Goal: Information Seeking & Learning: Learn about a topic

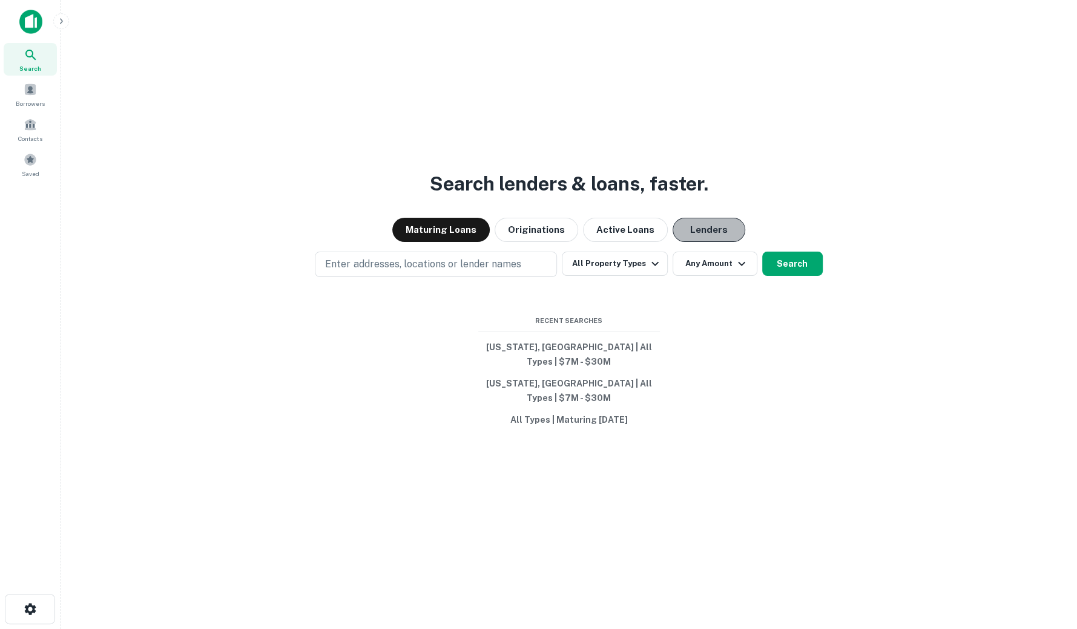
click at [698, 242] on button "Lenders" at bounding box center [708, 230] width 73 height 24
click at [520, 237] on button "Originations" at bounding box center [536, 230] width 84 height 24
click at [447, 242] on button "Maturing Loans" at bounding box center [440, 230] width 97 height 24
click at [685, 242] on button "Lenders" at bounding box center [708, 230] width 73 height 24
click at [642, 275] on button "All Property Types" at bounding box center [614, 264] width 105 height 24
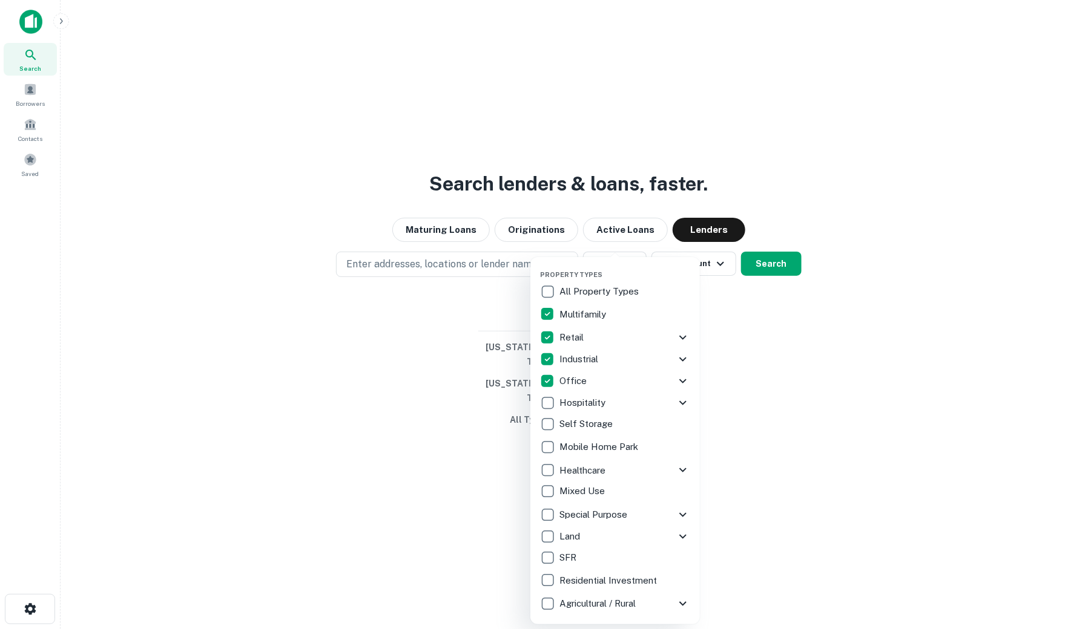
click at [786, 281] on div at bounding box center [544, 314] width 1088 height 629
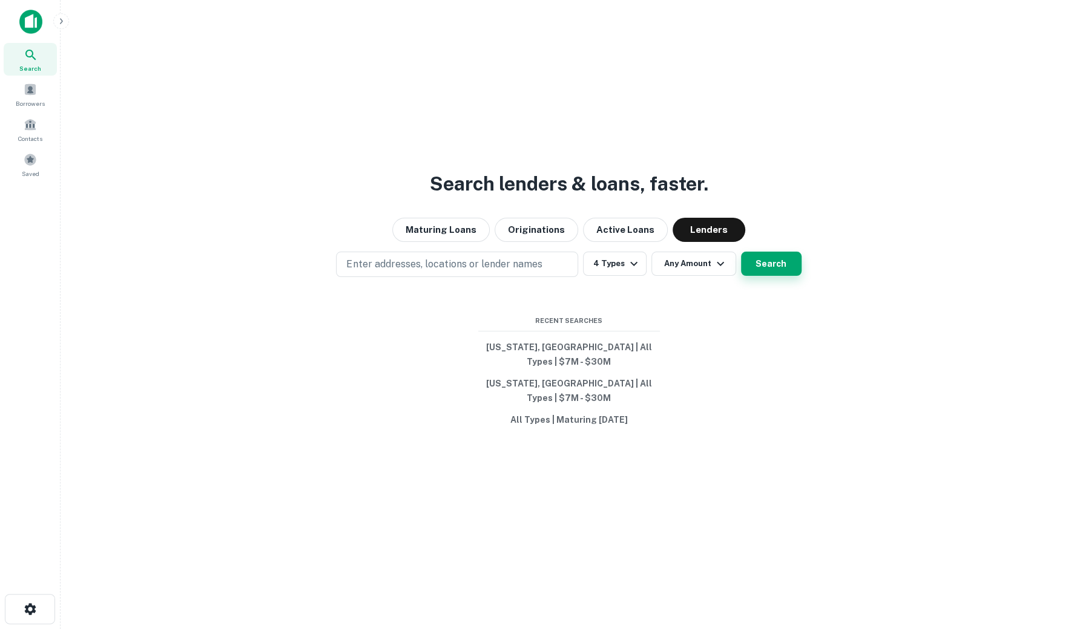
click at [788, 276] on button "Search" at bounding box center [771, 264] width 61 height 24
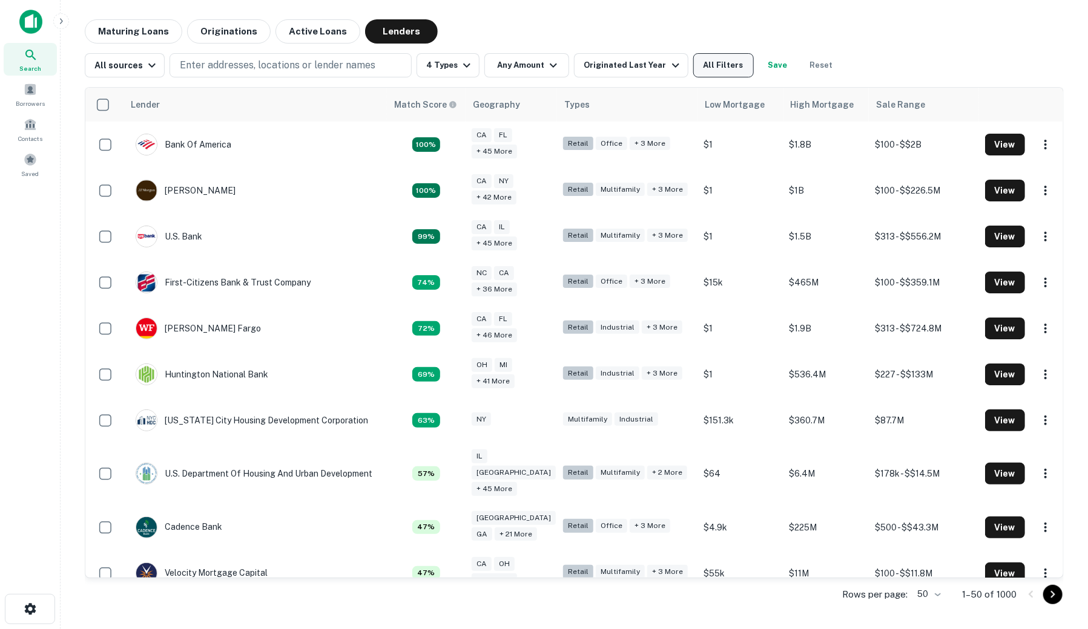
click at [717, 64] on button "All Filters" at bounding box center [723, 65] width 61 height 24
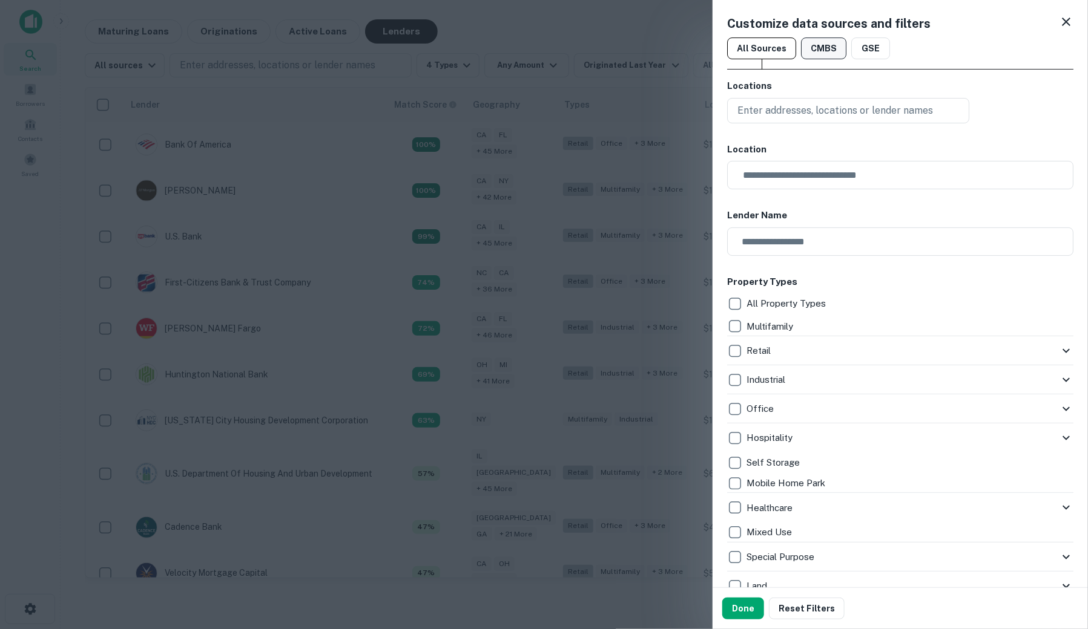
click at [813, 47] on button "CMBS" at bounding box center [823, 49] width 45 height 22
click at [738, 610] on button "Done" at bounding box center [743, 609] width 42 height 22
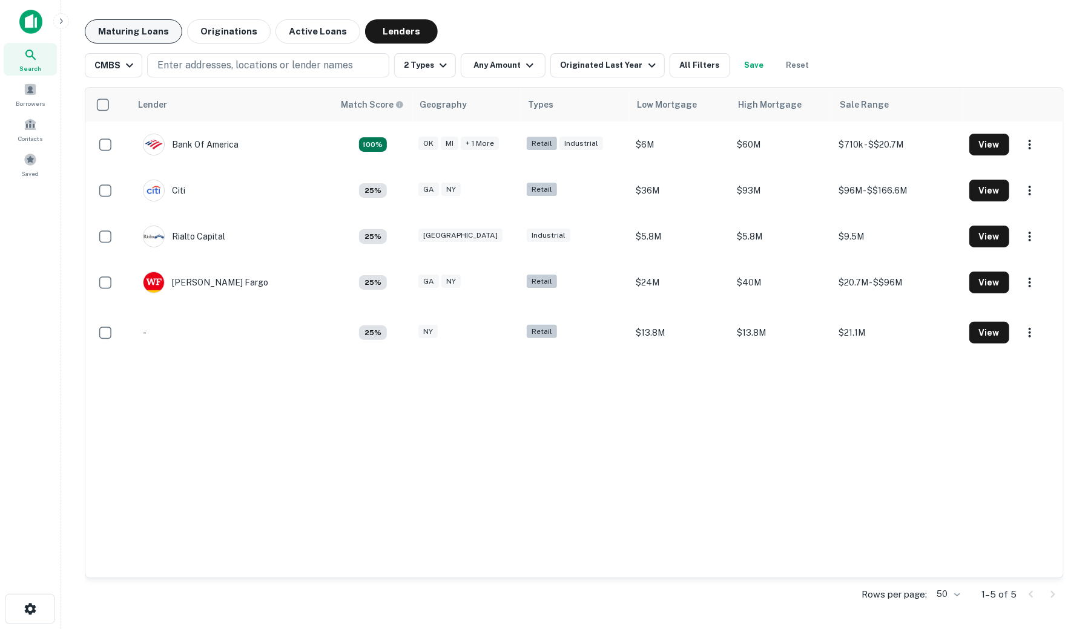
click at [142, 34] on button "Maturing Loans" at bounding box center [133, 31] width 97 height 24
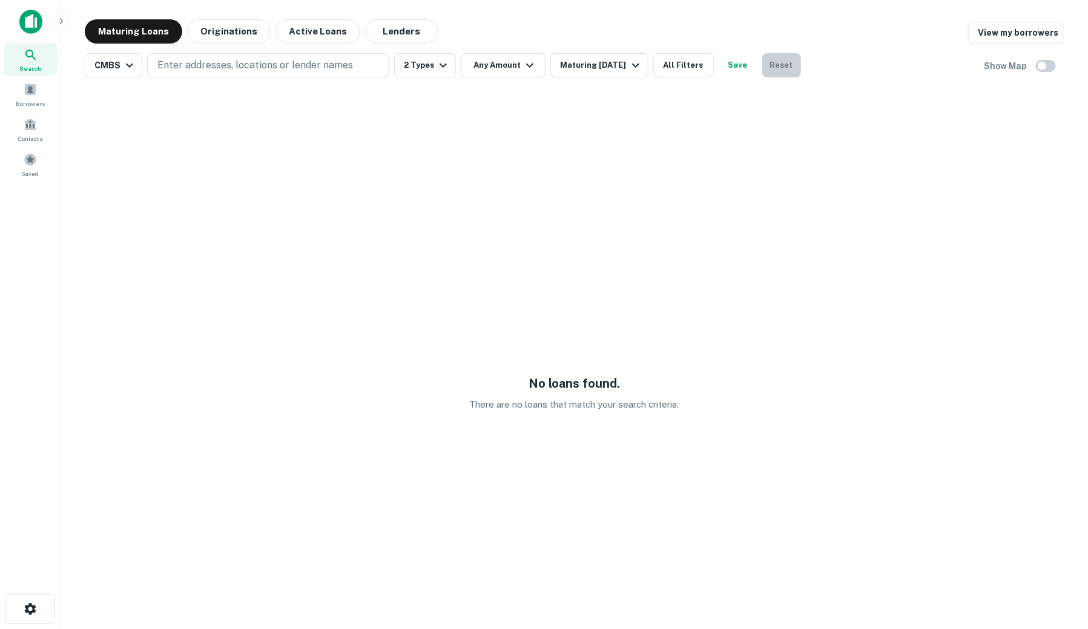
click at [788, 61] on button "Reset" at bounding box center [781, 65] width 39 height 24
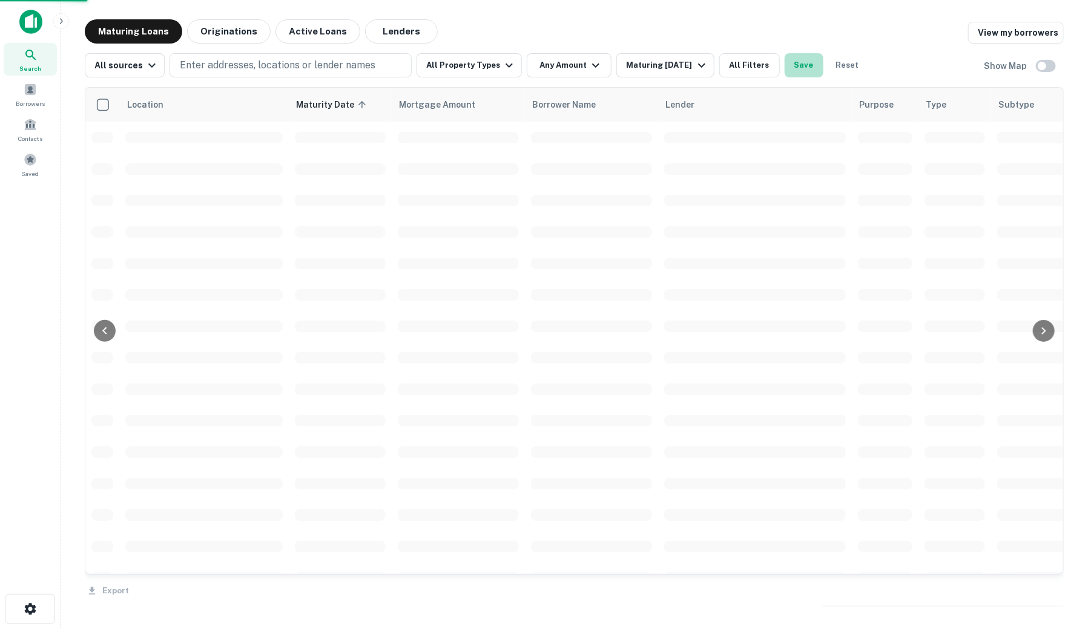
click at [784, 65] on button "Save" at bounding box center [803, 65] width 39 height 24
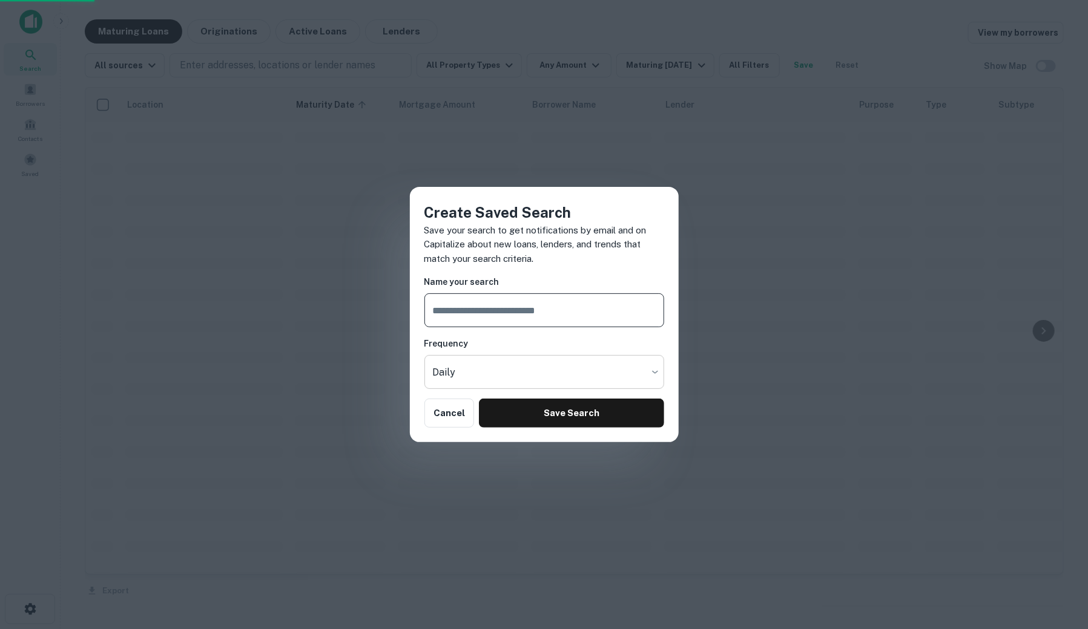
click at [448, 407] on button "Cancel" at bounding box center [449, 413] width 50 height 29
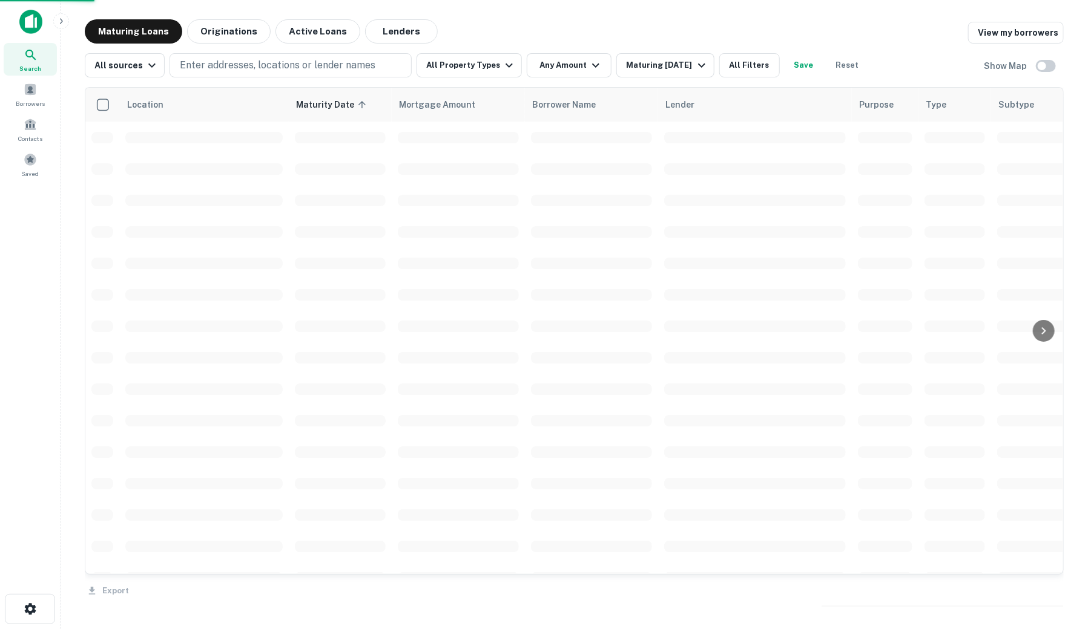
click at [849, 73] on div "Create Saved Search Save your search to get notifications by email and on Capit…" at bounding box center [544, 314] width 1088 height 629
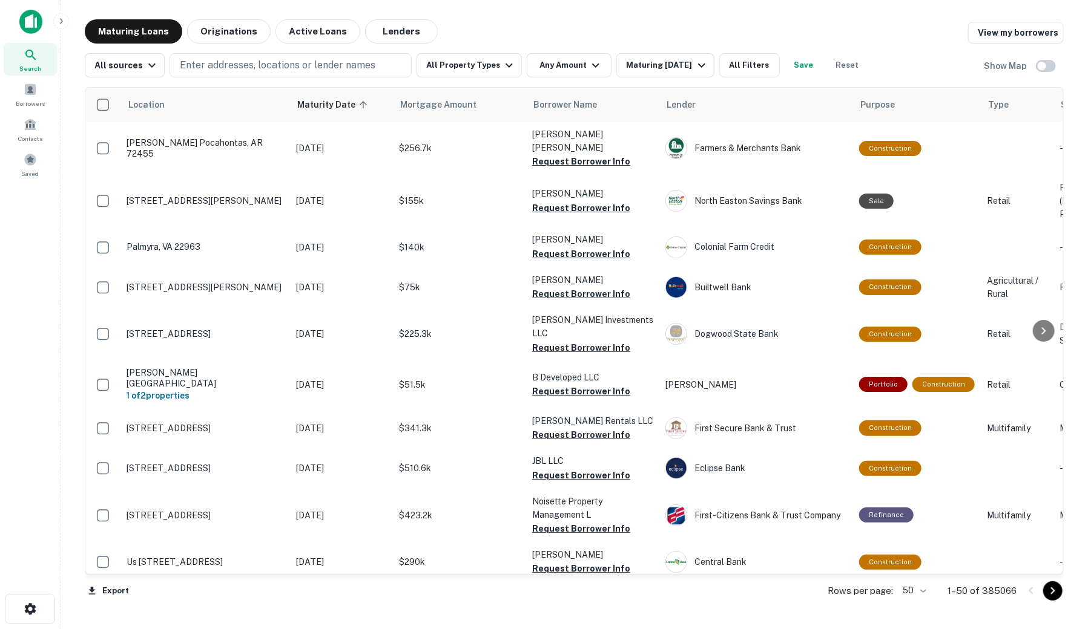
click at [802, 23] on div "Maturing Loans Originations Active Loans Lenders View my borrowers" at bounding box center [574, 31] width 979 height 24
click at [744, 68] on button "All Filters" at bounding box center [749, 65] width 61 height 24
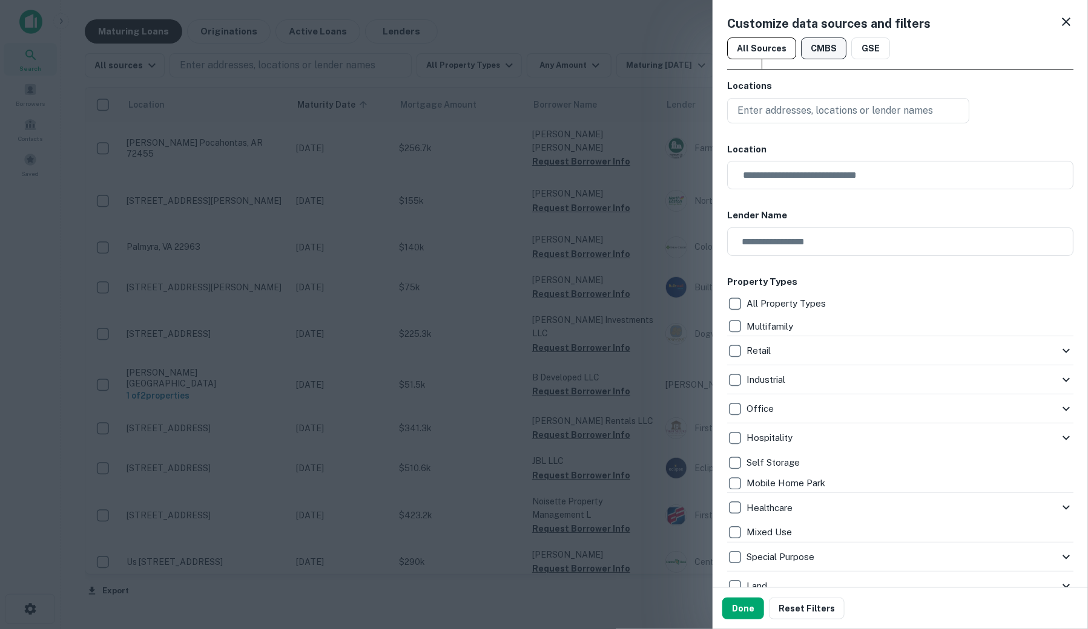
click at [811, 52] on button "CMBS" at bounding box center [823, 49] width 45 height 22
click at [740, 603] on button "Done" at bounding box center [743, 609] width 42 height 22
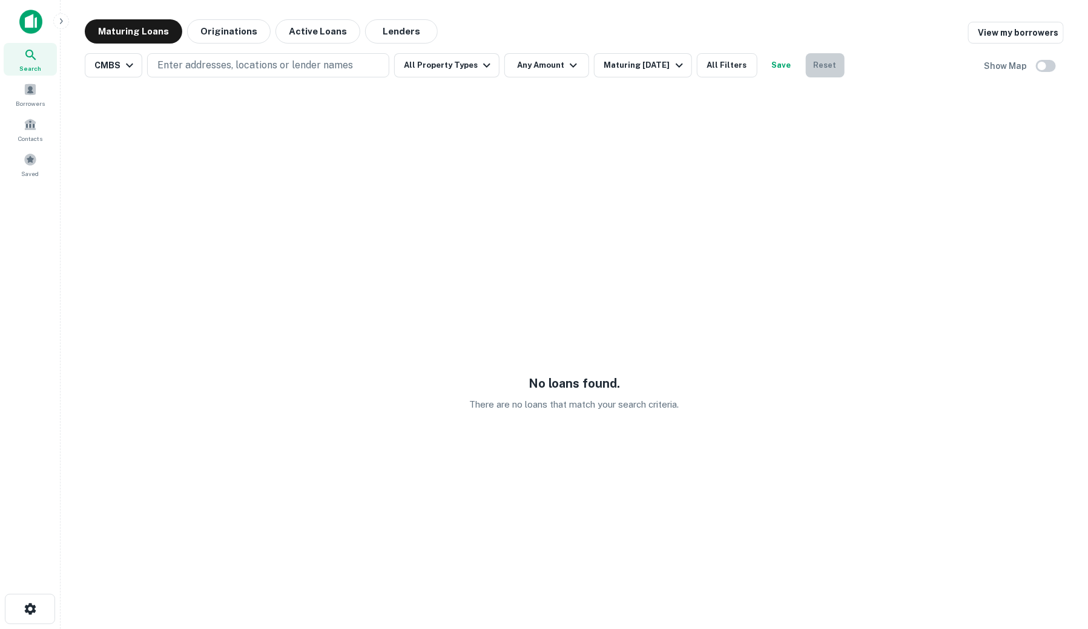
click at [823, 63] on button "Reset" at bounding box center [825, 65] width 39 height 24
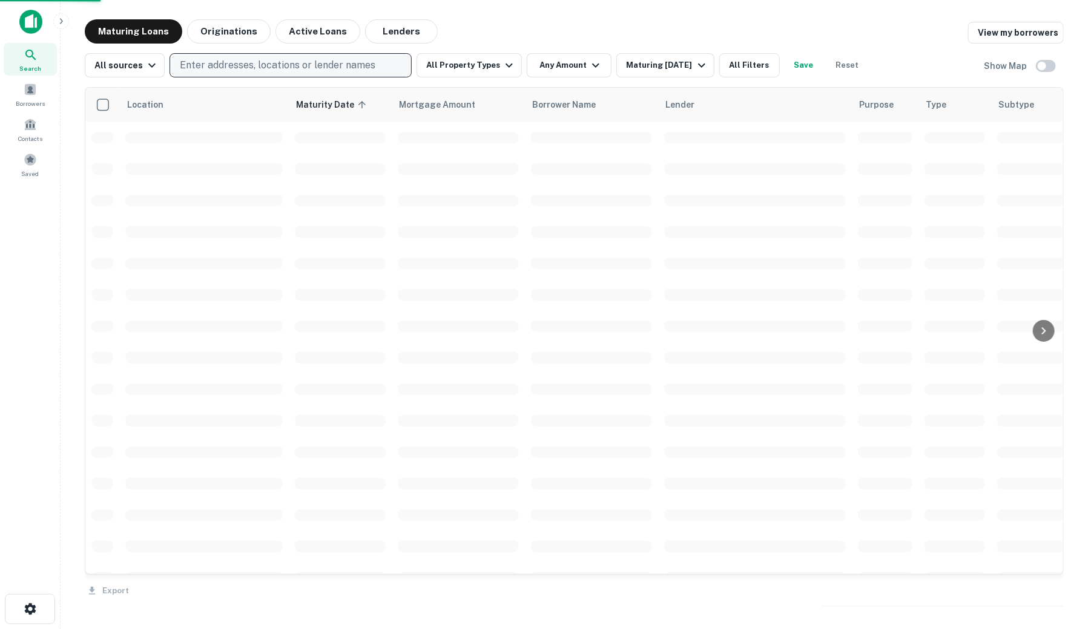
click at [274, 63] on p "Enter addresses, locations or lender names" at bounding box center [277, 65] width 195 height 15
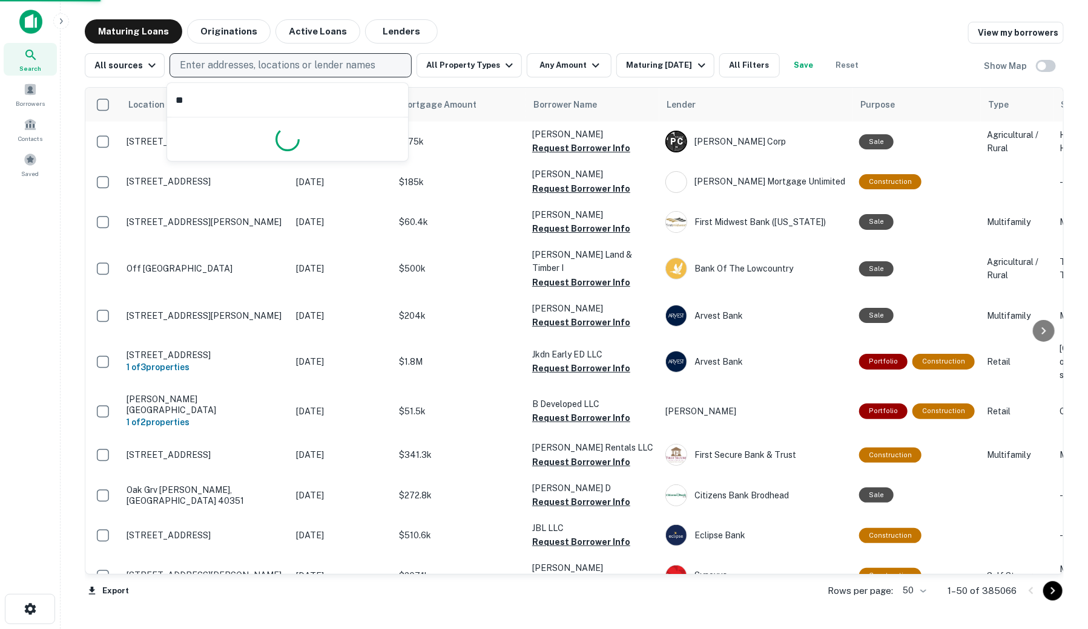
type input "***"
click at [348, 70] on p "Enter addresses, locations or lender names" at bounding box center [277, 65] width 195 height 15
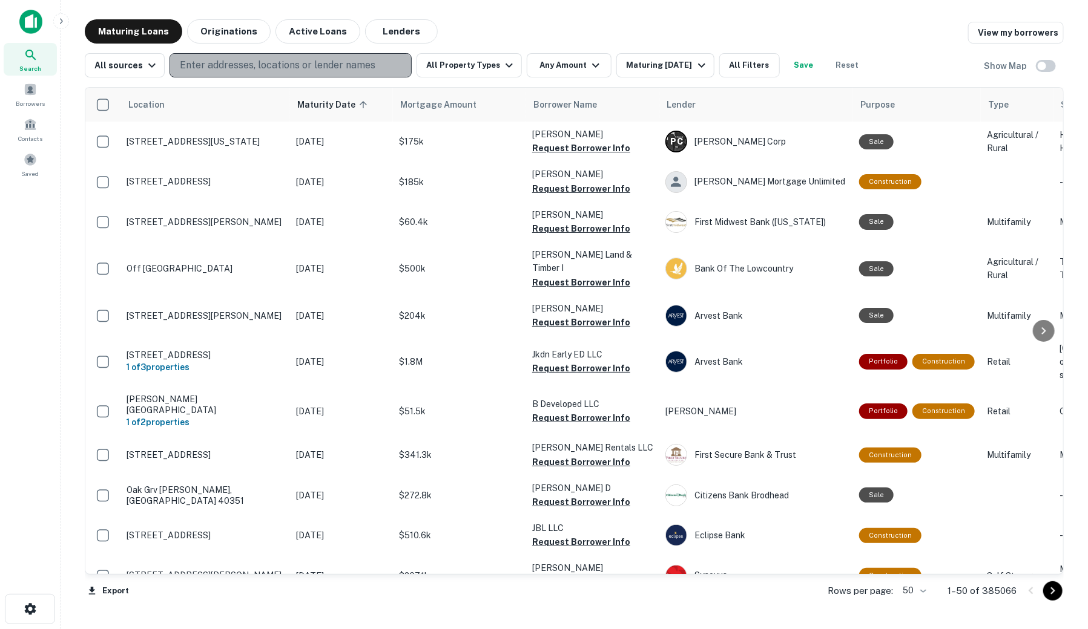
click at [344, 66] on p "Enter addresses, locations or lender names" at bounding box center [277, 65] width 195 height 15
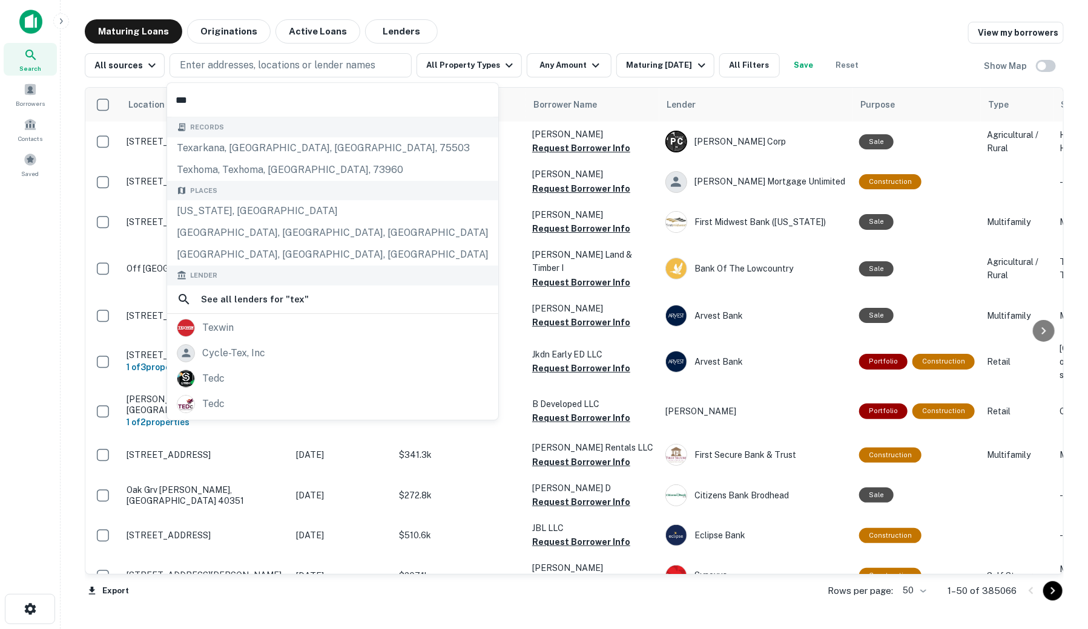
click at [216, 214] on div "[US_STATE], [GEOGRAPHIC_DATA]" at bounding box center [332, 211] width 331 height 22
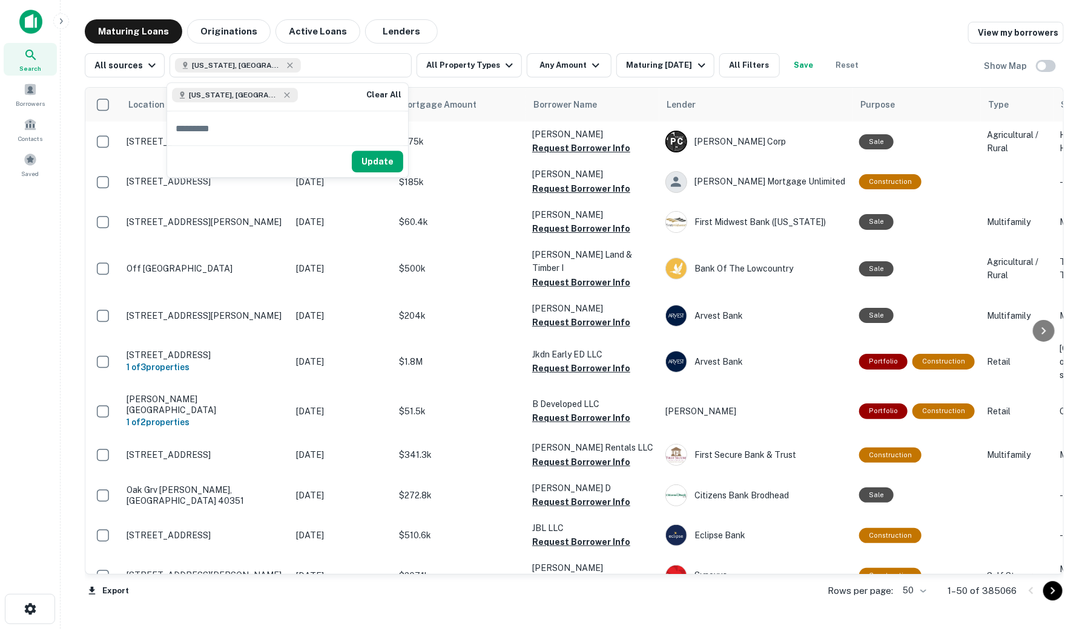
click at [567, 27] on div "Maturing Loans Originations Active Loans Lenders View my borrowers" at bounding box center [574, 31] width 979 height 24
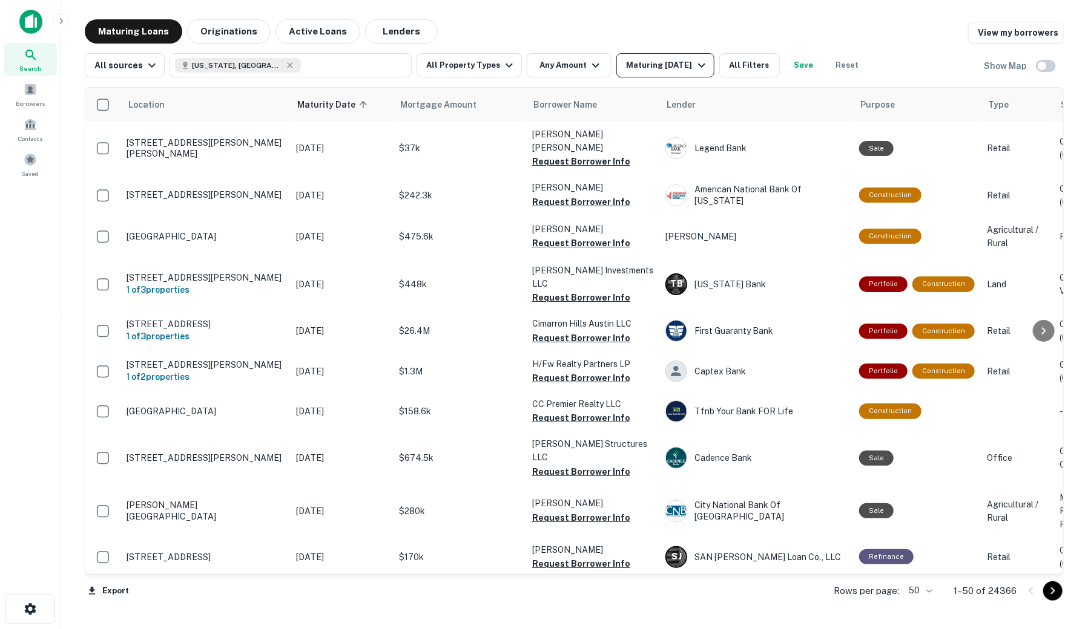
click at [680, 68] on div "Maturing [DATE]" at bounding box center [667, 65] width 82 height 15
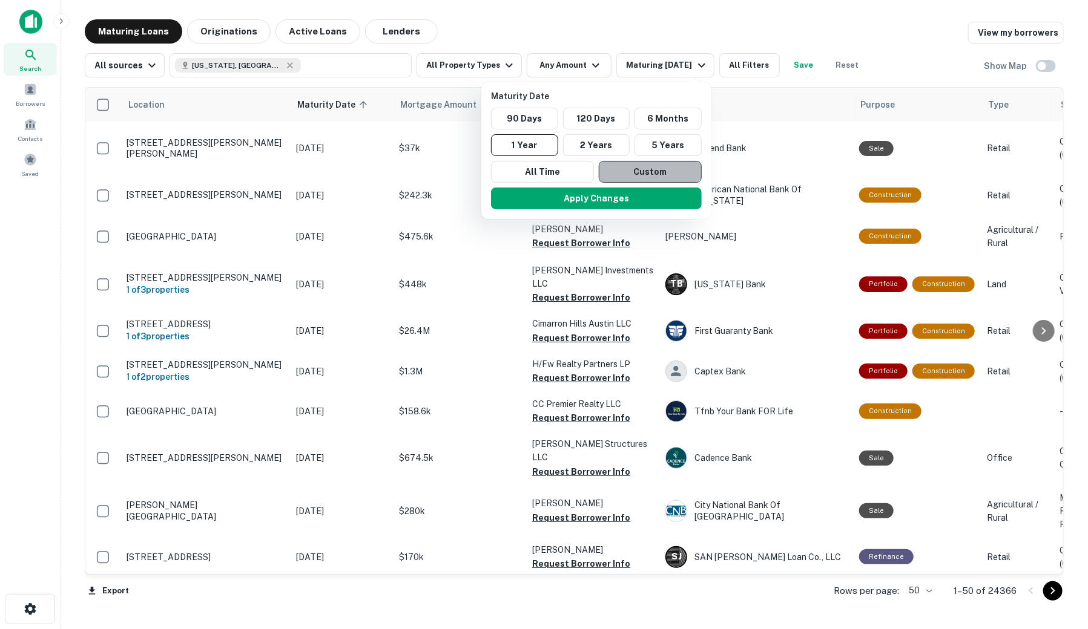
click at [634, 169] on button "Custom" at bounding box center [650, 172] width 103 height 22
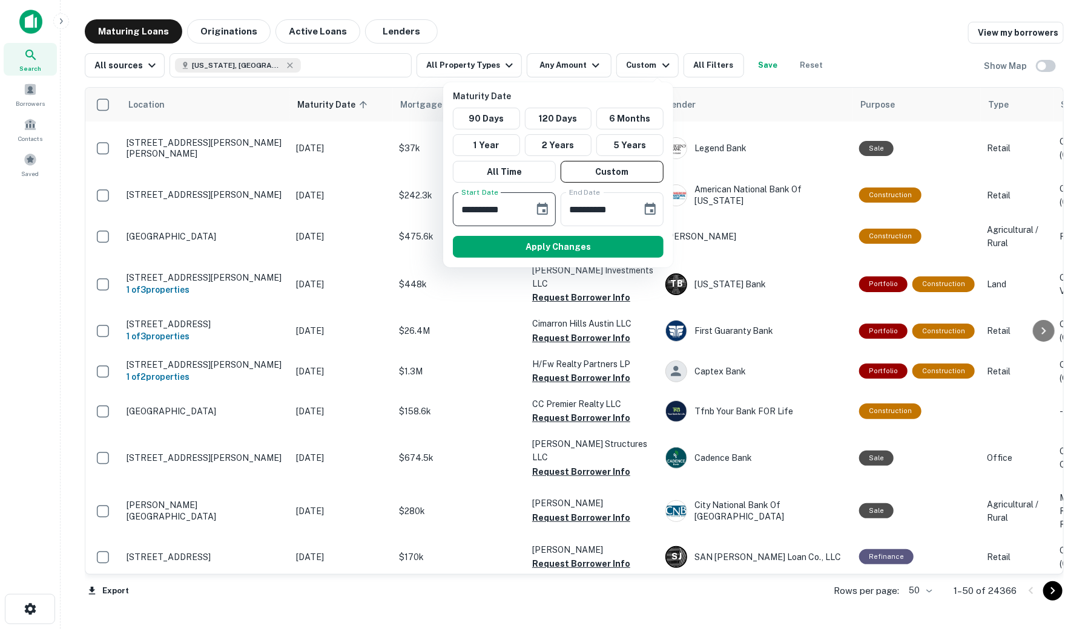
drag, startPoint x: 519, startPoint y: 208, endPoint x: 425, endPoint y: 198, distance: 94.4
click at [425, 198] on div "**********" at bounding box center [544, 314] width 1088 height 629
drag, startPoint x: 519, startPoint y: 205, endPoint x: 396, endPoint y: 195, distance: 123.2
click at [400, 196] on div "**********" at bounding box center [544, 314] width 1088 height 629
click at [488, 208] on input "**********" at bounding box center [489, 209] width 73 height 34
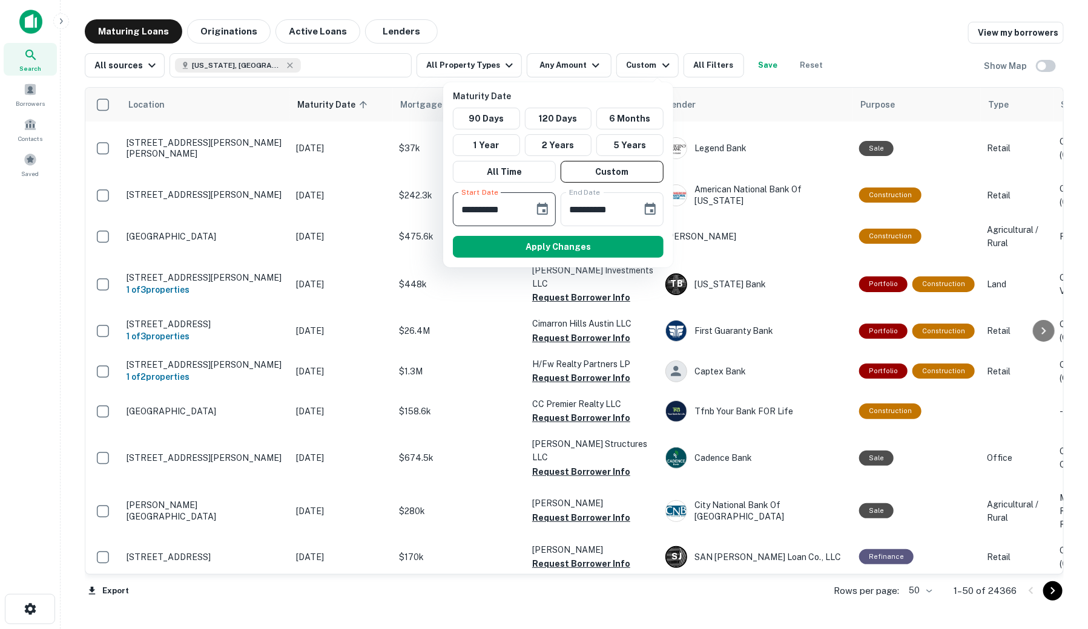
click at [490, 214] on input "**********" at bounding box center [489, 209] width 73 height 34
click at [482, 206] on input "**********" at bounding box center [489, 209] width 73 height 34
type input "**********"
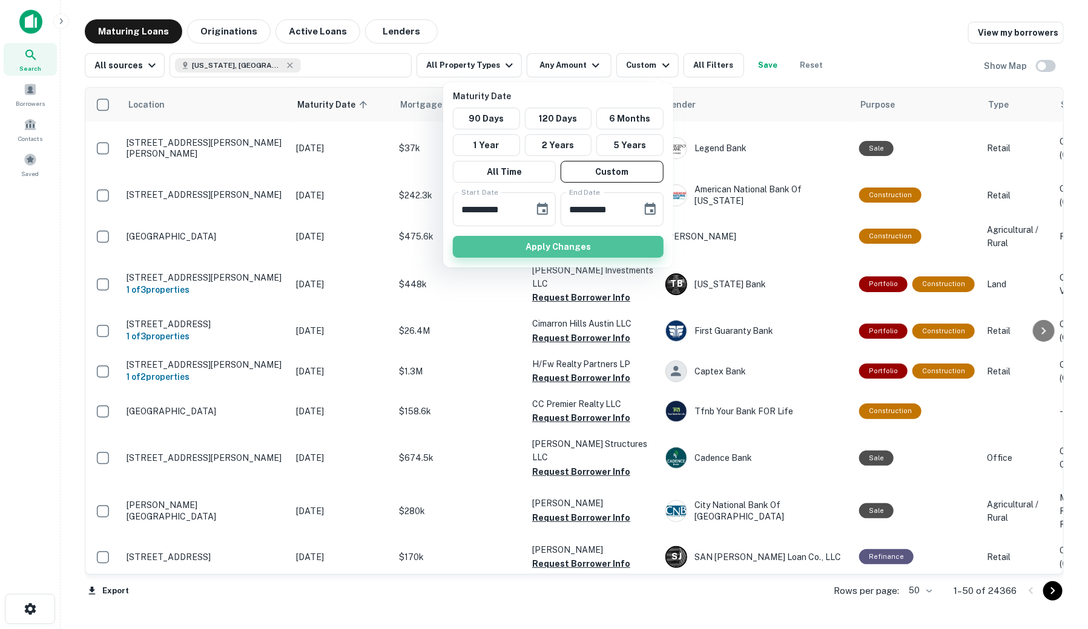
click at [531, 249] on button "Apply Changes" at bounding box center [558, 247] width 211 height 22
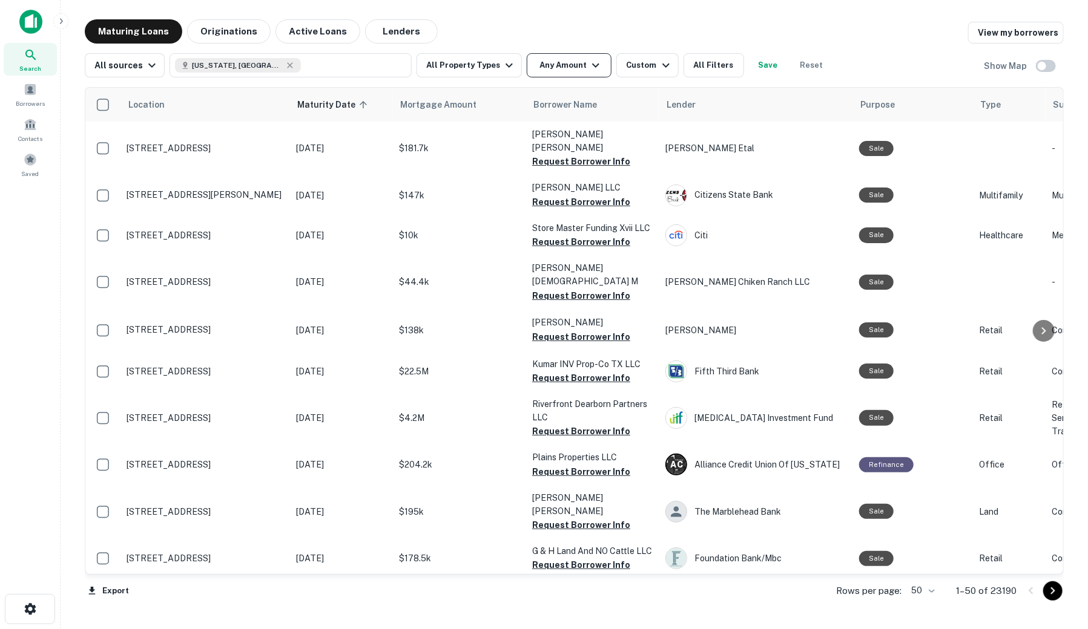
click at [539, 73] on button "Any Amount" at bounding box center [569, 65] width 85 height 24
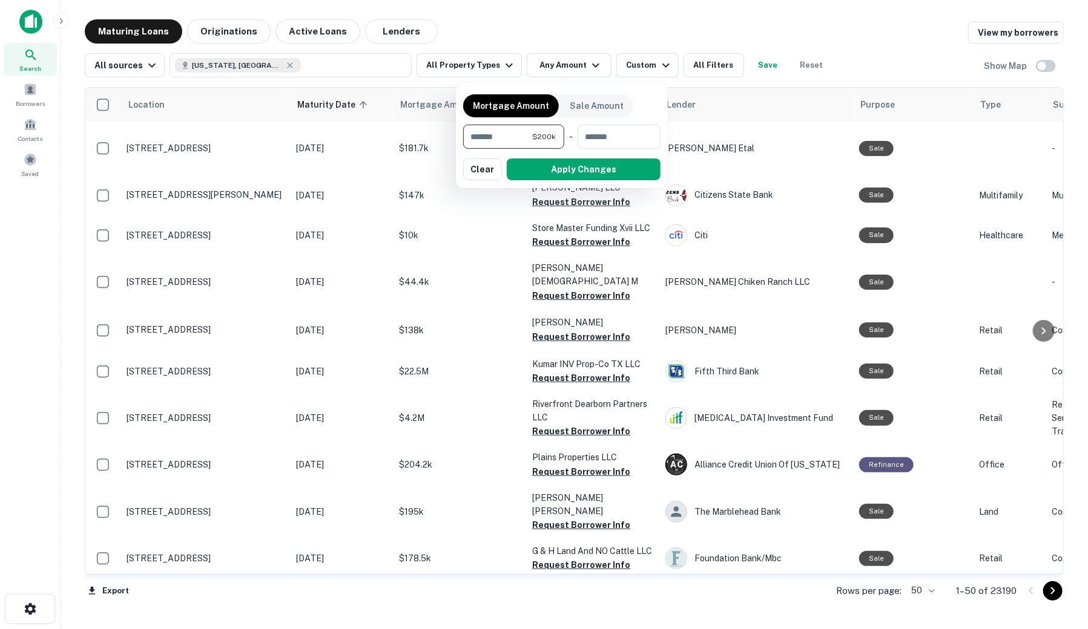
type input "*******"
type input "********"
click at [562, 174] on button "Apply Changes" at bounding box center [584, 170] width 154 height 22
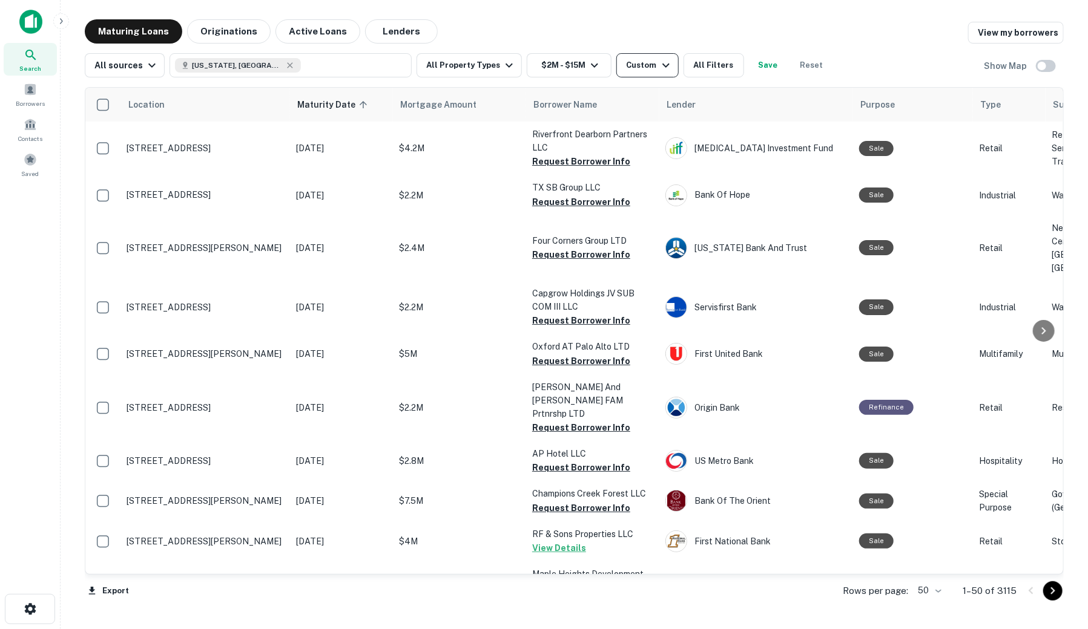
click at [634, 64] on div "Custom" at bounding box center [649, 65] width 47 height 15
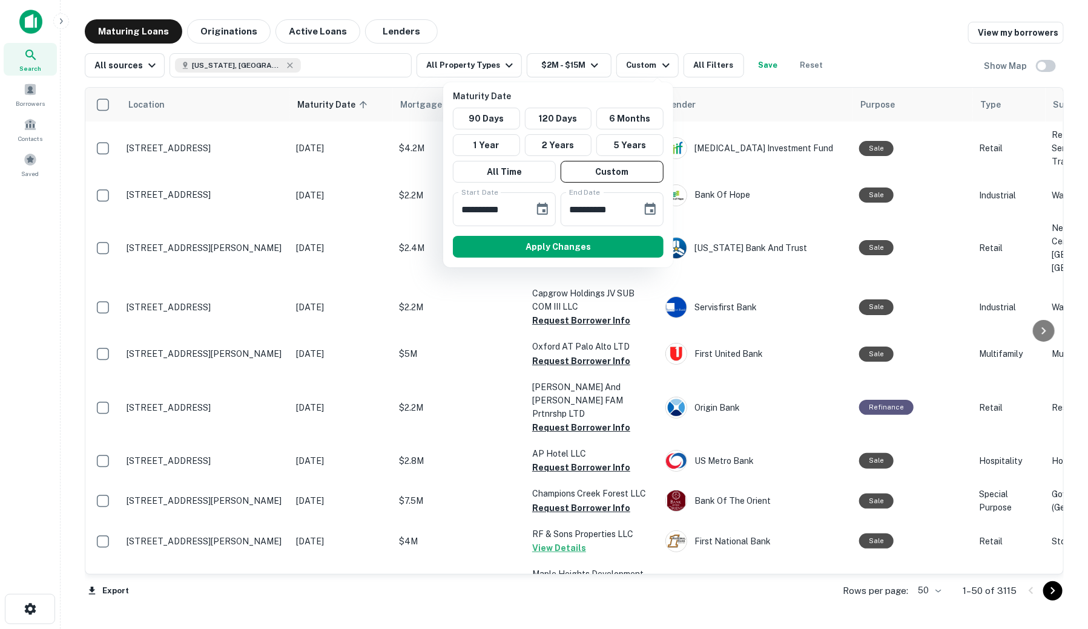
click at [660, 24] on div at bounding box center [544, 314] width 1088 height 629
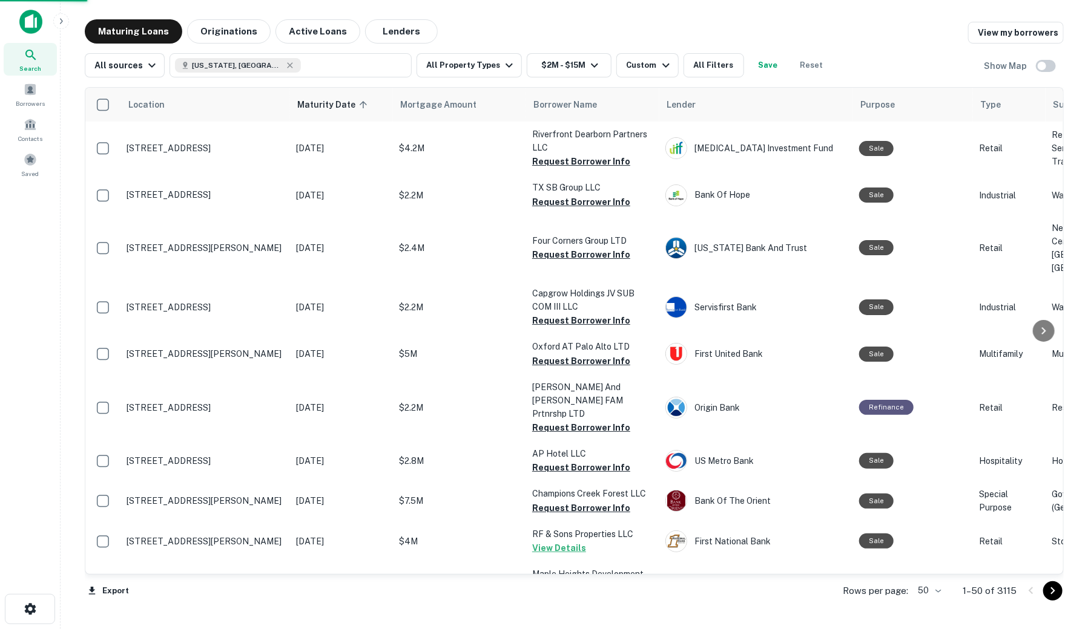
click at [698, 62] on div at bounding box center [544, 314] width 1088 height 629
click at [702, 68] on div at bounding box center [544, 314] width 1088 height 629
click at [715, 73] on button "All Filters" at bounding box center [713, 65] width 61 height 24
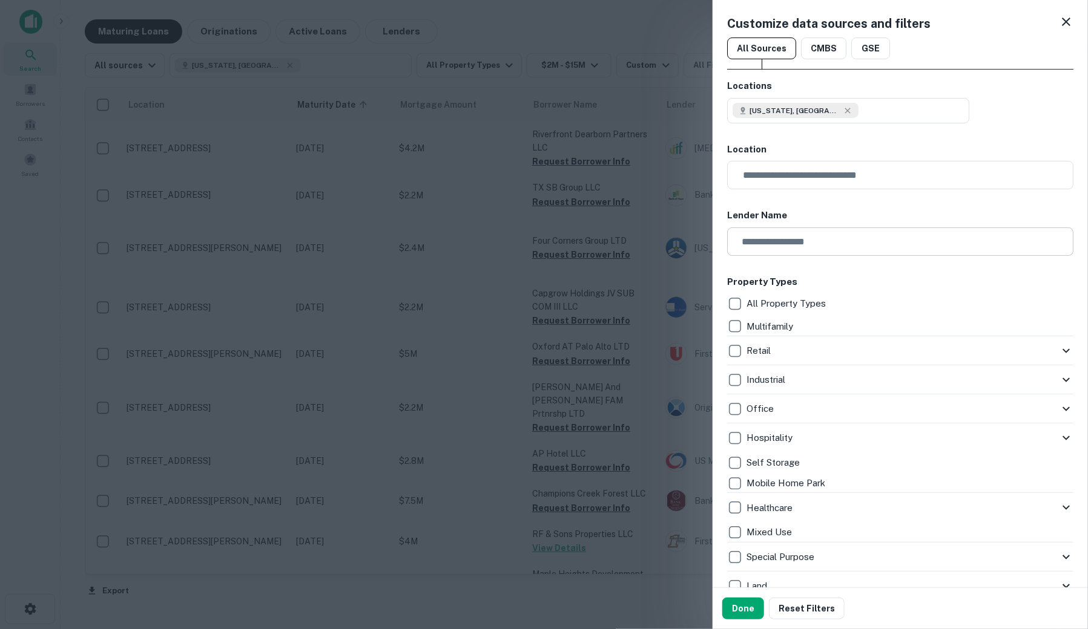
click at [780, 245] on input "text" at bounding box center [896, 242] width 338 height 28
type input "**********"
click at [739, 615] on button "Done" at bounding box center [743, 609] width 42 height 22
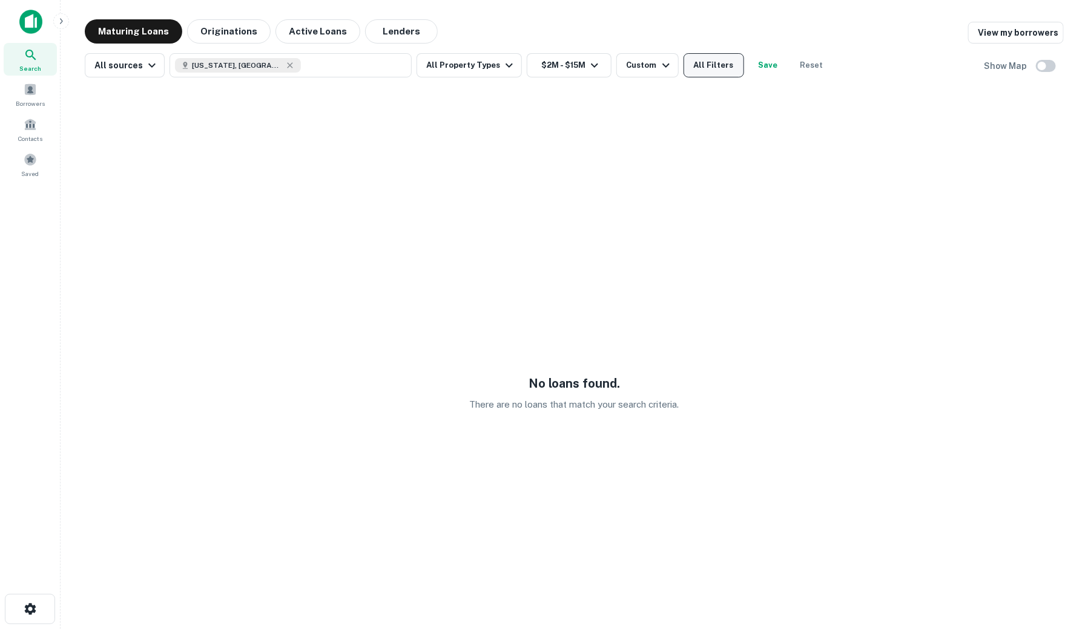
click at [720, 71] on button "All Filters" at bounding box center [713, 65] width 61 height 24
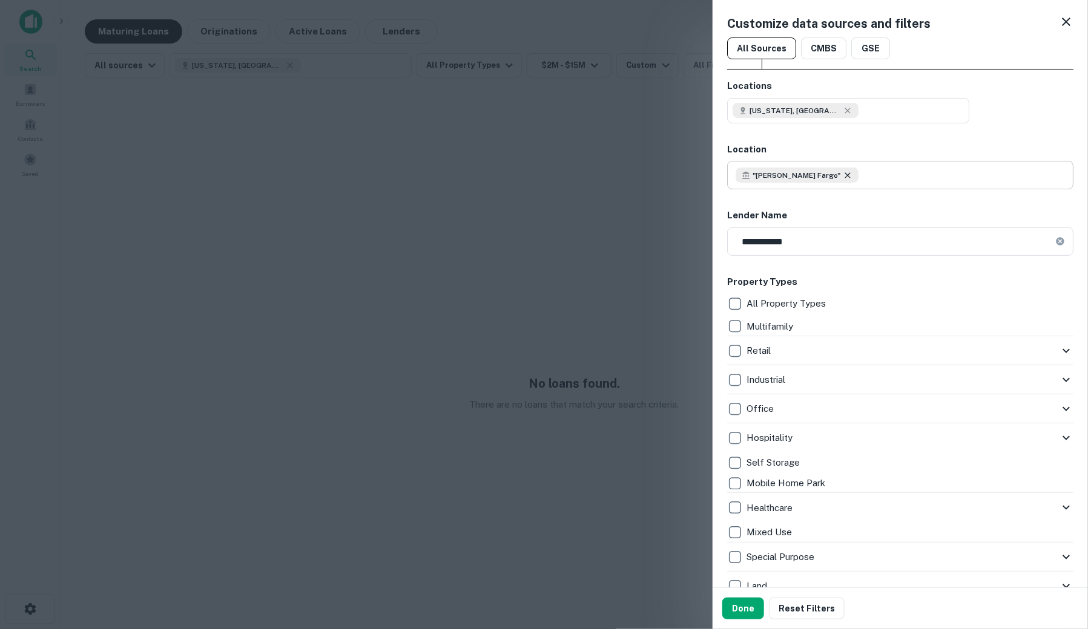
click at [844, 174] on icon at bounding box center [846, 174] width 5 height 5
click at [788, 237] on input "text" at bounding box center [896, 242] width 338 height 28
type input "**********"
drag, startPoint x: 740, startPoint y: 606, endPoint x: 593, endPoint y: 487, distance: 189.2
click at [740, 606] on button "Done" at bounding box center [743, 609] width 42 height 22
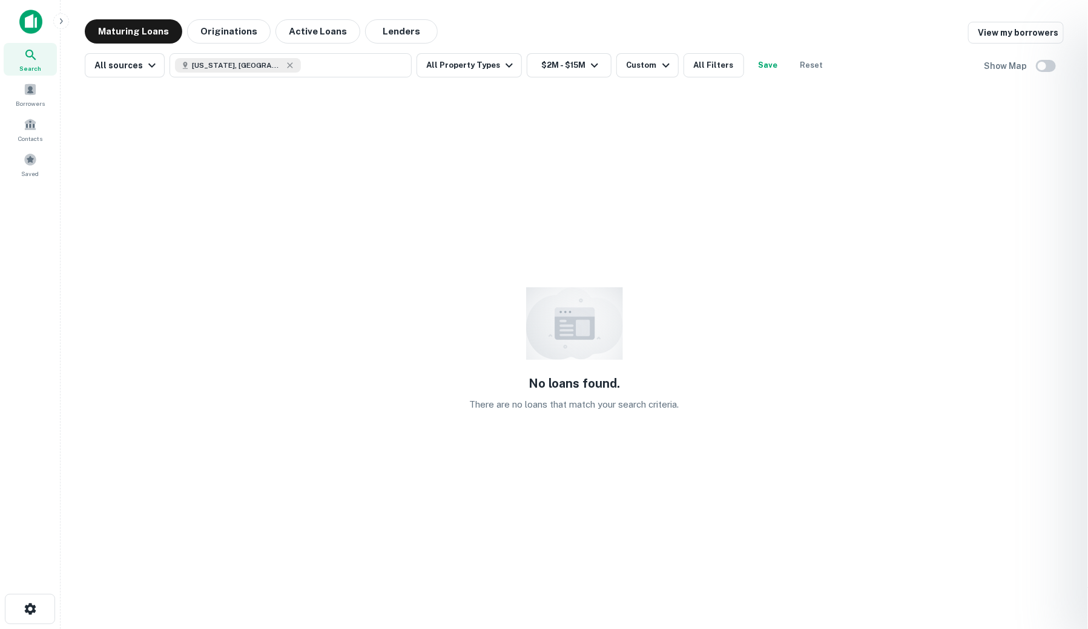
click at [717, 64] on div at bounding box center [544, 314] width 1088 height 629
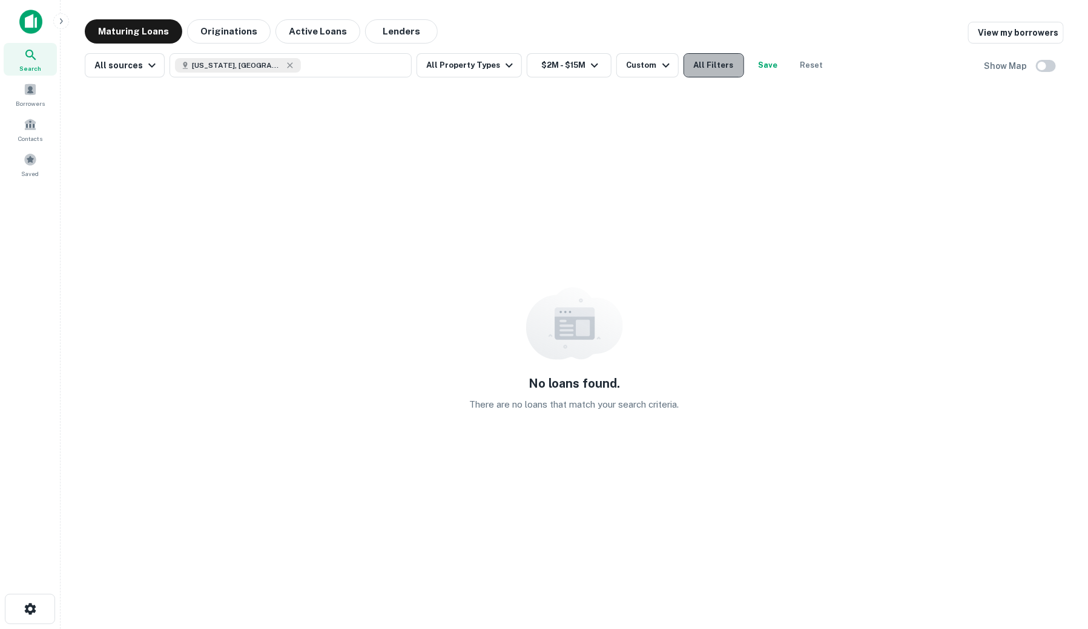
click at [723, 67] on button "All Filters" at bounding box center [713, 65] width 61 height 24
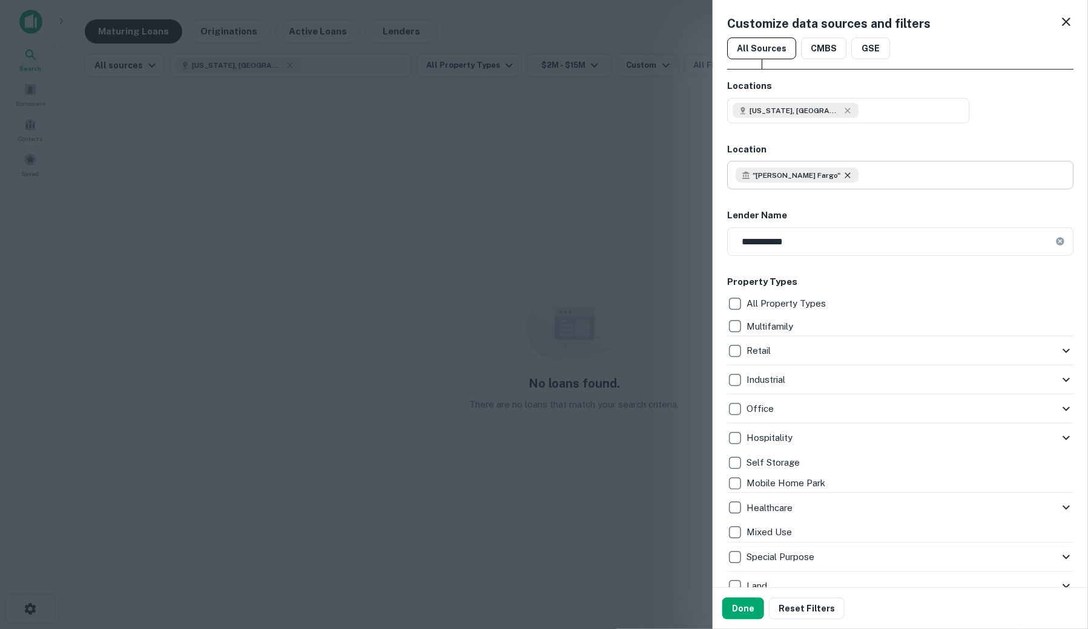
click at [844, 173] on icon at bounding box center [846, 174] width 5 height 5
click at [772, 249] on input "text" at bounding box center [896, 242] width 338 height 28
type input "**********"
click at [843, 179] on icon at bounding box center [848, 176] width 10 height 10
click at [741, 610] on button "Done" at bounding box center [743, 609] width 42 height 22
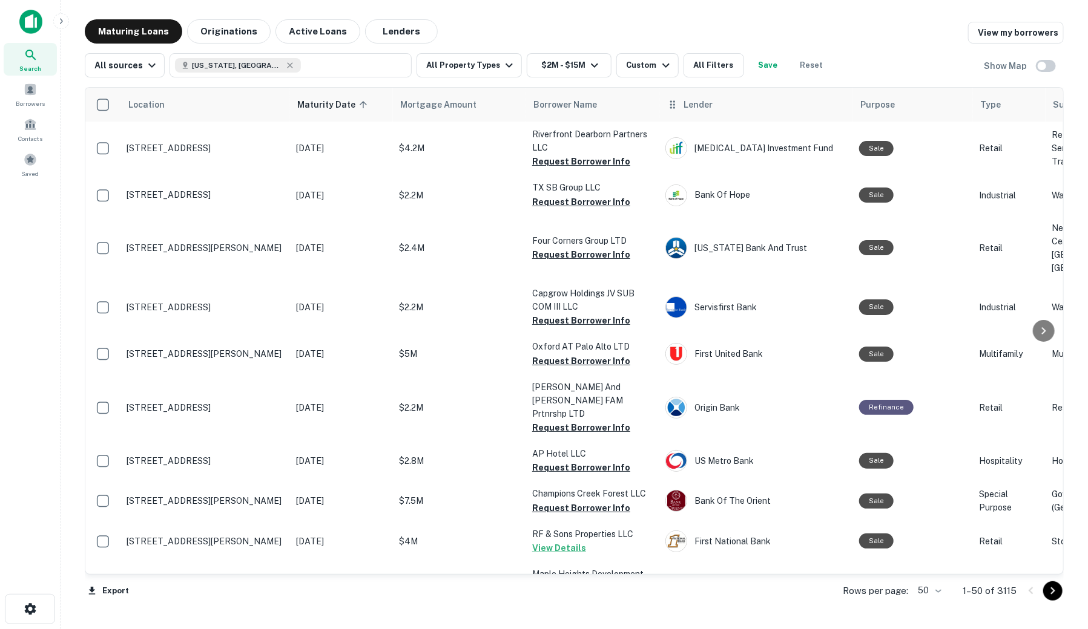
click at [700, 108] on span "Lender" at bounding box center [697, 104] width 29 height 15
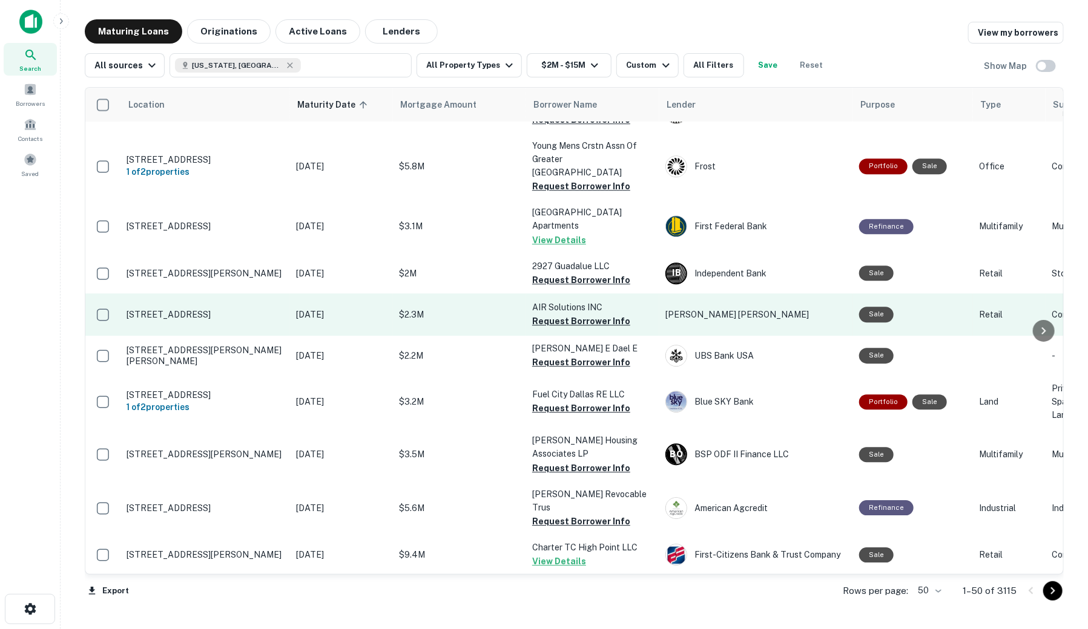
scroll to position [1873, 0]
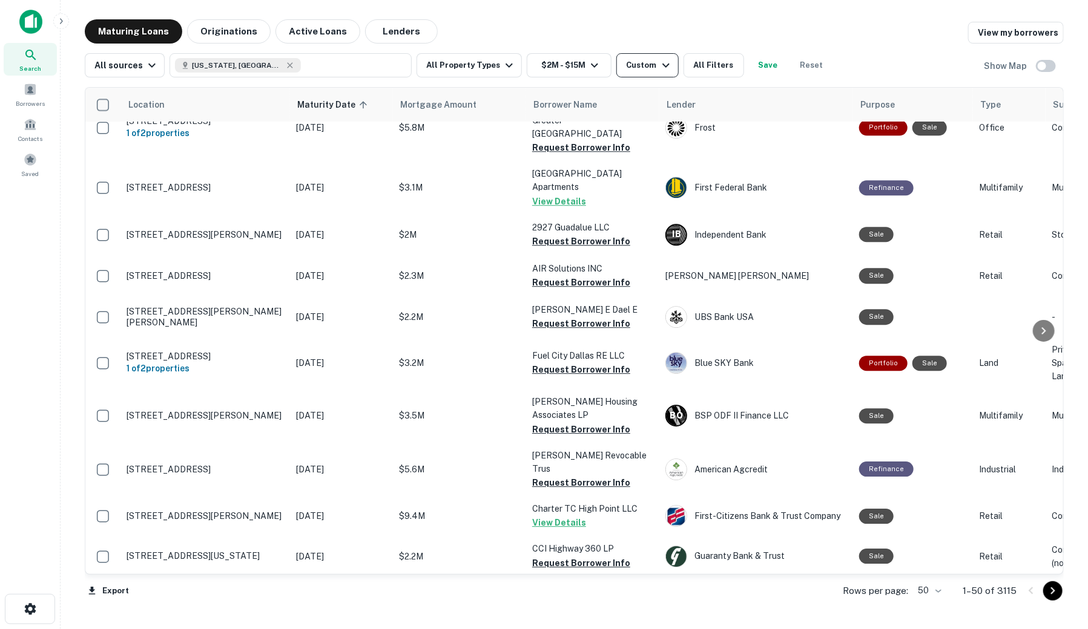
click at [642, 70] on div "Custom" at bounding box center [649, 65] width 47 height 15
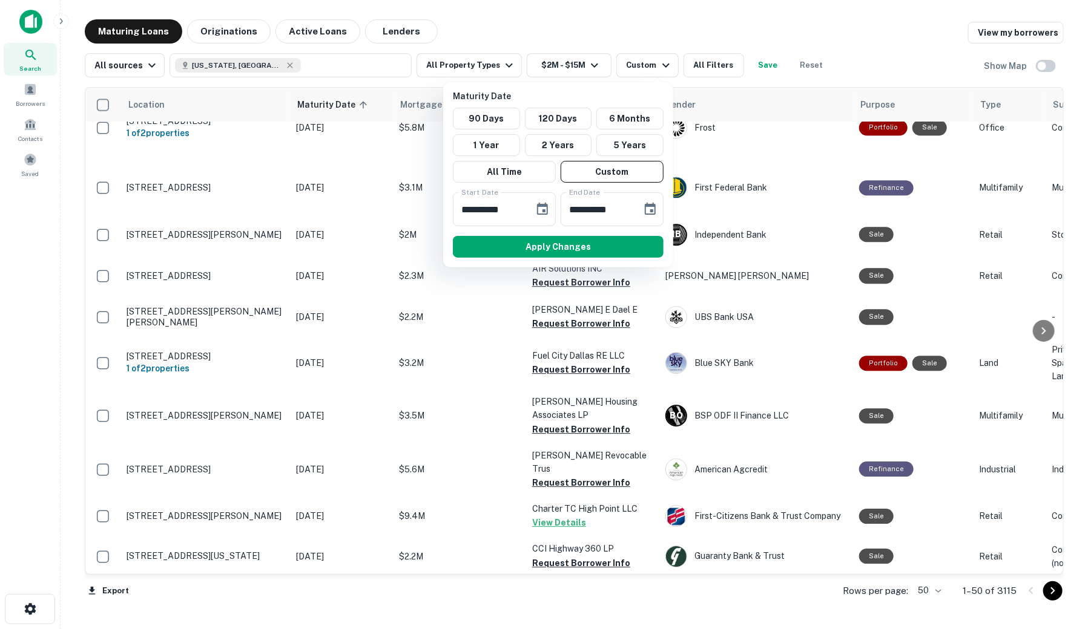
click at [711, 64] on div at bounding box center [544, 314] width 1088 height 629
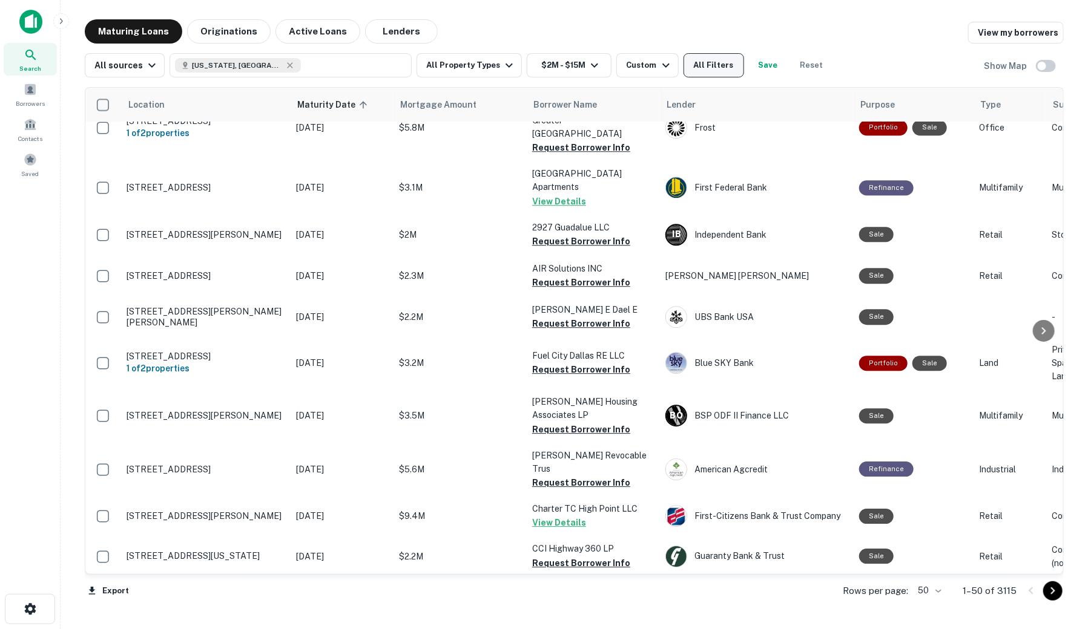
click at [713, 67] on button "All Filters" at bounding box center [713, 65] width 61 height 24
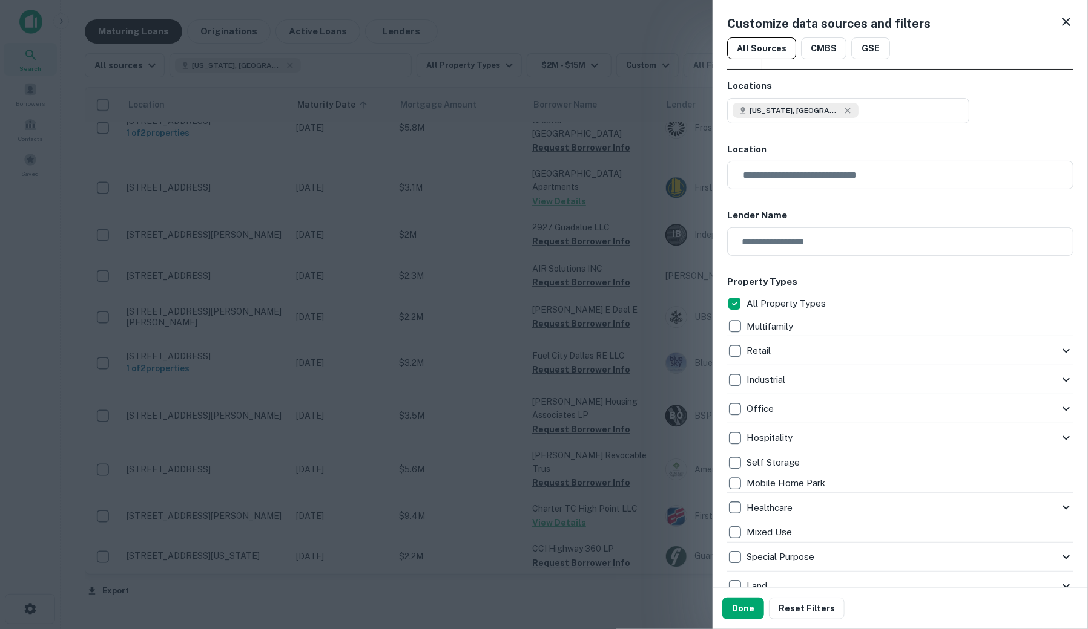
click at [927, 450] on div "Hospitality" at bounding box center [900, 438] width 346 height 29
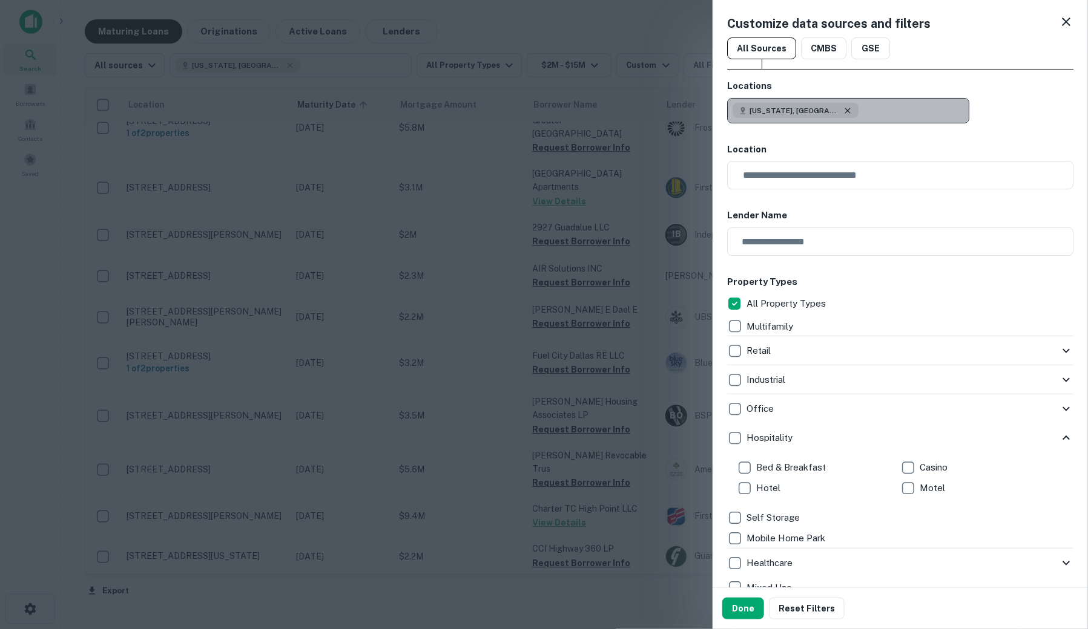
click at [844, 111] on icon "button" at bounding box center [846, 110] width 5 height 5
click at [903, 284] on h6 "Property Types" at bounding box center [900, 282] width 346 height 14
click at [849, 373] on div "Industrial" at bounding box center [893, 380] width 332 height 21
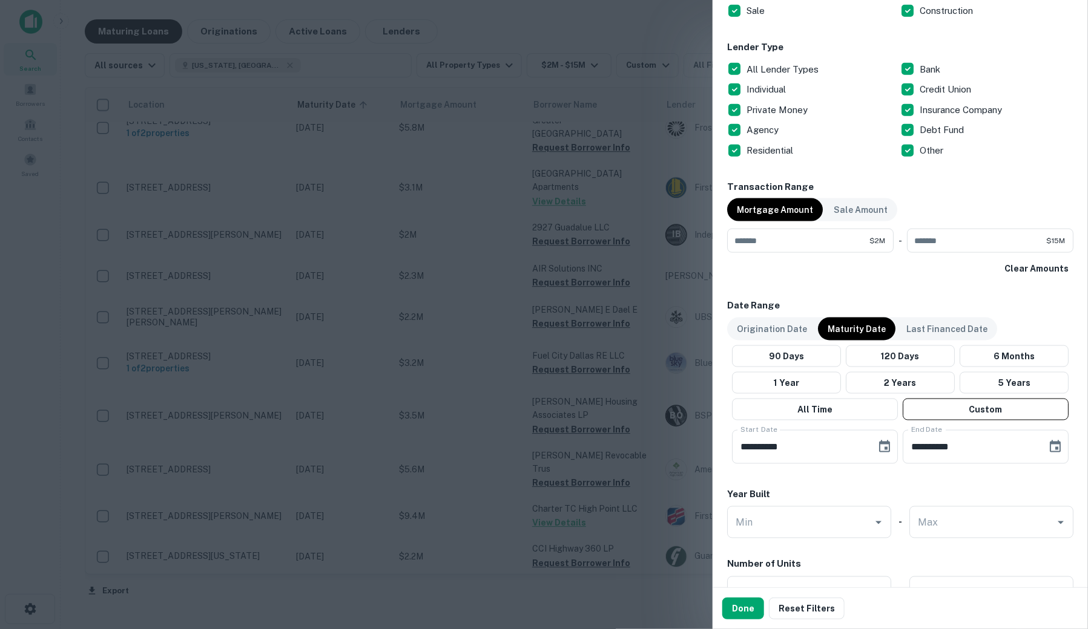
scroll to position [807, 0]
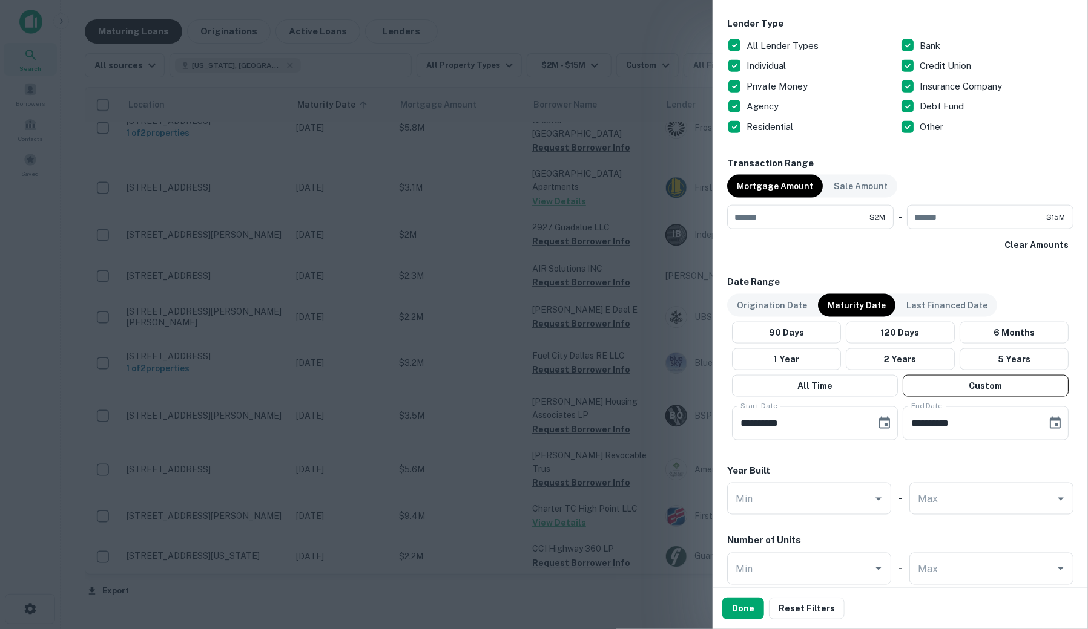
click at [554, 513] on div at bounding box center [544, 314] width 1088 height 629
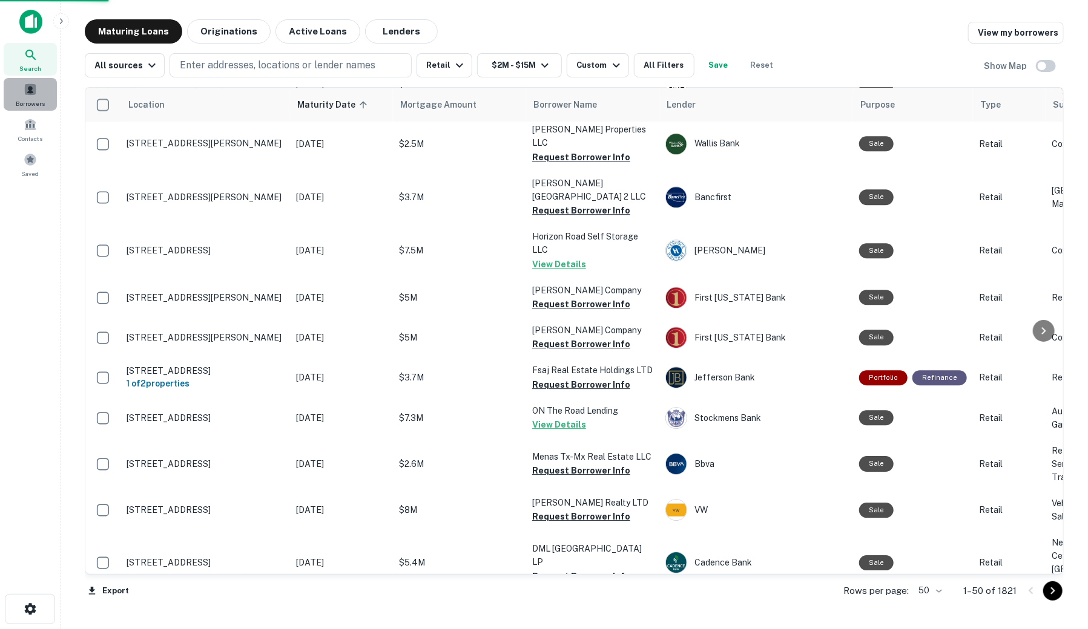
click at [19, 94] on div "Borrowers" at bounding box center [30, 94] width 53 height 33
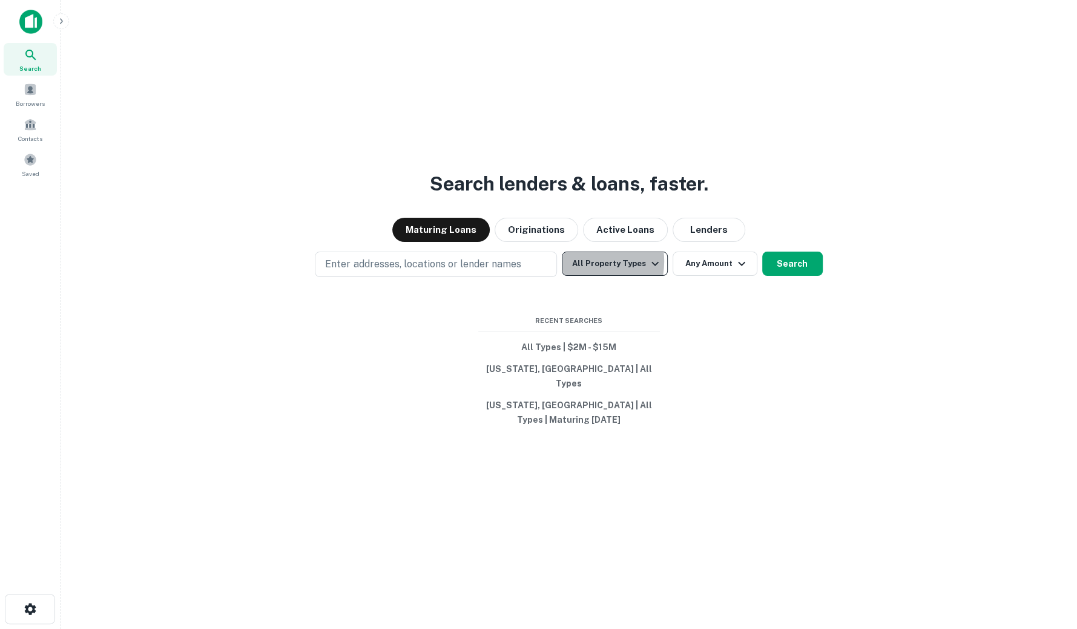
click at [577, 276] on button "All Property Types" at bounding box center [614, 264] width 105 height 24
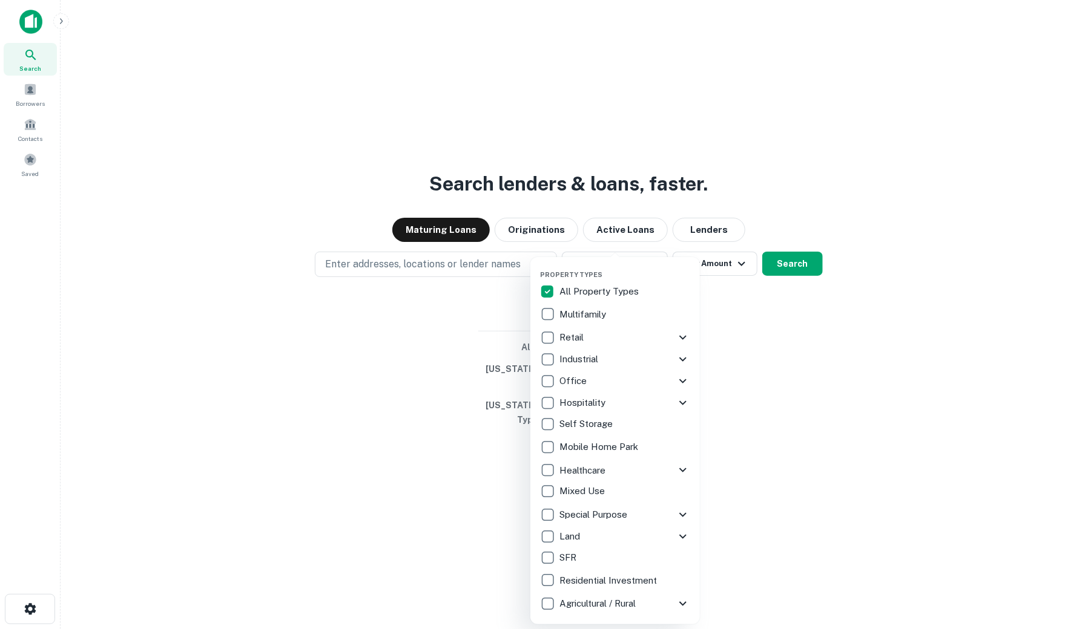
click at [413, 329] on div at bounding box center [544, 314] width 1088 height 629
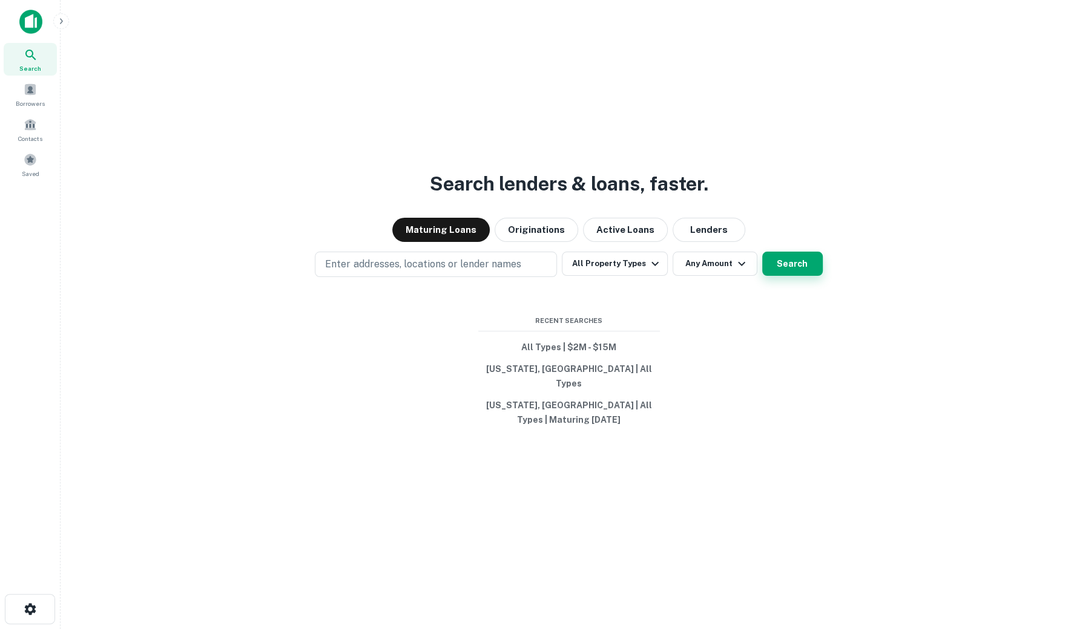
click at [791, 276] on button "Search" at bounding box center [792, 264] width 61 height 24
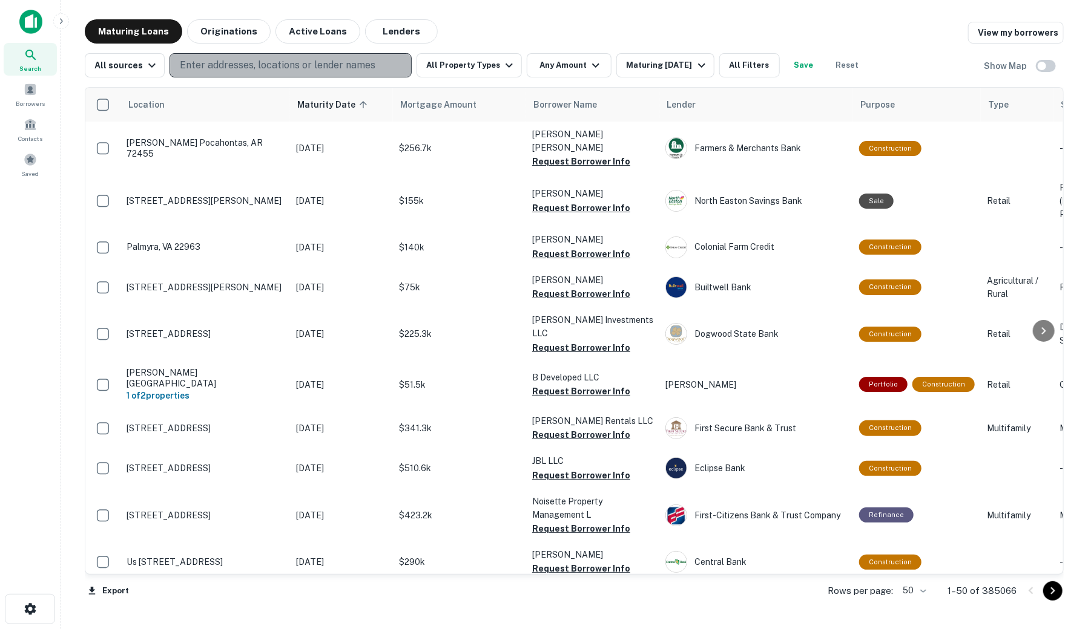
click at [238, 71] on p "Enter addresses, locations or lender names" at bounding box center [277, 65] width 195 height 15
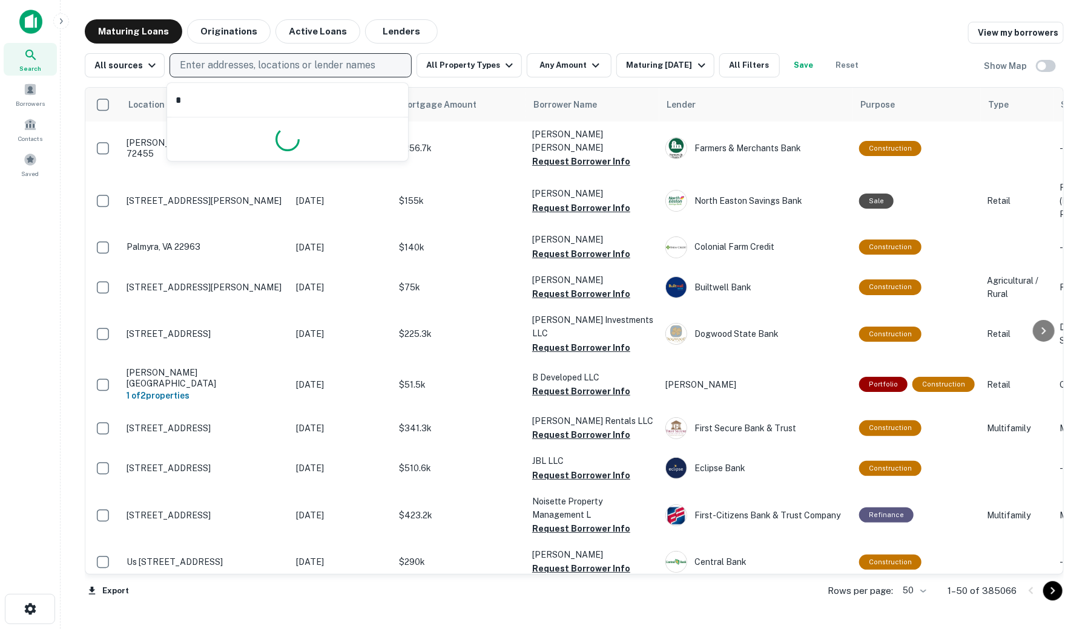
type input "**"
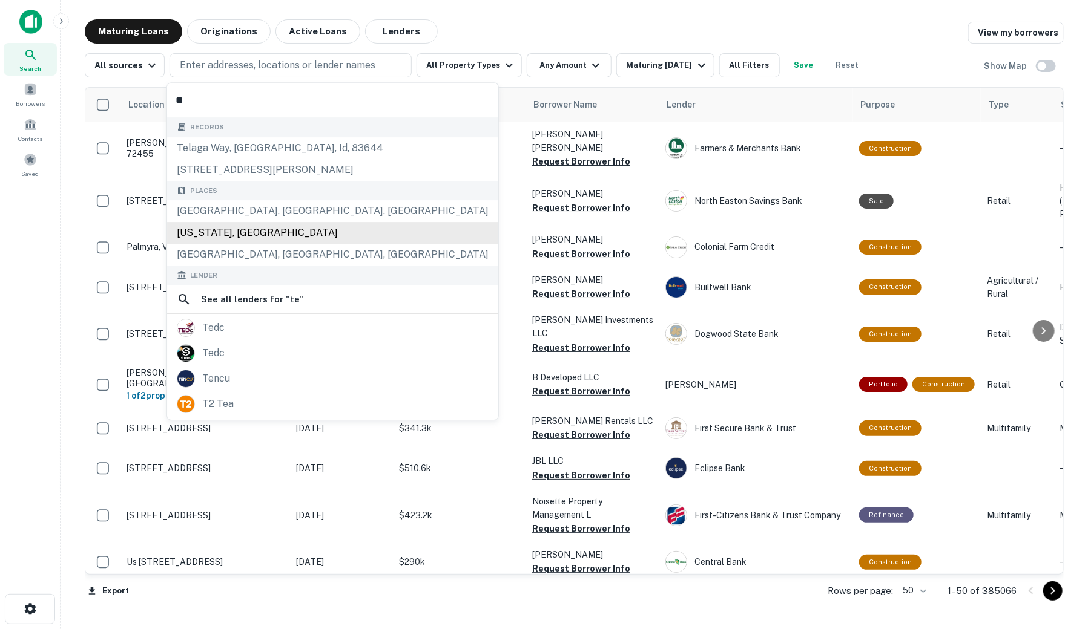
click at [199, 229] on div "[US_STATE], [GEOGRAPHIC_DATA]" at bounding box center [332, 233] width 331 height 22
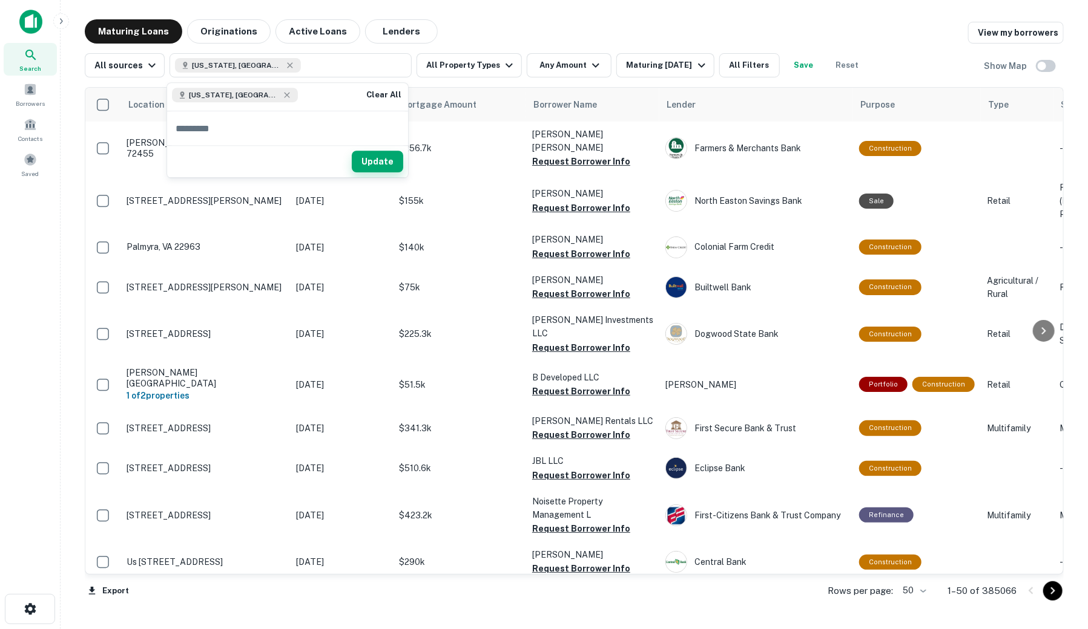
click at [376, 157] on button "Update" at bounding box center [377, 162] width 51 height 22
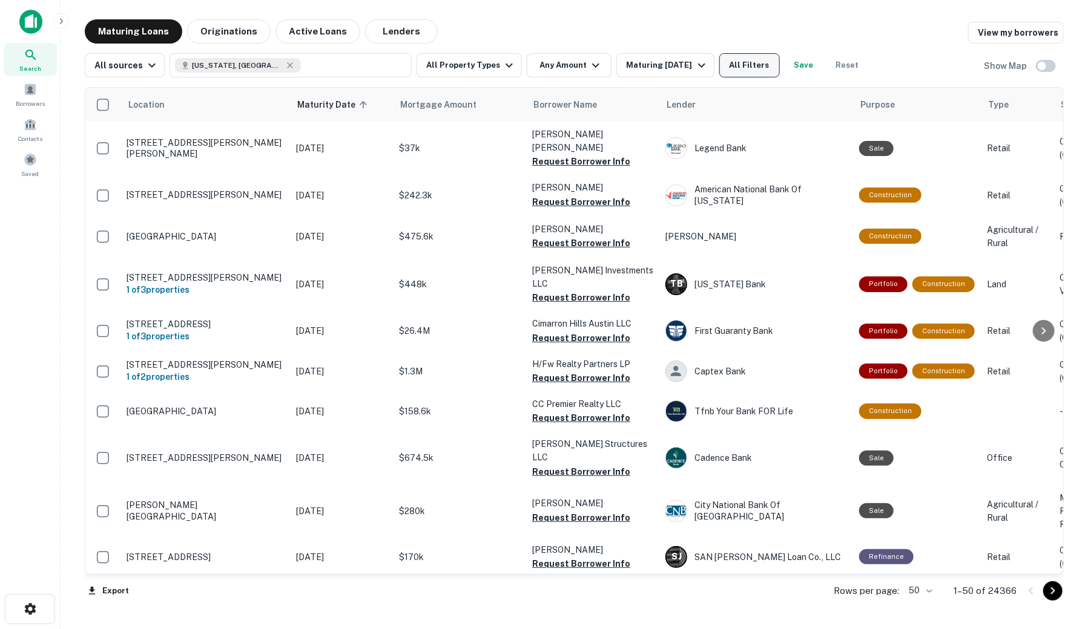
click at [737, 72] on button "All Filters" at bounding box center [749, 65] width 61 height 24
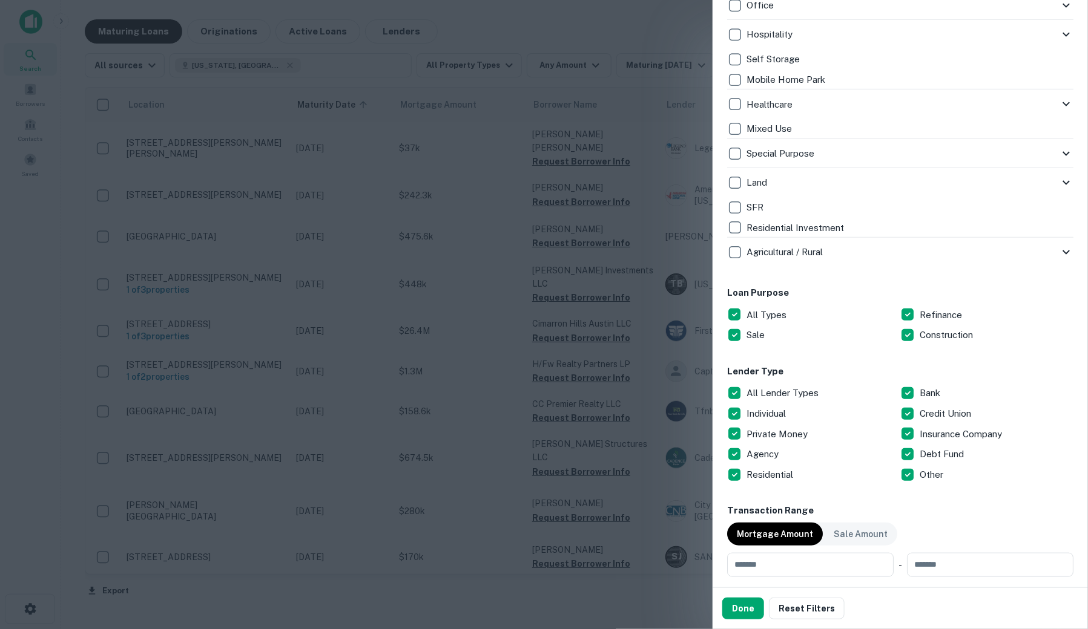
scroll to position [470, 0]
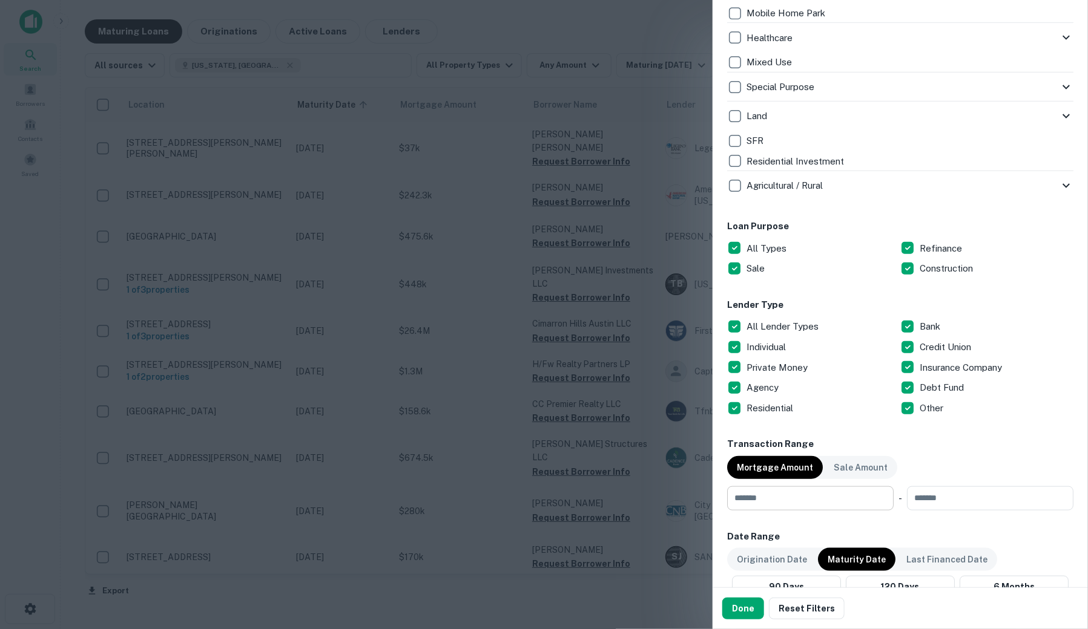
click at [758, 504] on input "number" at bounding box center [806, 499] width 158 height 24
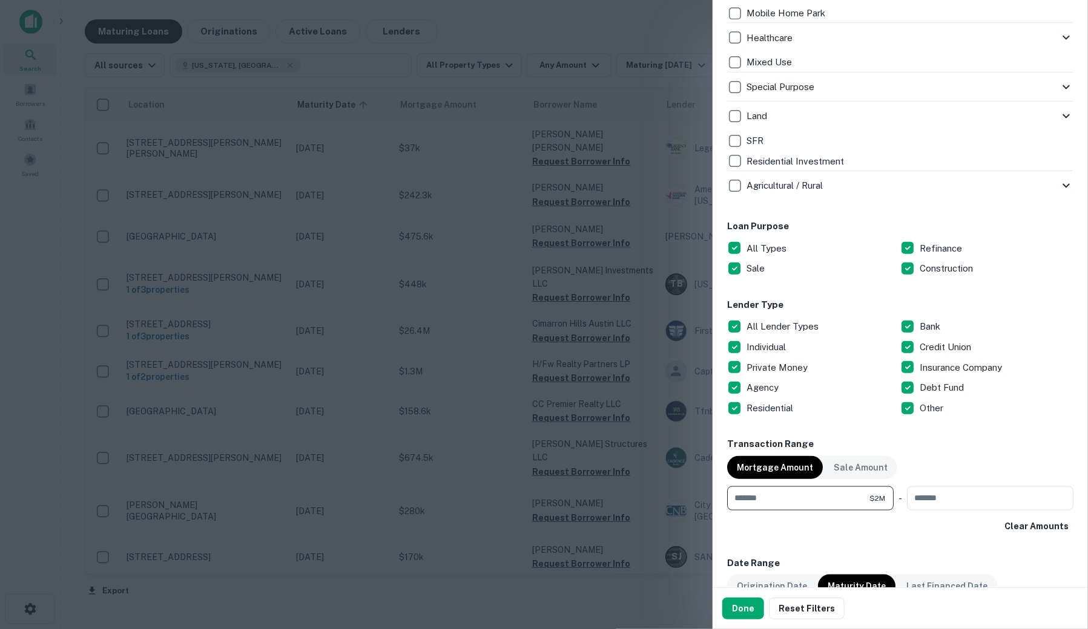
type input "*******"
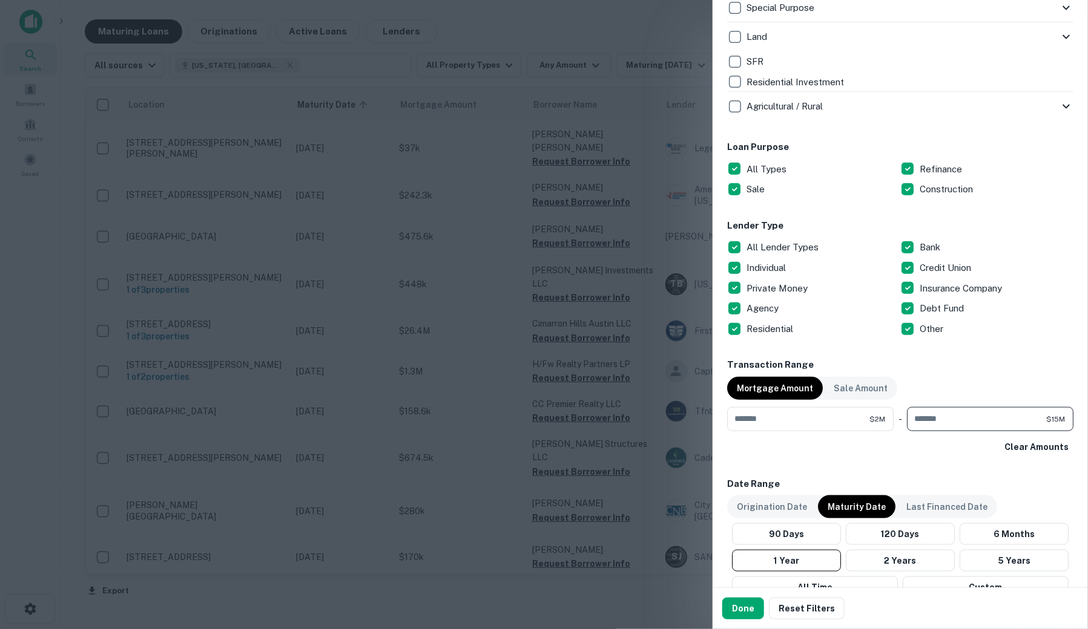
scroll to position [605, 0]
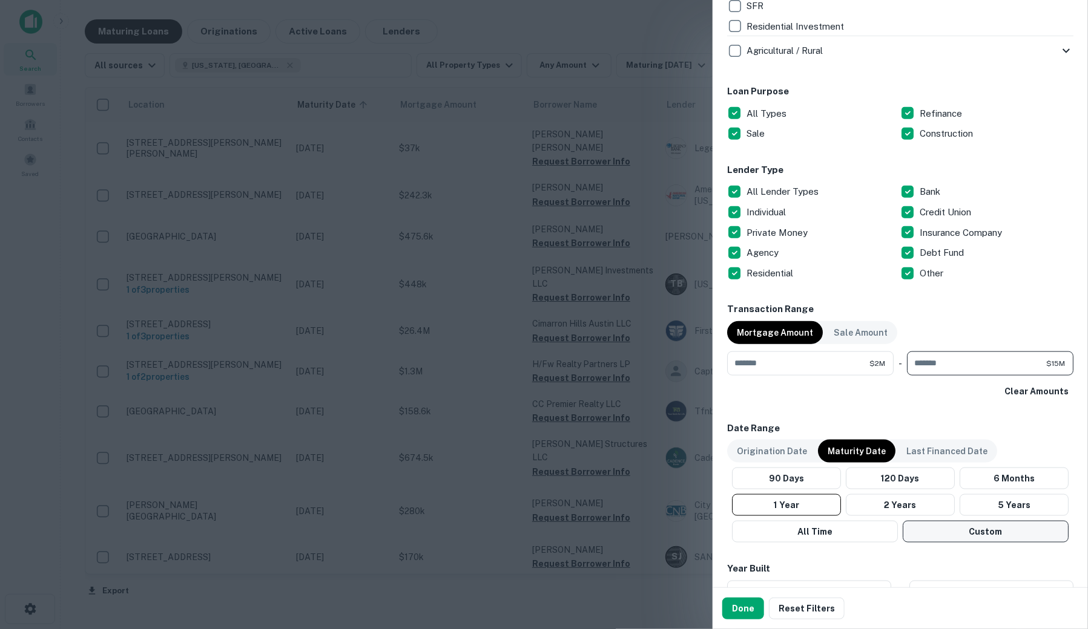
type input "********"
click at [955, 526] on button "Custom" at bounding box center [985, 532] width 166 height 22
drag, startPoint x: 809, startPoint y: 570, endPoint x: 677, endPoint y: 570, distance: 132.6
click at [677, 570] on div "Customize data sources and filters All Sources CMBS GSE Locations [US_STATE], […" at bounding box center [544, 314] width 1088 height 629
drag, startPoint x: 810, startPoint y: 574, endPoint x: 700, endPoint y: 548, distance: 112.6
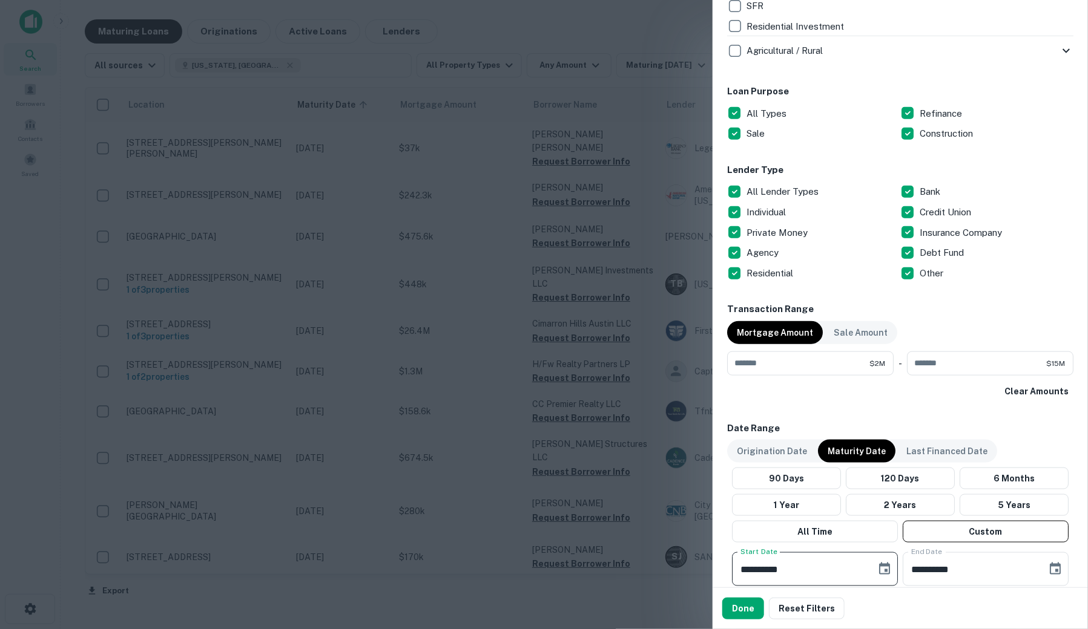
click at [707, 551] on div "Customize data sources and filters All Sources CMBS GSE Locations [US_STATE], […" at bounding box center [544, 314] width 1088 height 629
click at [835, 571] on input "**********" at bounding box center [800, 570] width 136 height 34
drag, startPoint x: 821, startPoint y: 571, endPoint x: 699, endPoint y: 570, distance: 122.3
click at [699, 570] on div "Customize data sources and filters All Sources CMBS GSE Locations [US_STATE], […" at bounding box center [544, 314] width 1088 height 629
drag, startPoint x: 795, startPoint y: 565, endPoint x: 712, endPoint y: 557, distance: 83.9
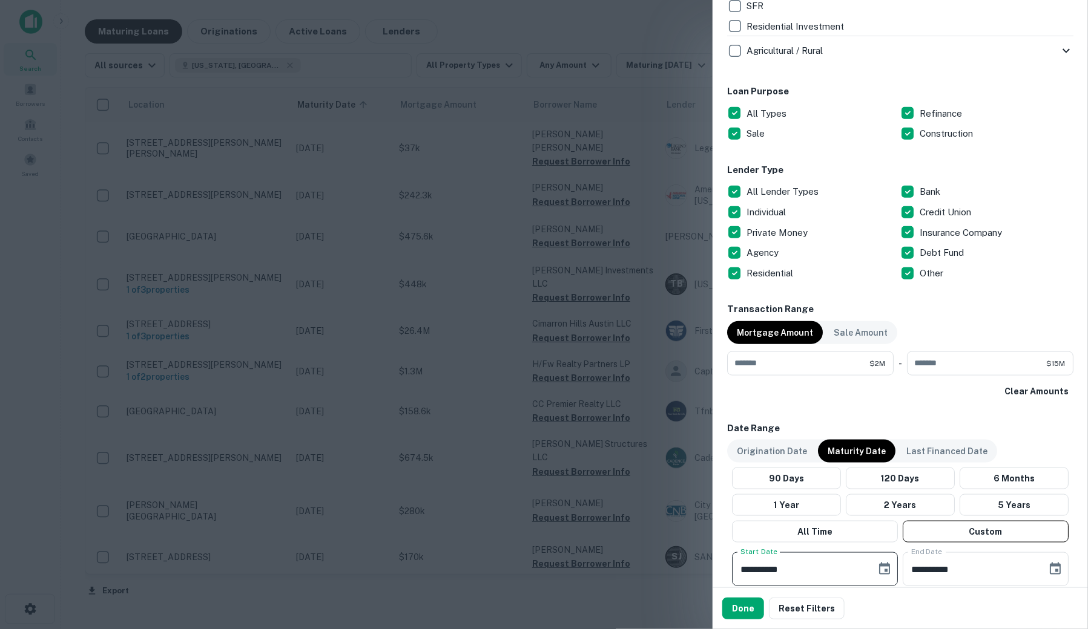
click at [712, 557] on div "Customize data sources and filters All Sources CMBS GSE Locations [US_STATE], […" at bounding box center [544, 314] width 1088 height 629
click at [872, 565] on button "Choose date, selected date is Jun 4, 2025" at bounding box center [884, 569] width 24 height 24
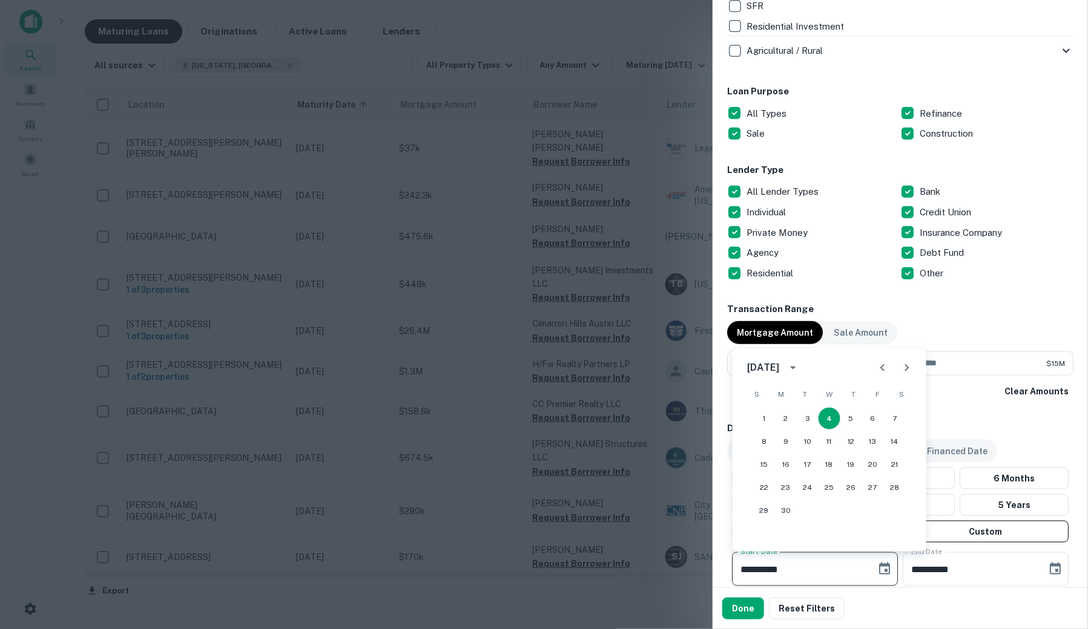
click at [906, 363] on icon "Next month" at bounding box center [906, 368] width 15 height 15
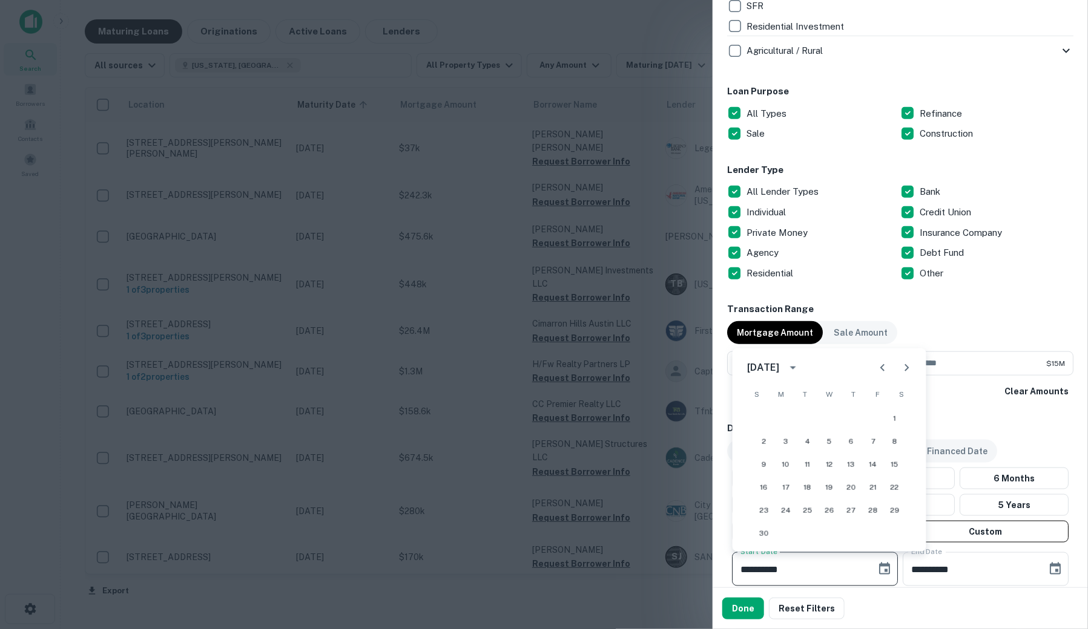
click at [906, 363] on icon "Next month" at bounding box center [906, 368] width 15 height 15
click at [760, 416] on button "1" at bounding box center [764, 419] width 22 height 22
type input "**********"
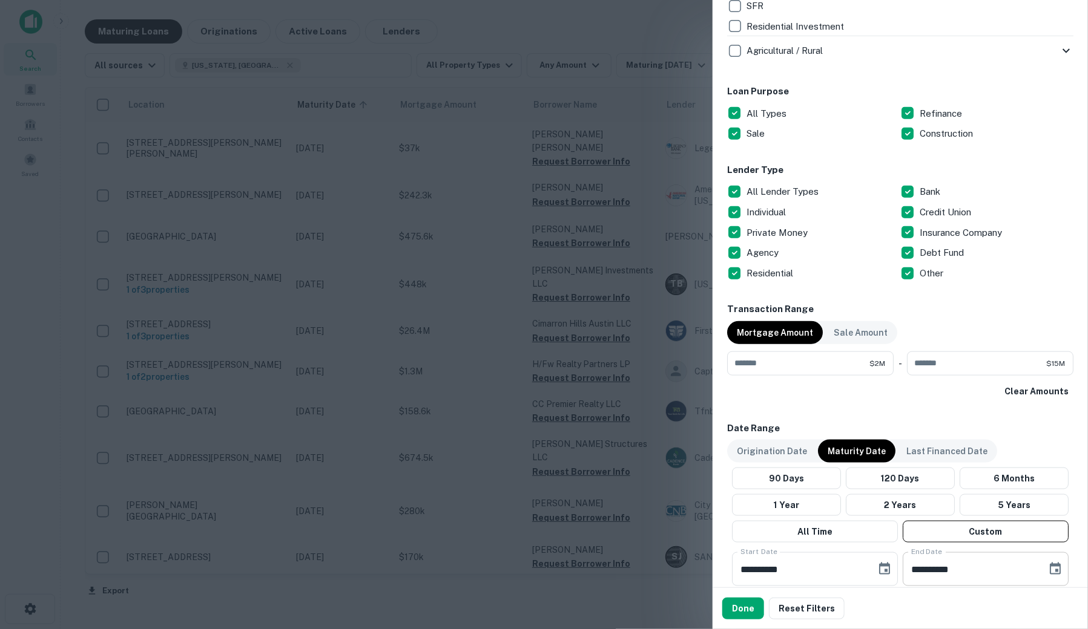
click at [962, 565] on input "**********" at bounding box center [970, 570] width 136 height 34
click at [966, 572] on input "**********" at bounding box center [970, 570] width 136 height 34
click at [961, 570] on input "**********" at bounding box center [970, 570] width 136 height 34
click at [1048, 572] on icon "Choose date, selected date is Oct 2, 2025" at bounding box center [1055, 569] width 15 height 15
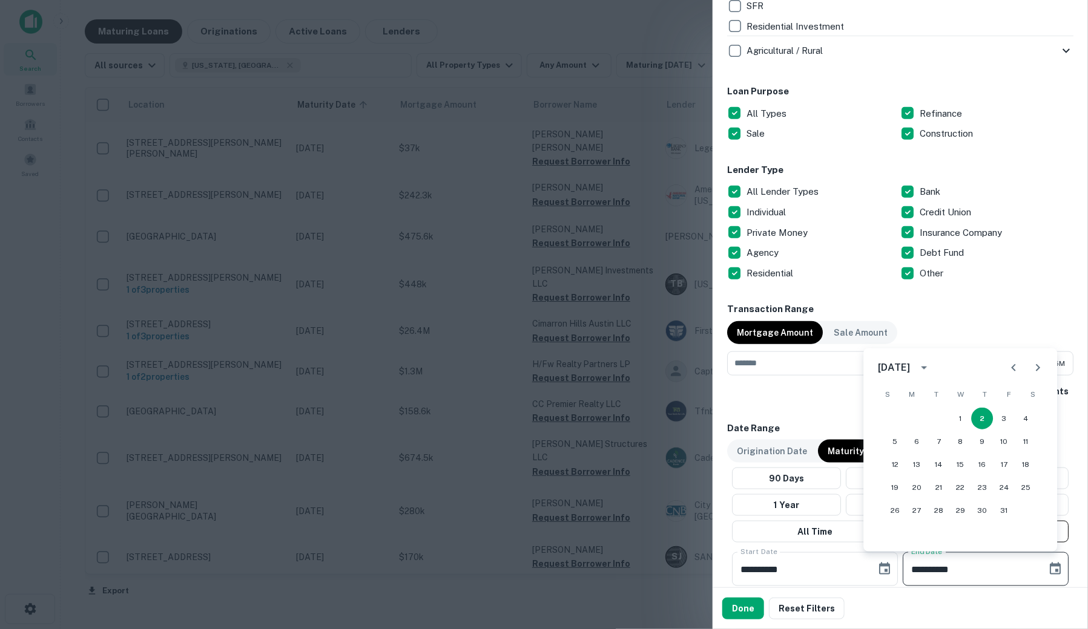
click at [934, 366] on button "calendar view is open, switch to year view" at bounding box center [923, 368] width 21 height 21
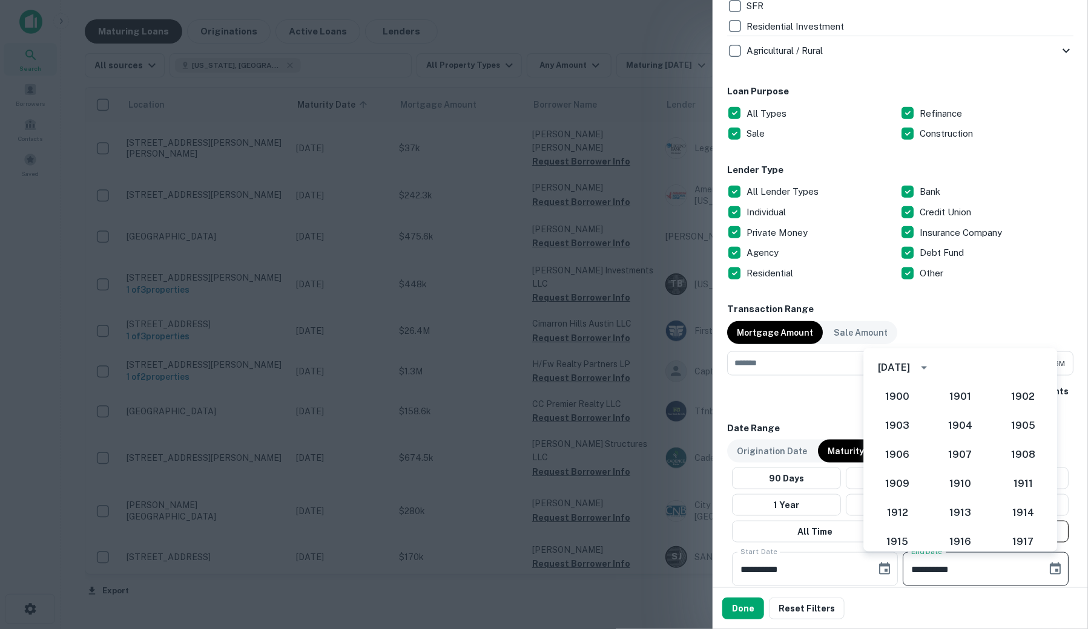
scroll to position [1120, 0]
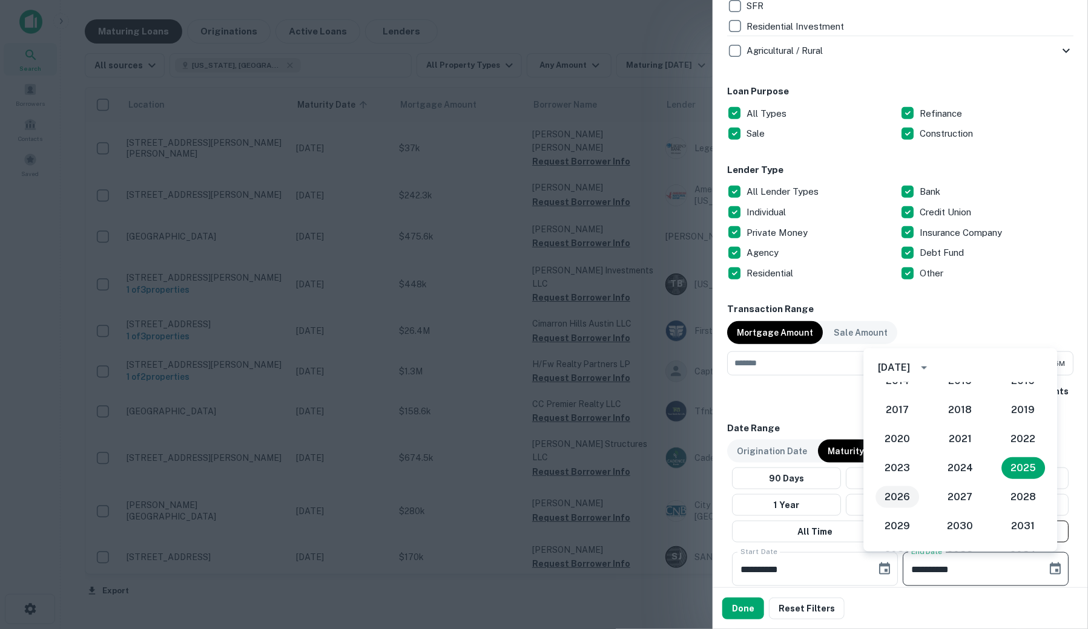
click at [893, 497] on button "2026" at bounding box center [897, 498] width 44 height 22
type input "**********"
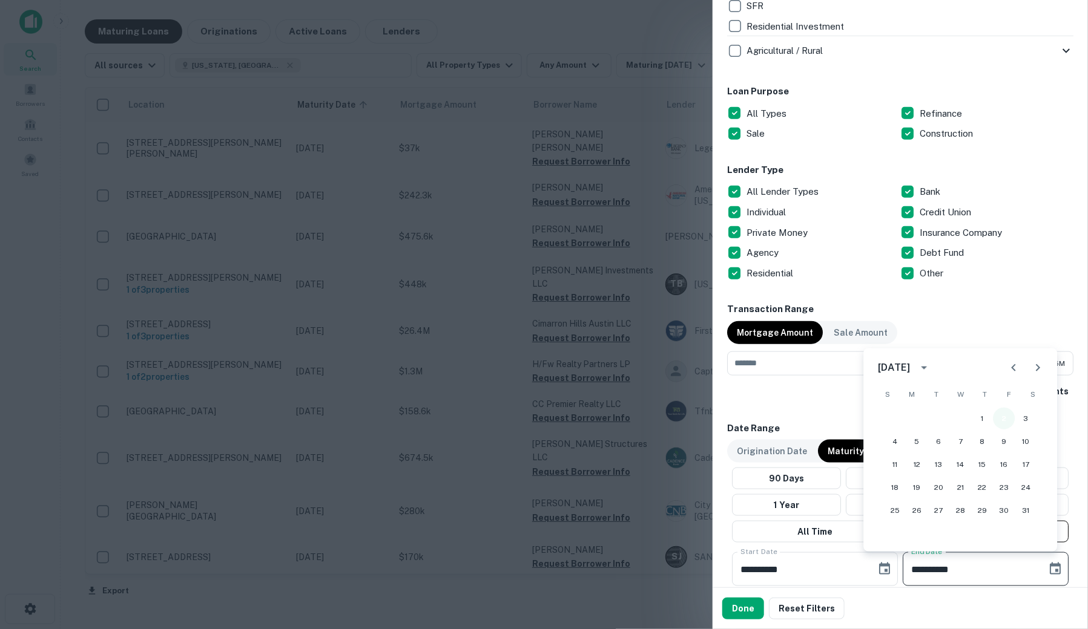
click at [1004, 415] on button "2" at bounding box center [1004, 419] width 22 height 22
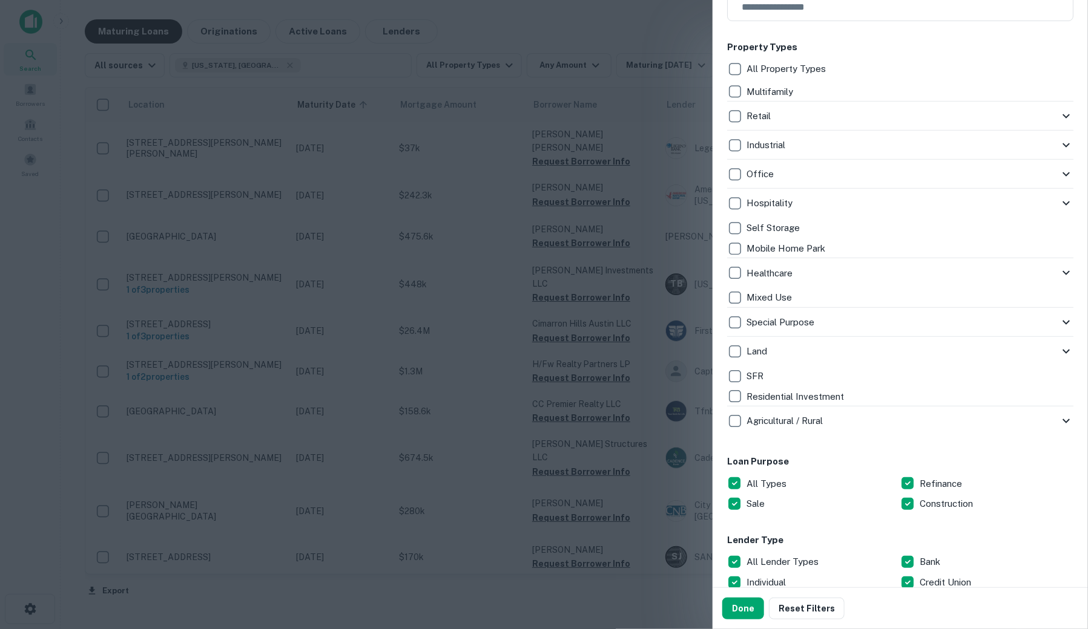
scroll to position [0, 0]
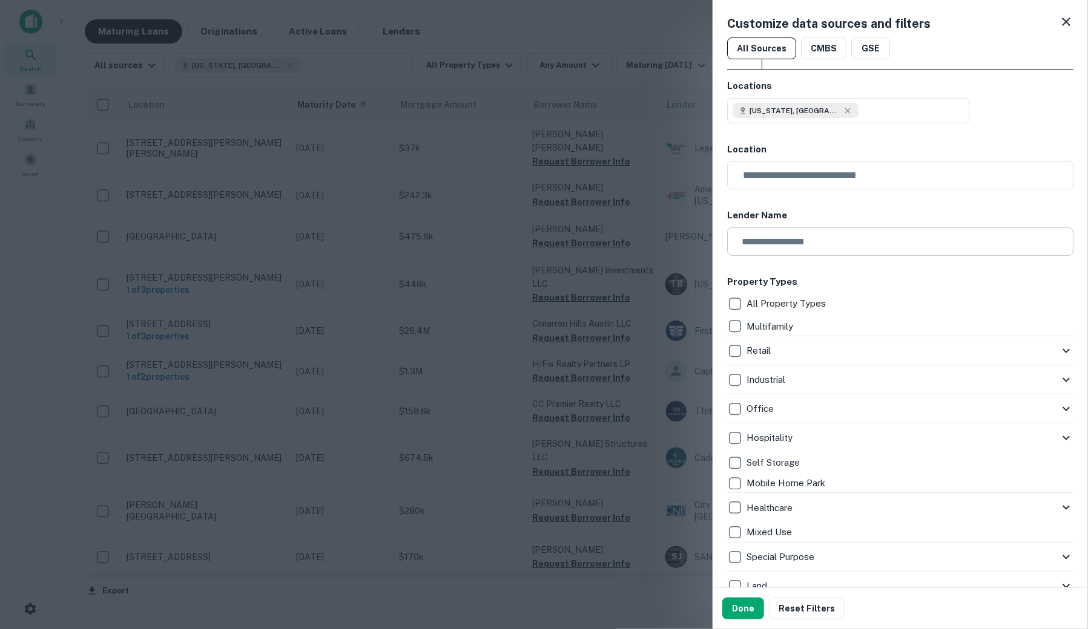
click at [950, 251] on input "text" at bounding box center [896, 242] width 338 height 28
type input "**********"
click at [843, 179] on icon at bounding box center [848, 176] width 10 height 10
click at [1059, 23] on icon at bounding box center [1066, 22] width 15 height 15
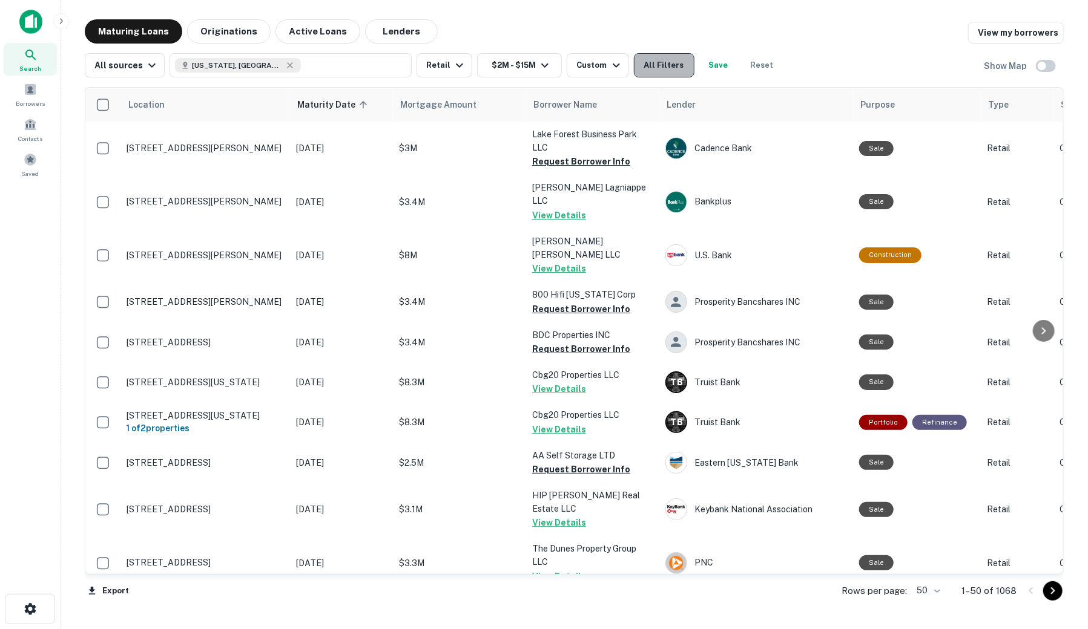
click at [655, 67] on button "All Filters" at bounding box center [664, 65] width 61 height 24
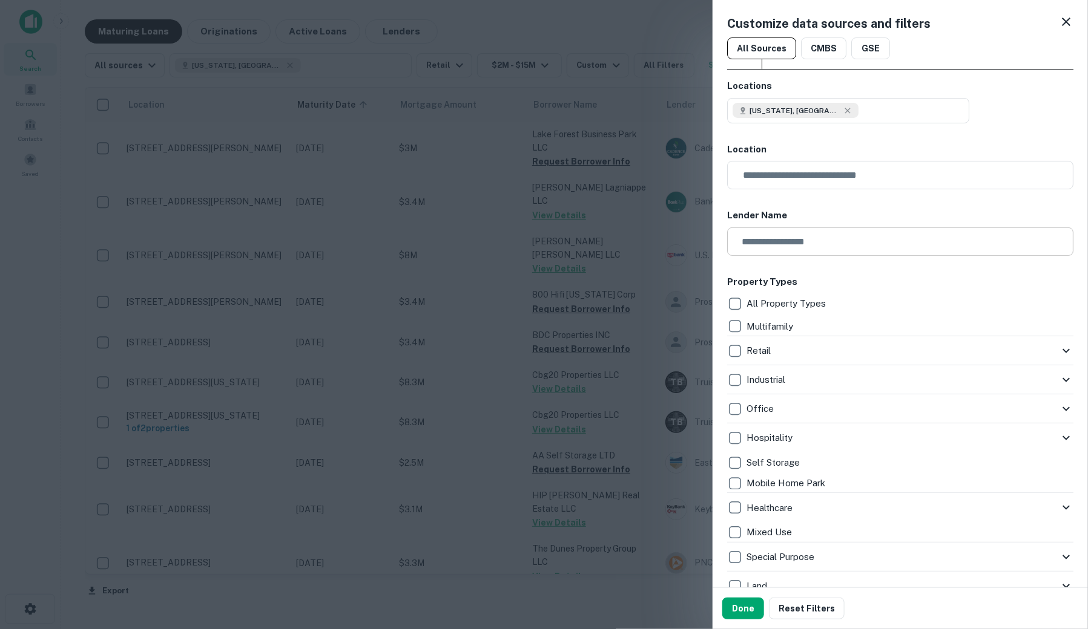
click at [787, 239] on input "text" at bounding box center [896, 242] width 338 height 28
type input "****"
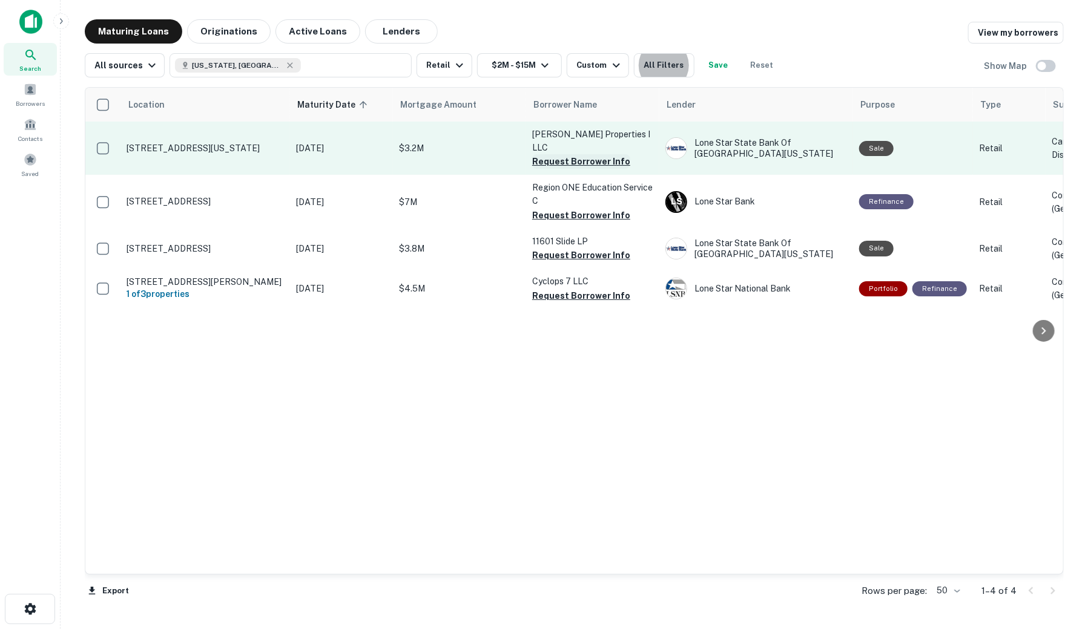
click at [568, 161] on button "Request Borrower Info" at bounding box center [581, 161] width 98 height 15
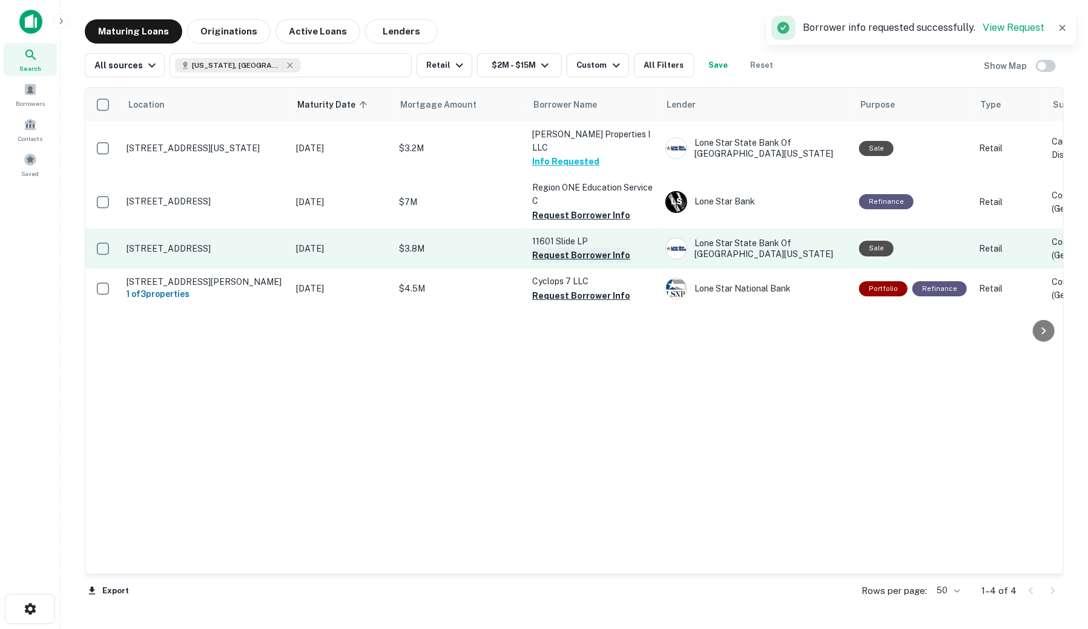
click at [563, 260] on button "Request Borrower Info" at bounding box center [581, 255] width 98 height 15
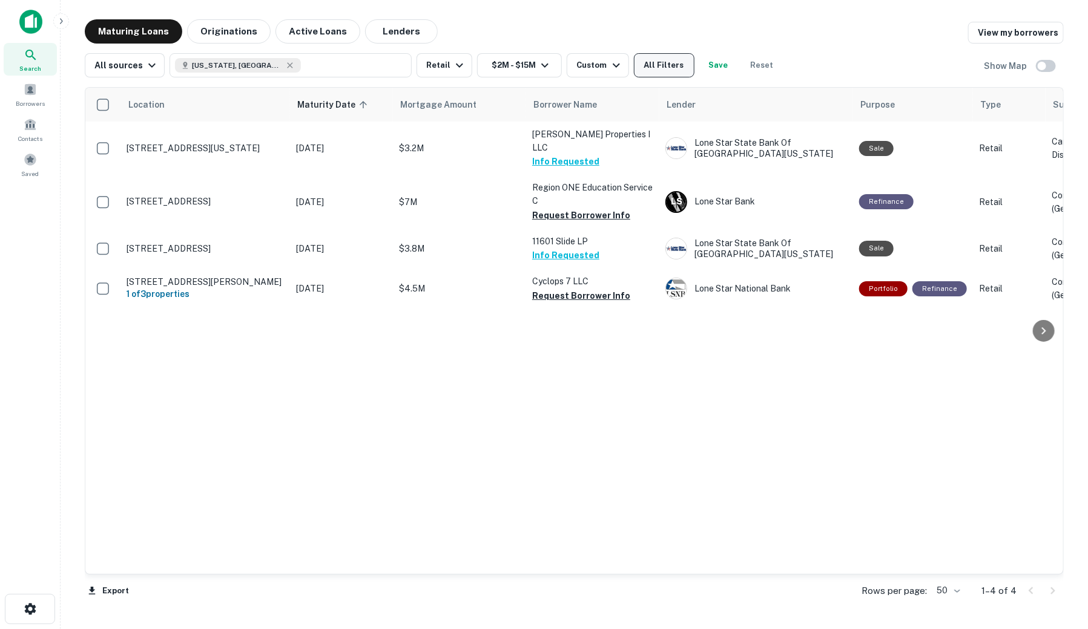
click at [651, 66] on button "All Filters" at bounding box center [664, 65] width 61 height 24
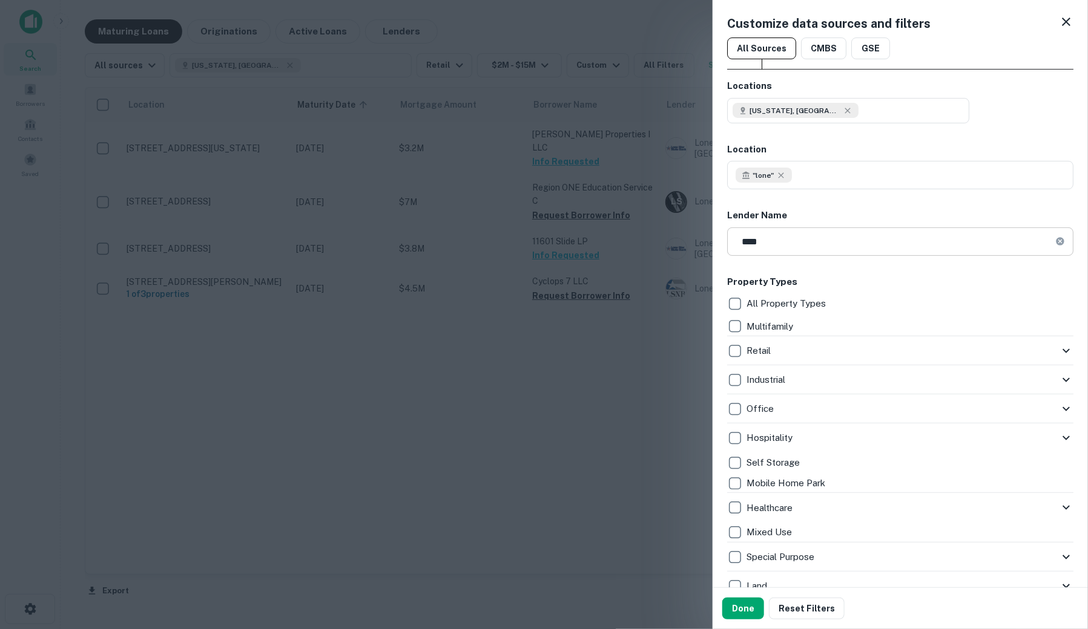
click at [784, 244] on input "****" at bounding box center [891, 242] width 328 height 28
click at [778, 175] on icon at bounding box center [781, 176] width 10 height 10
click at [787, 238] on input "text" at bounding box center [896, 242] width 338 height 28
type input "**********"
click at [744, 605] on button "Done" at bounding box center [743, 609] width 42 height 22
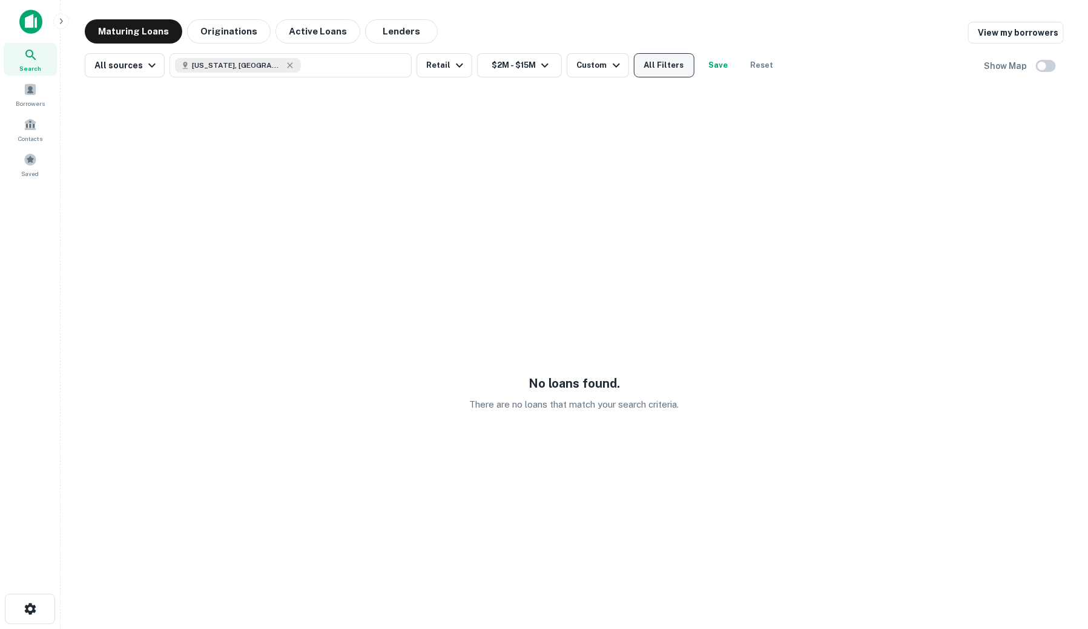
click at [660, 65] on button "All Filters" at bounding box center [664, 65] width 61 height 24
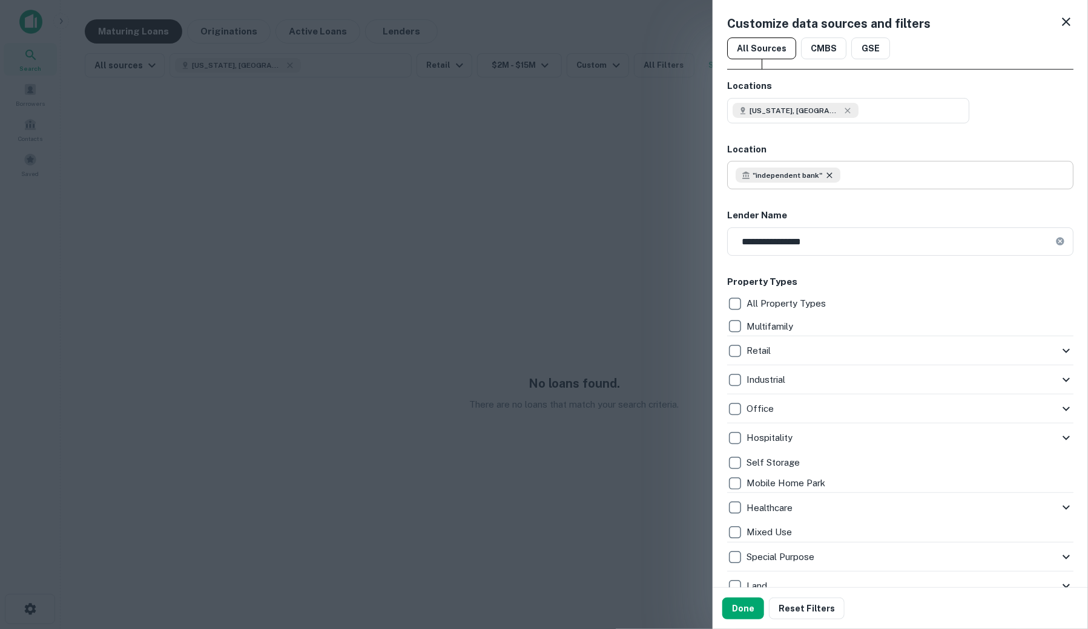
click at [829, 177] on icon at bounding box center [828, 174] width 5 height 5
click at [735, 612] on button "Done" at bounding box center [743, 609] width 42 height 22
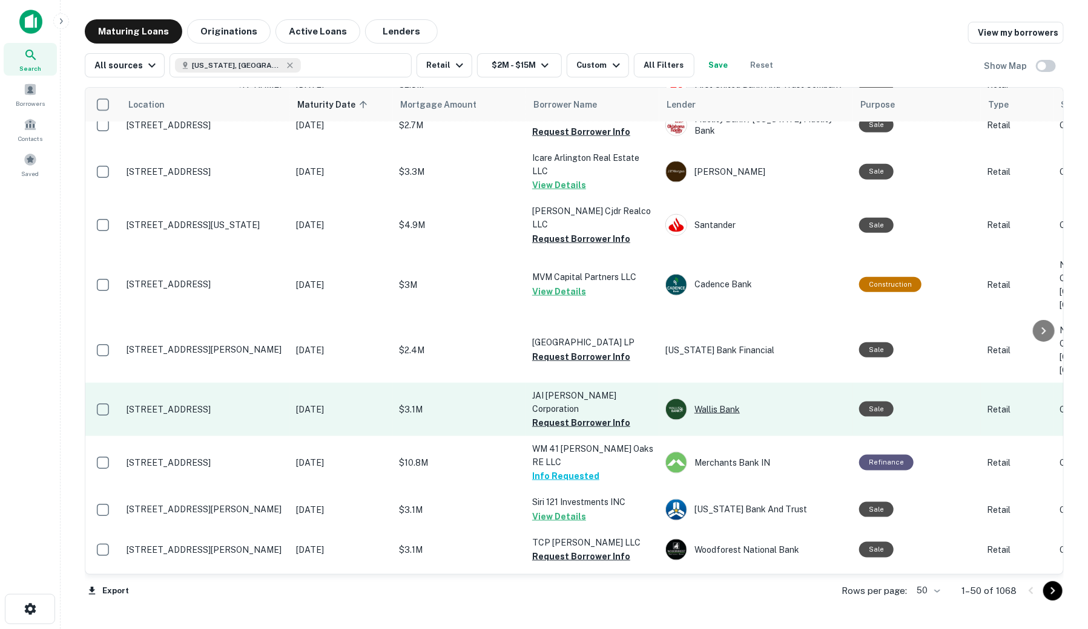
scroll to position [672, 0]
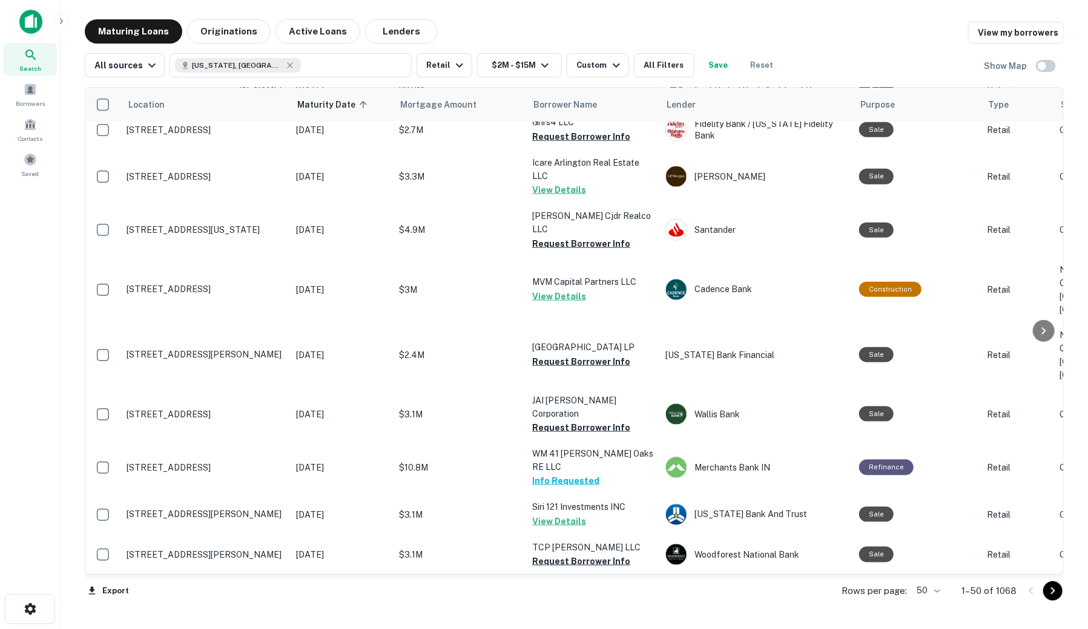
click at [628, 79] on div "Location Maturity Date sorted ascending Mortgage Amount Borrower Name Lender Pu…" at bounding box center [574, 344] width 979 height 535
click at [657, 73] on button "All Filters" at bounding box center [664, 65] width 61 height 24
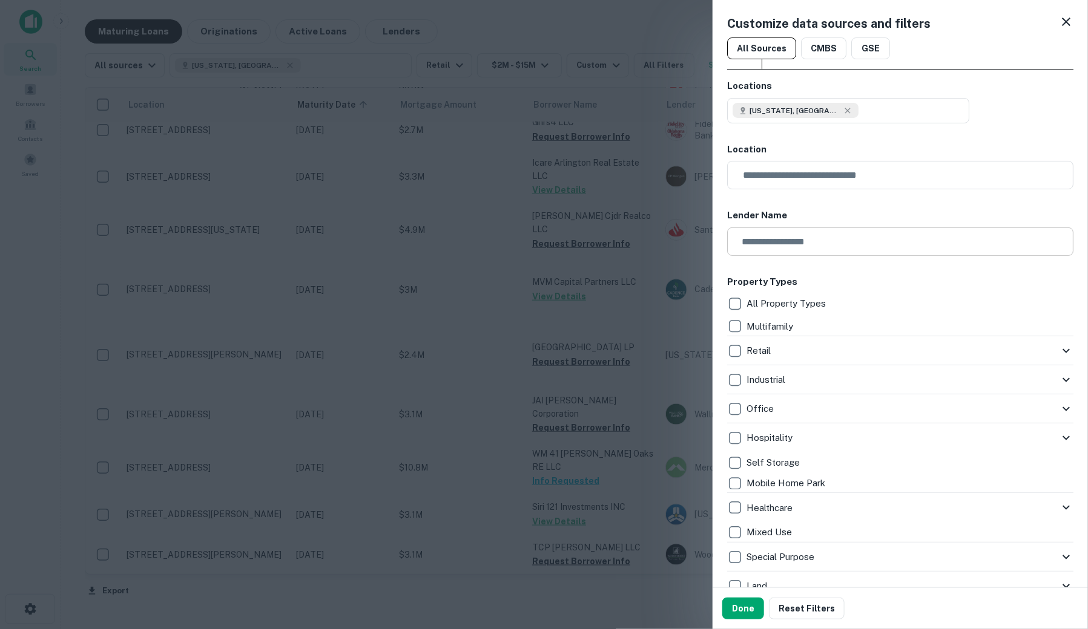
click at [797, 235] on input "text" at bounding box center [896, 242] width 338 height 28
drag, startPoint x: 794, startPoint y: 246, endPoint x: 708, endPoint y: 251, distance: 86.7
click at [708, 251] on div "**********" at bounding box center [544, 314] width 1088 height 629
type input "*****"
click at [740, 606] on button "Done" at bounding box center [743, 609] width 42 height 22
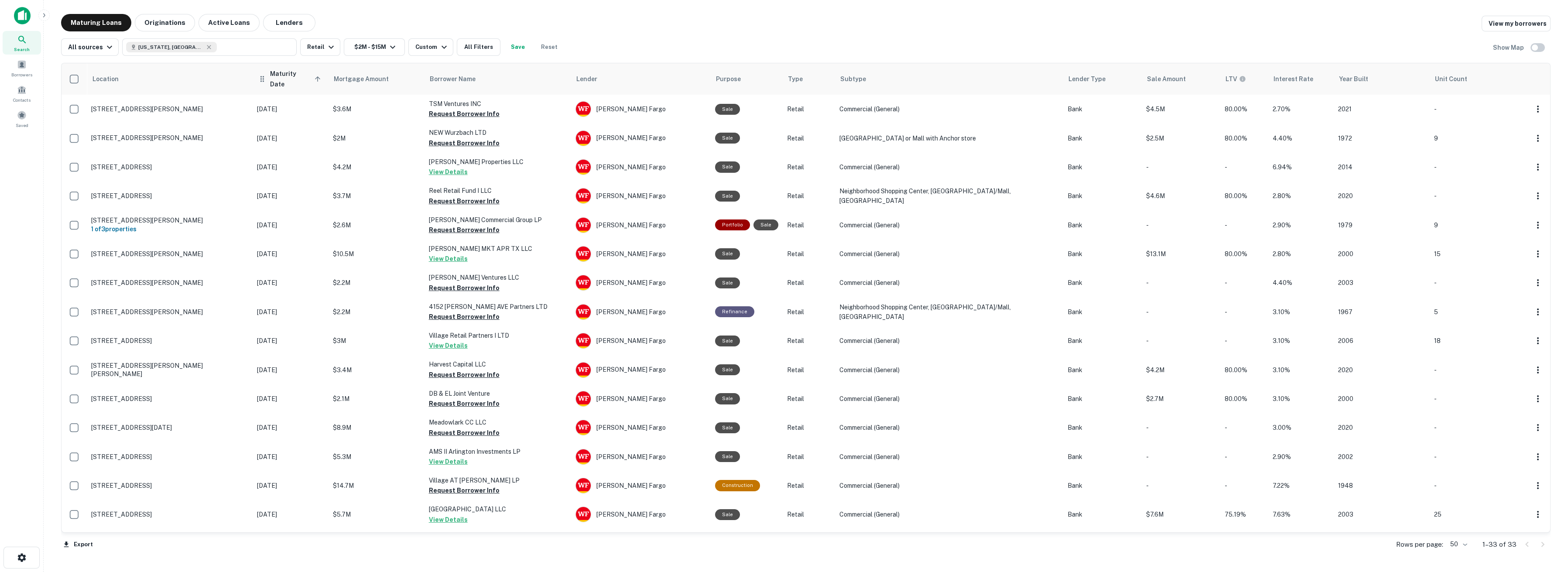
click at [271, 78] on span "Maturity Date sorted ascending" at bounding box center [297, 79] width 53 height 21
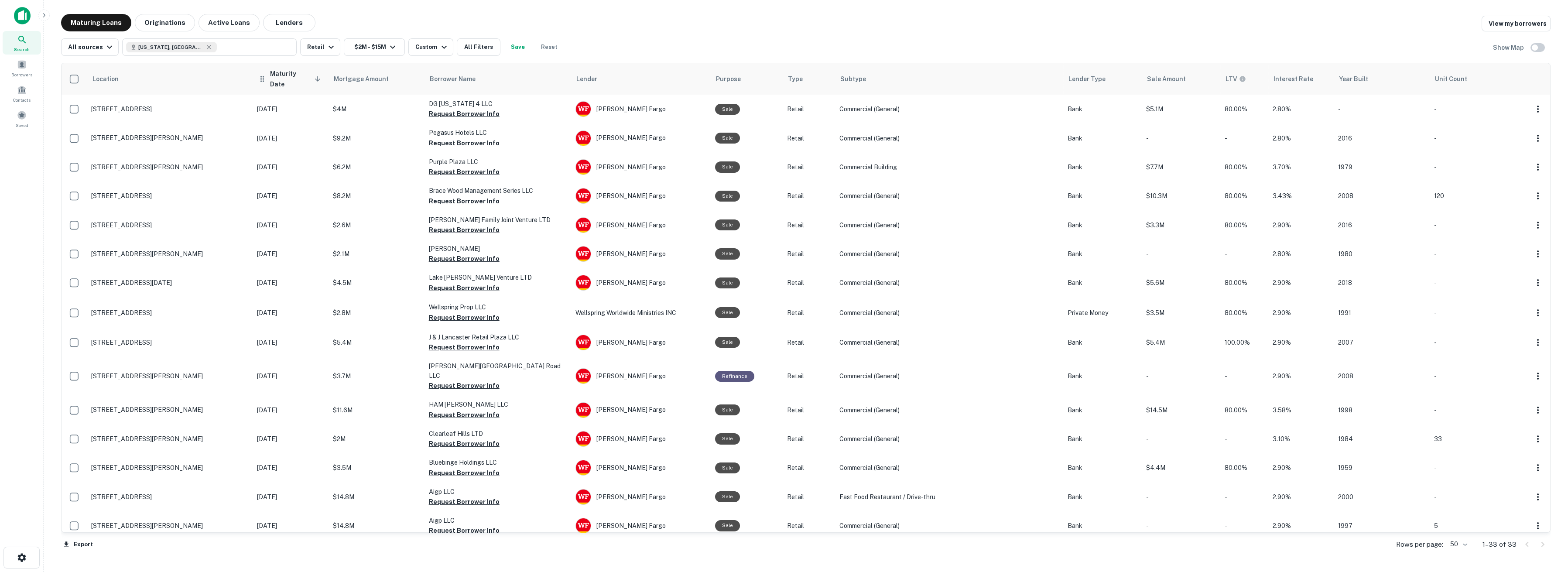
click at [273, 77] on span "Maturity Date sorted descending" at bounding box center [297, 79] width 53 height 21
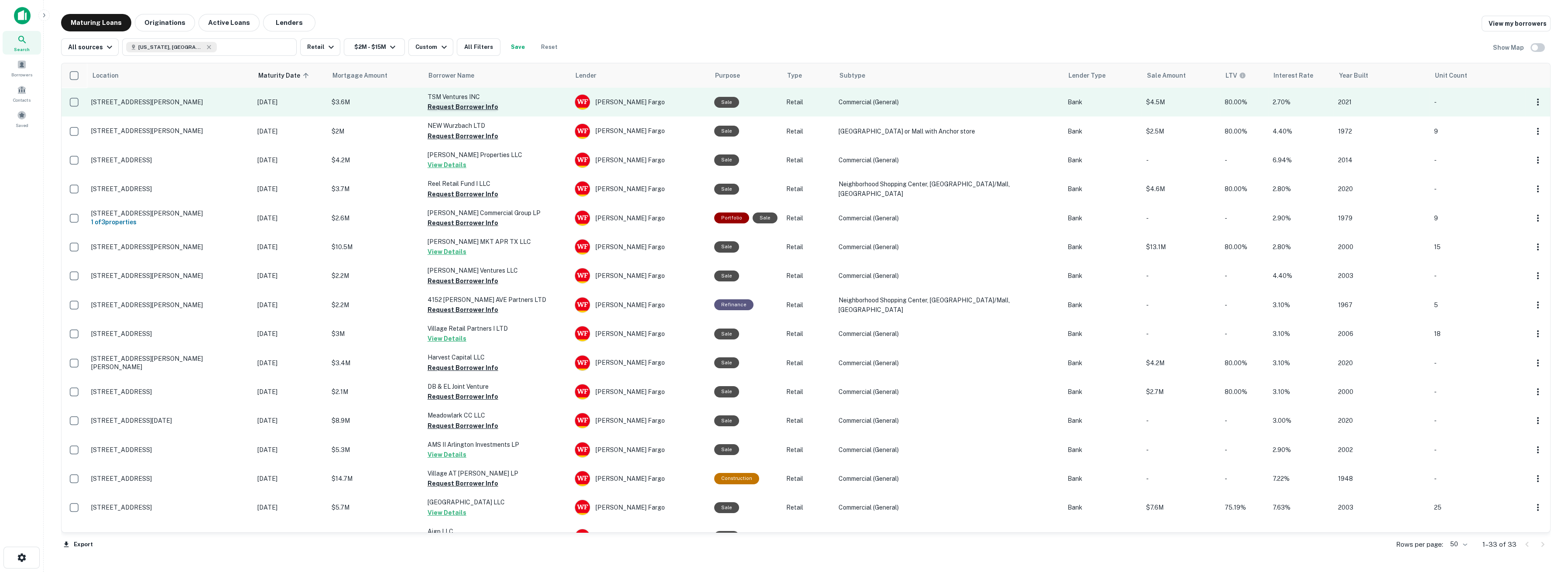
click at [474, 110] on button "Request Borrower Info" at bounding box center [463, 107] width 71 height 11
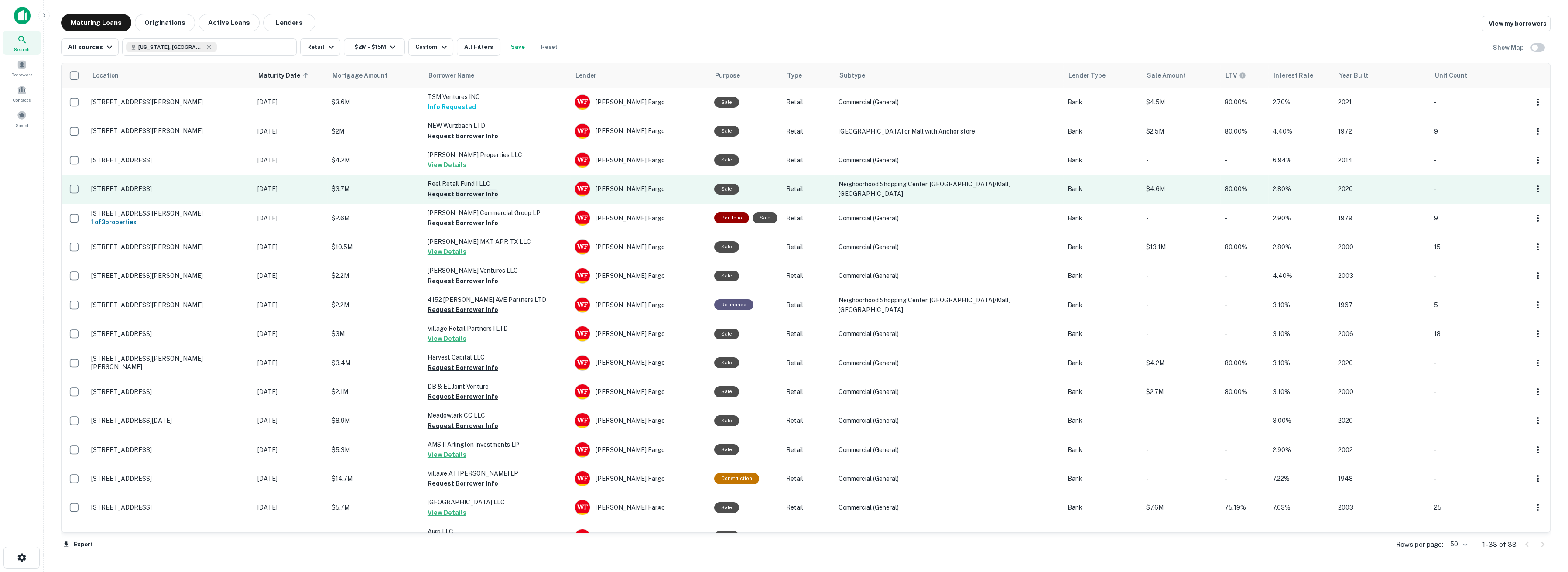
click at [456, 192] on button "Request Borrower Info" at bounding box center [463, 194] width 71 height 11
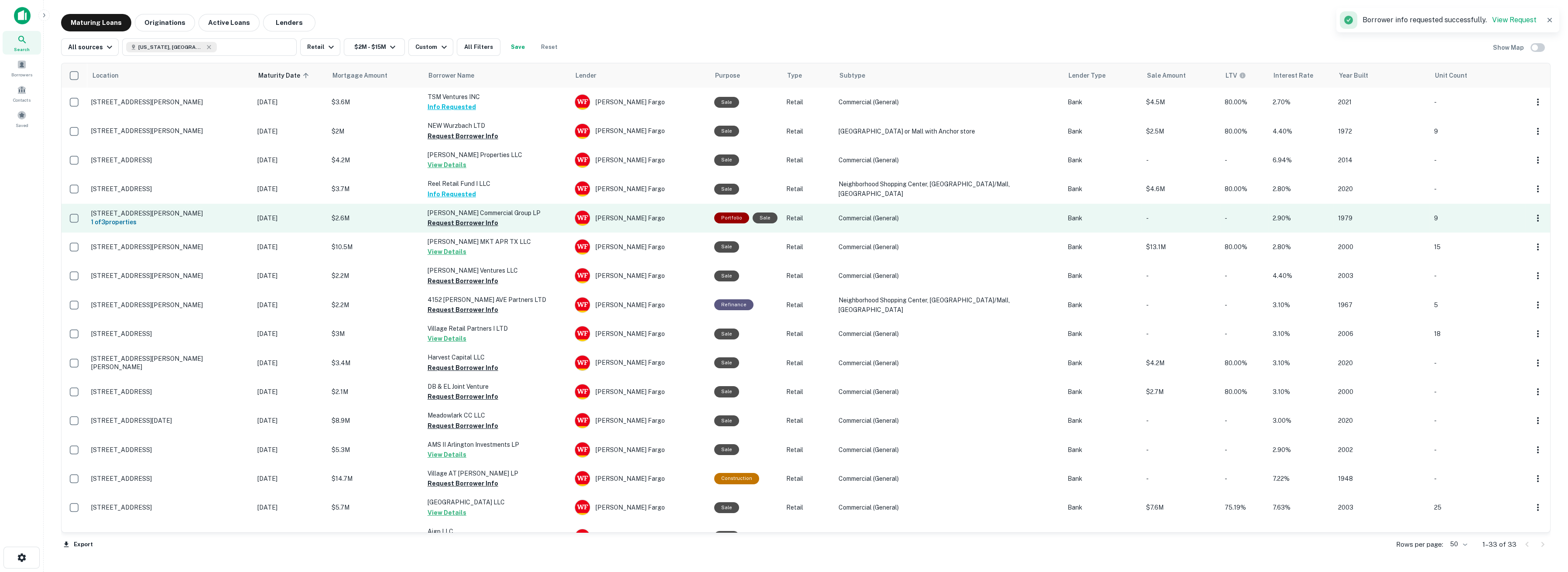
click at [459, 224] on button "Request Borrower Info" at bounding box center [463, 223] width 71 height 11
click at [130, 221] on h6 "1 of 3 properties" at bounding box center [169, 221] width 157 height 9
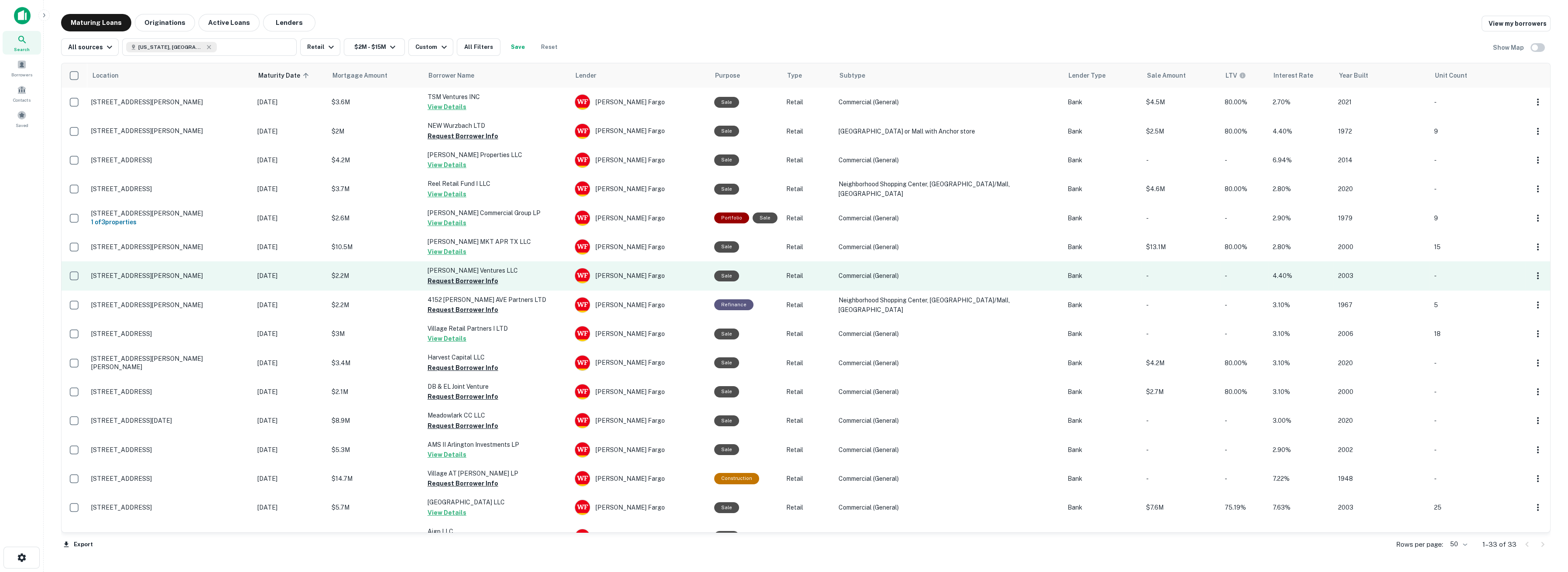
click at [437, 280] on button "Request Borrower Info" at bounding box center [463, 281] width 71 height 11
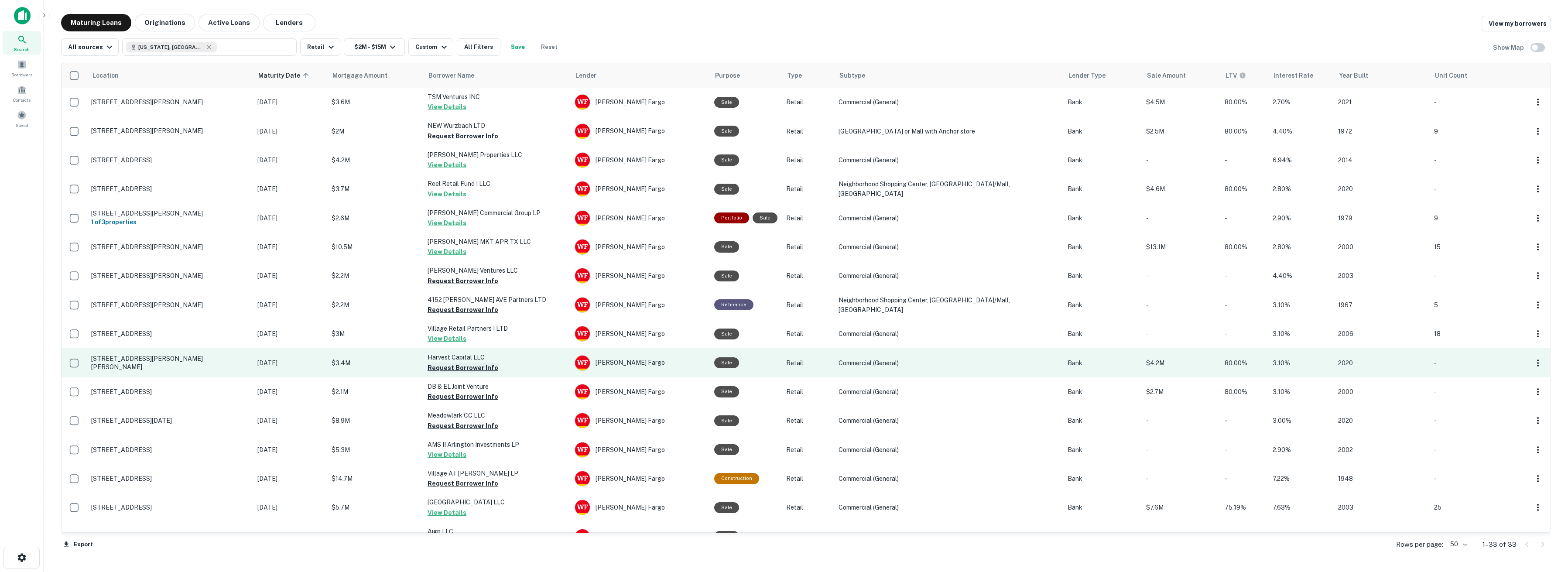
click at [447, 366] on button "Request Borrower Info" at bounding box center [463, 368] width 71 height 11
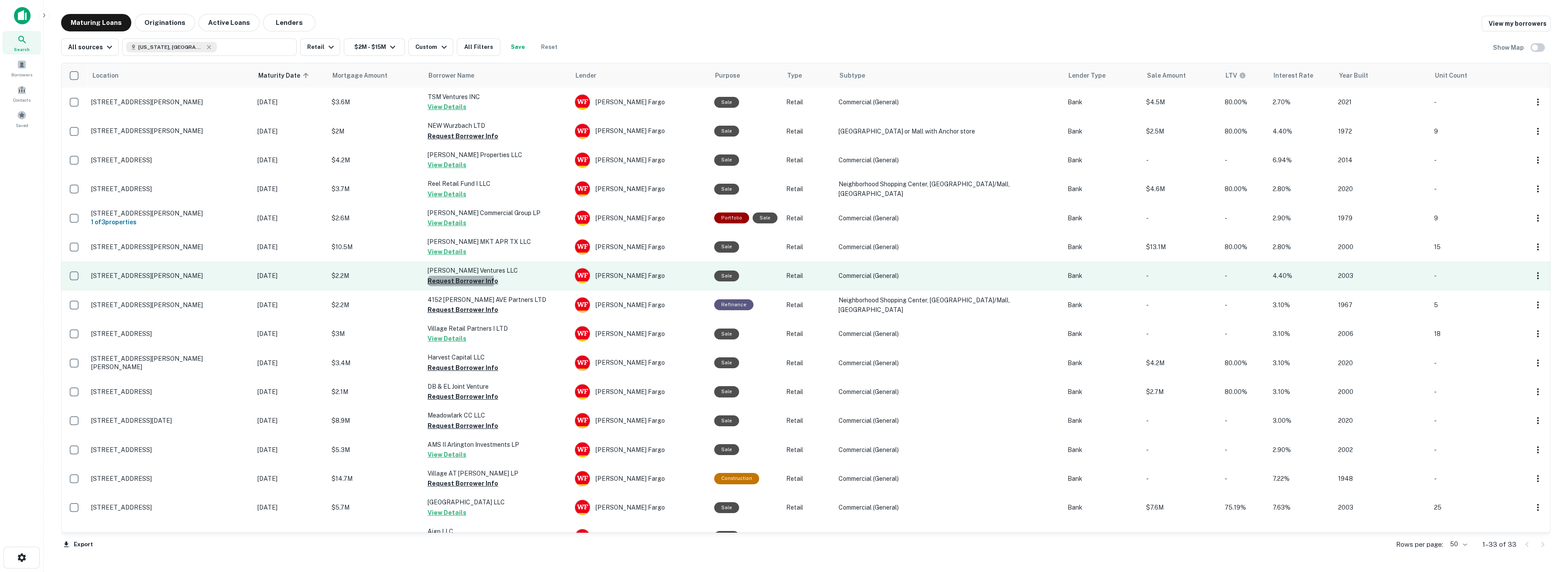
click at [453, 281] on button "Request Borrower Info" at bounding box center [463, 281] width 71 height 11
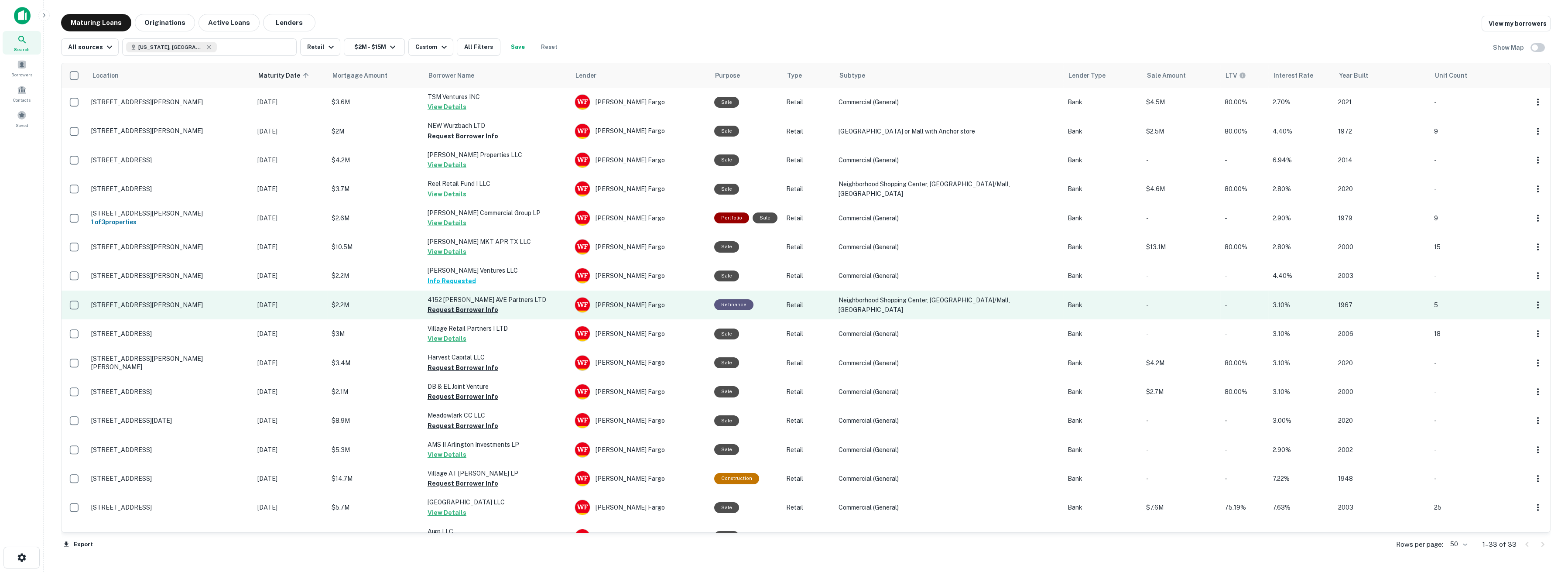
click at [451, 309] on button "Request Borrower Info" at bounding box center [463, 309] width 71 height 11
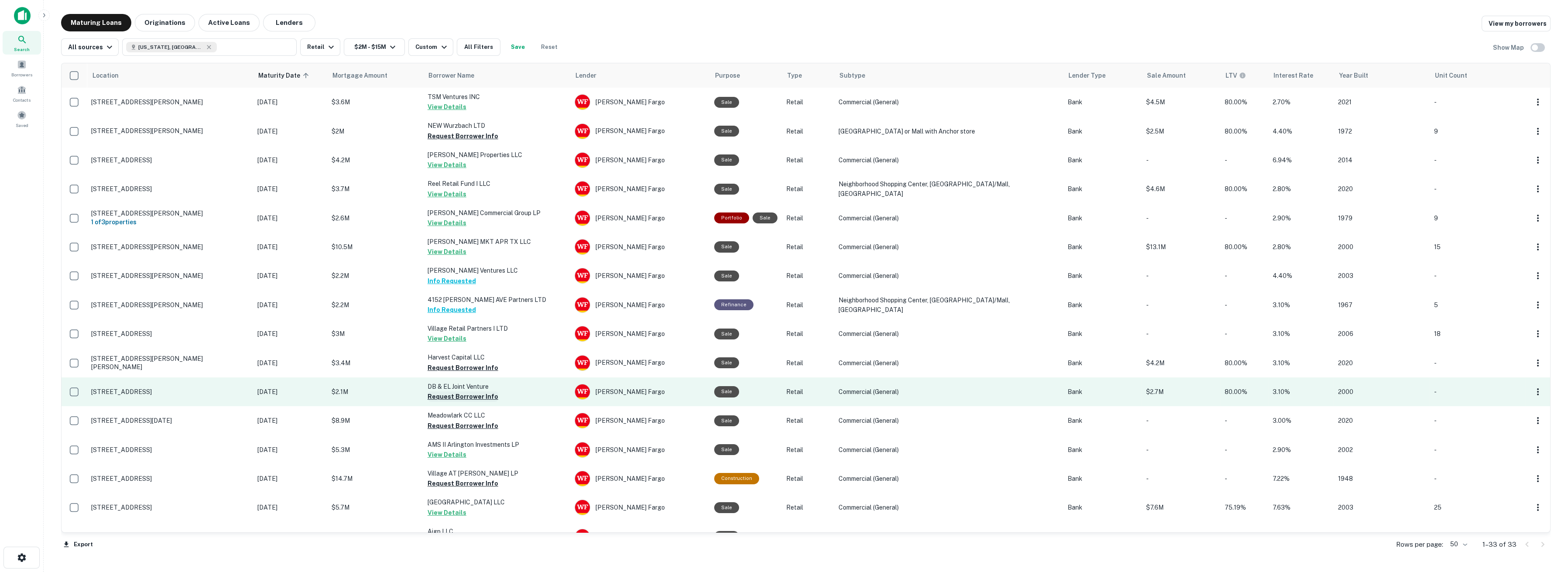
click at [438, 397] on button "Request Borrower Info" at bounding box center [463, 397] width 71 height 11
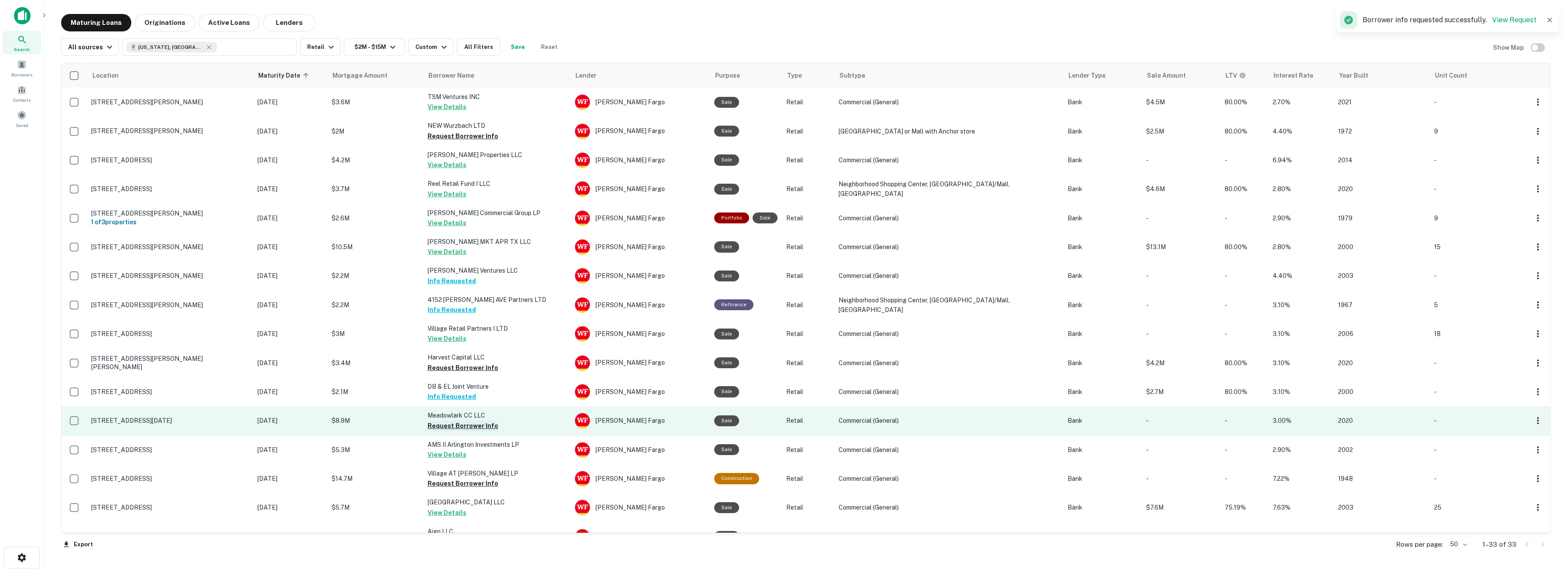
click at [440, 422] on button "Request Borrower Info" at bounding box center [463, 426] width 71 height 11
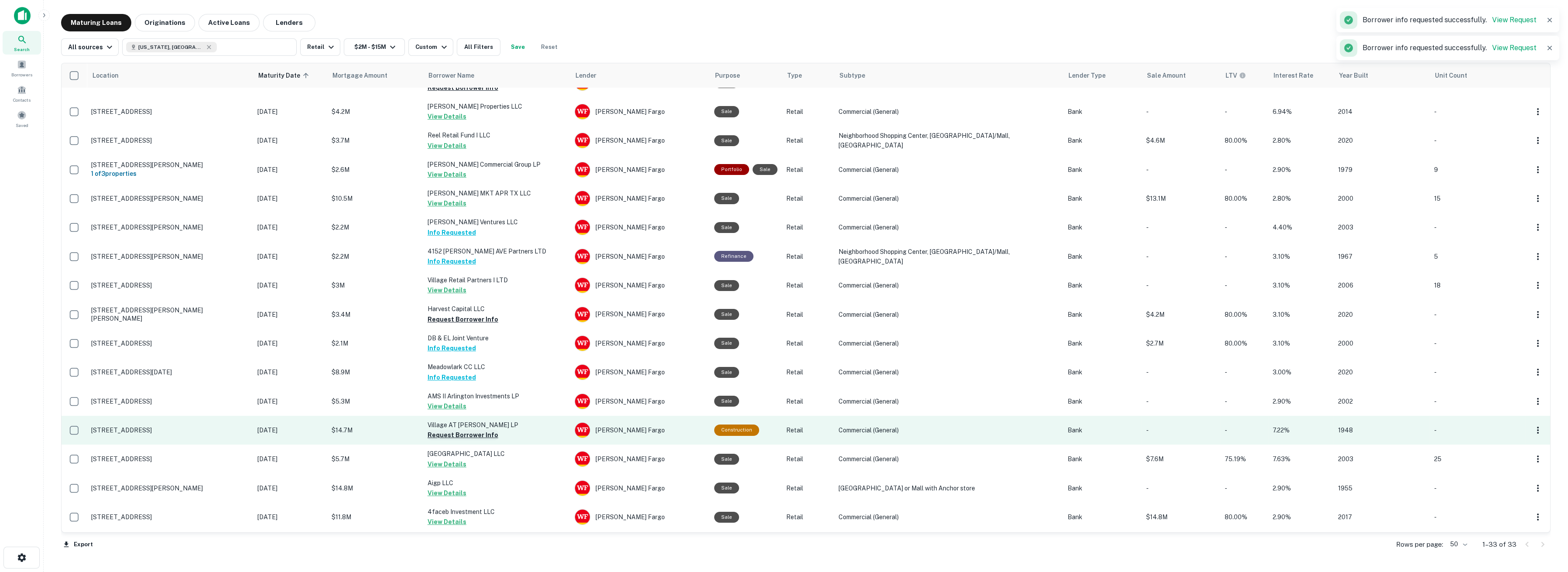
click at [438, 434] on button "Request Borrower Info" at bounding box center [463, 435] width 71 height 11
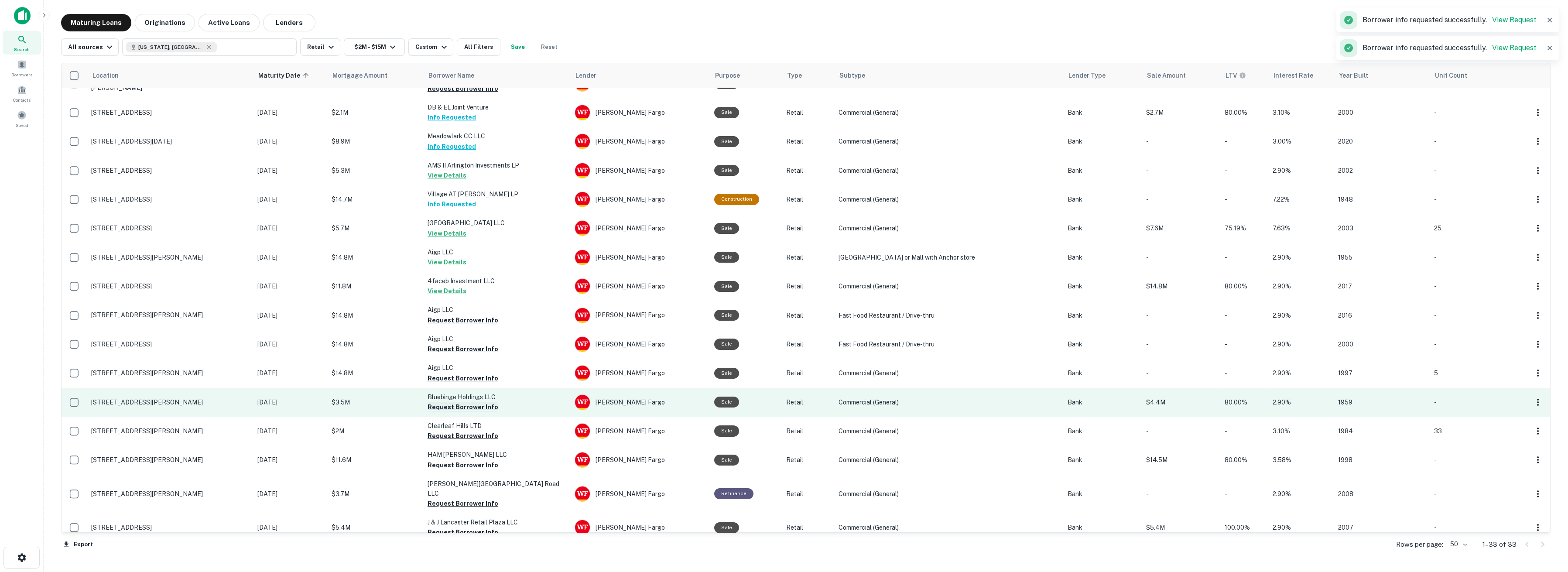
scroll to position [291, 0]
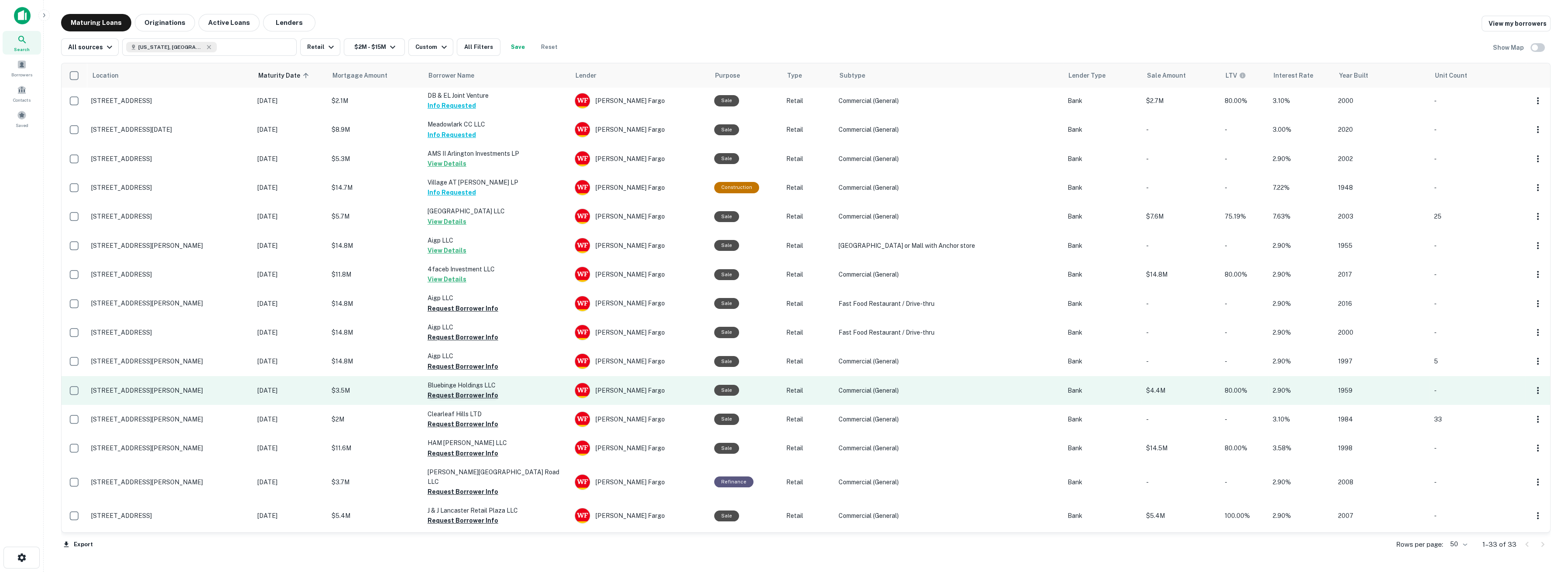
click at [450, 397] on button "Request Borrower Info" at bounding box center [463, 395] width 71 height 11
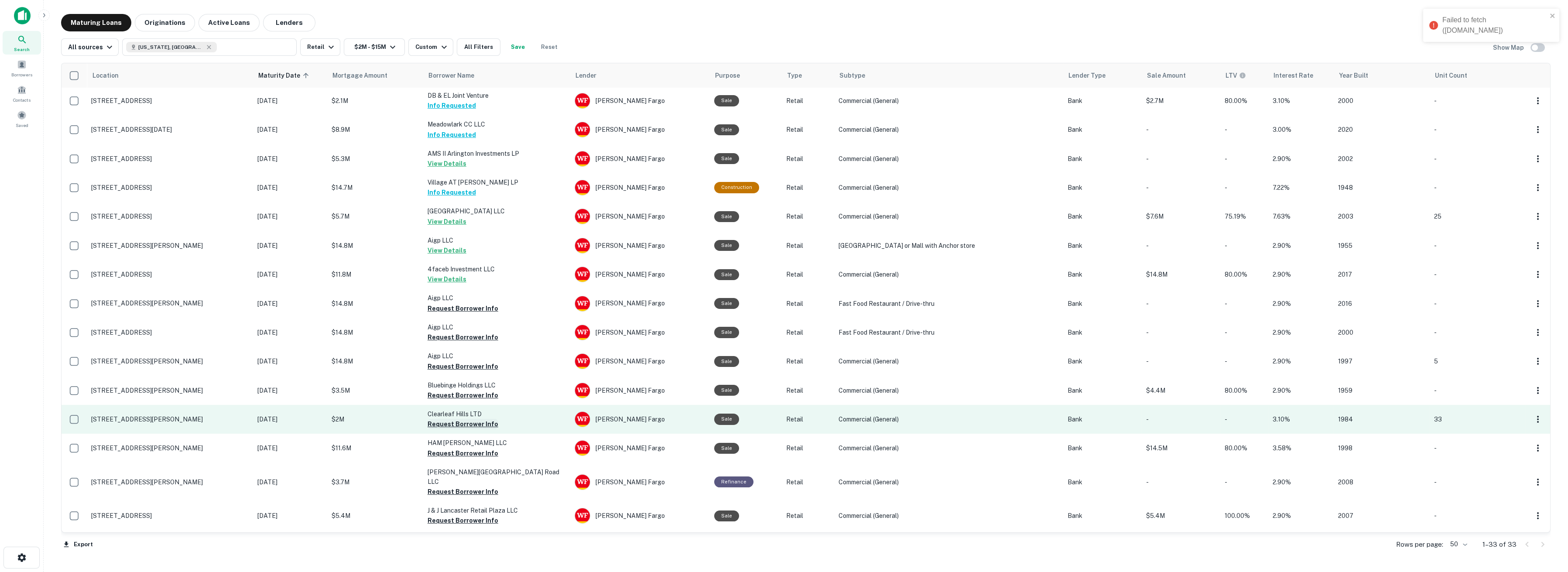
click at [451, 422] on button "Request Borrower Info" at bounding box center [463, 424] width 71 height 11
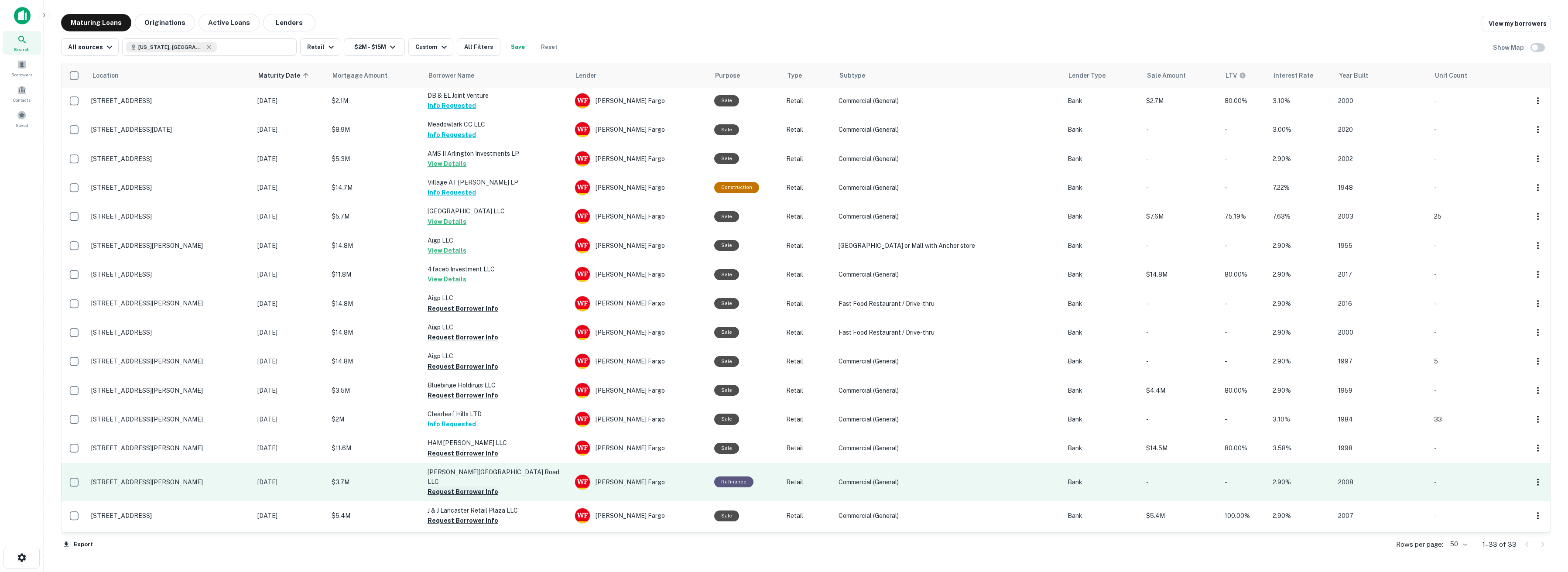
click at [445, 487] on button "Request Borrower Info" at bounding box center [463, 492] width 71 height 11
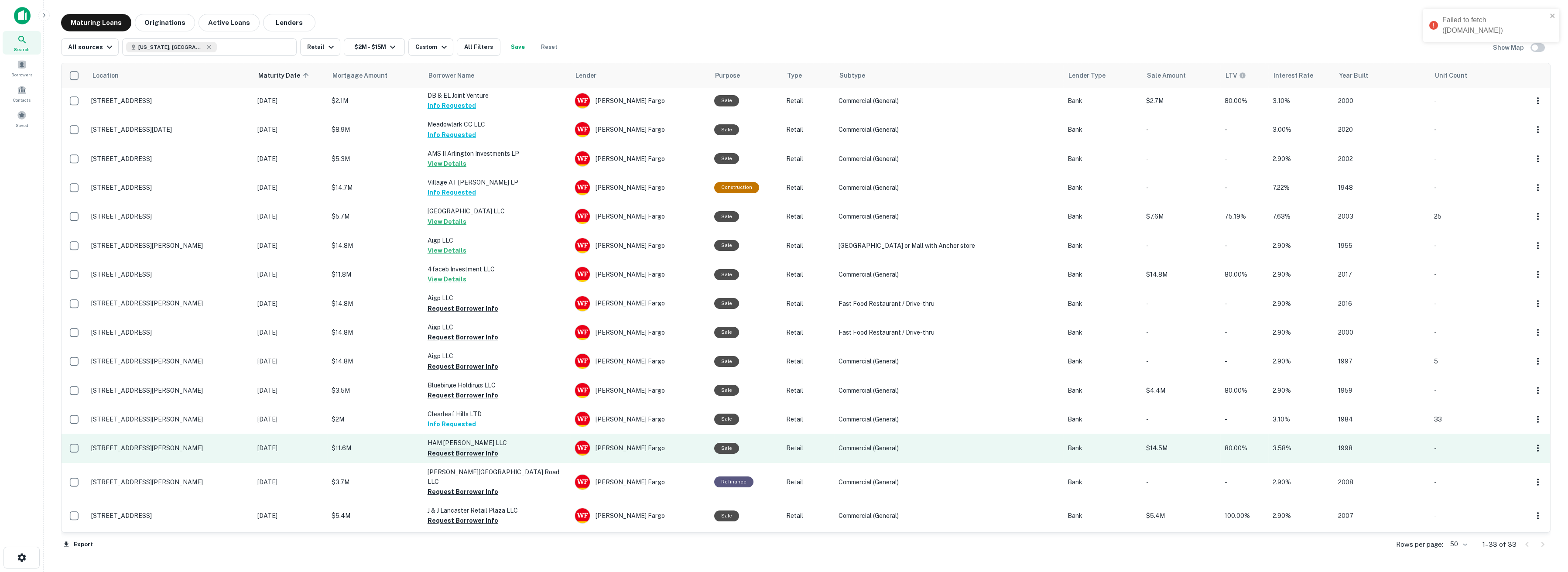
click at [440, 456] on button "Request Borrower Info" at bounding box center [463, 454] width 71 height 11
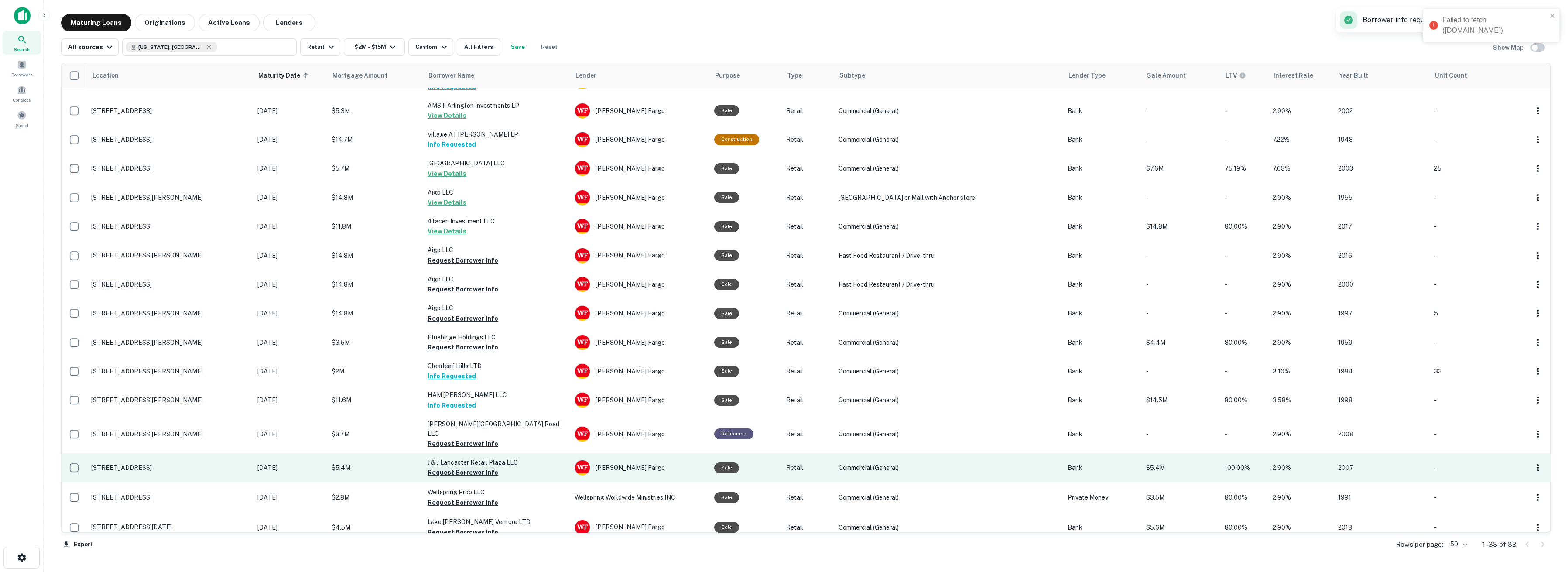
click at [438, 467] on button "Request Borrower Info" at bounding box center [463, 472] width 71 height 11
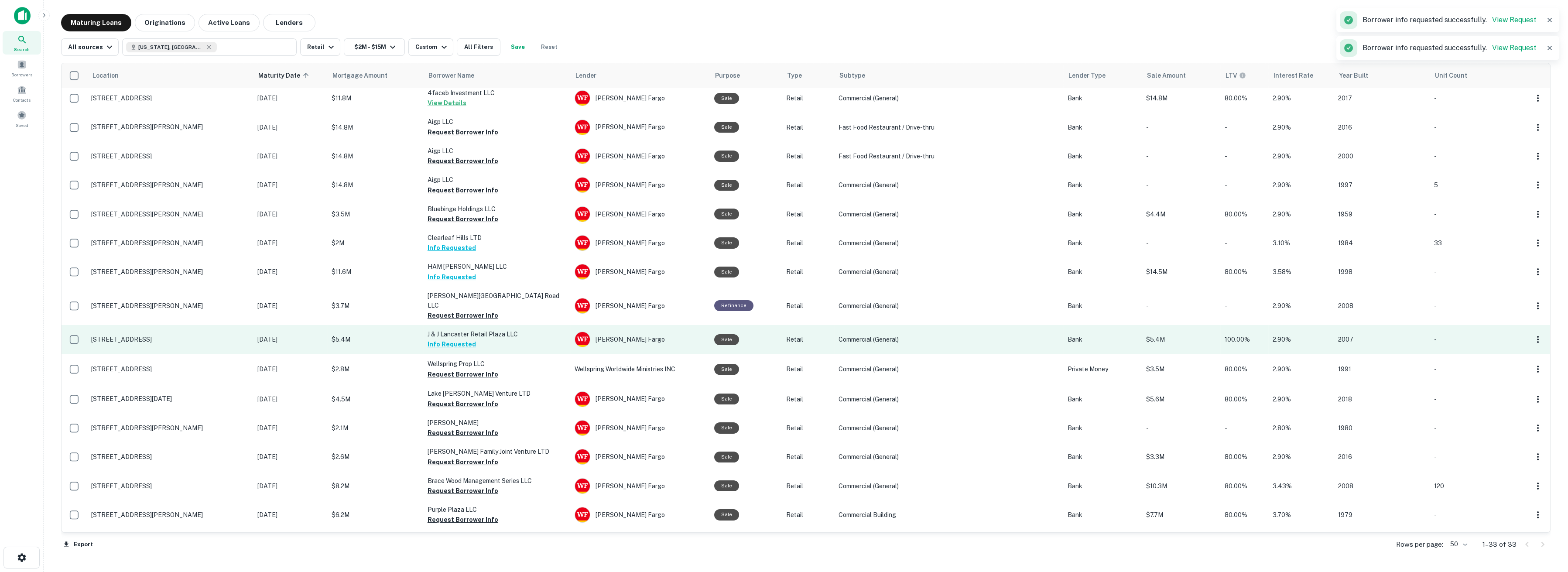
scroll to position [485, 0]
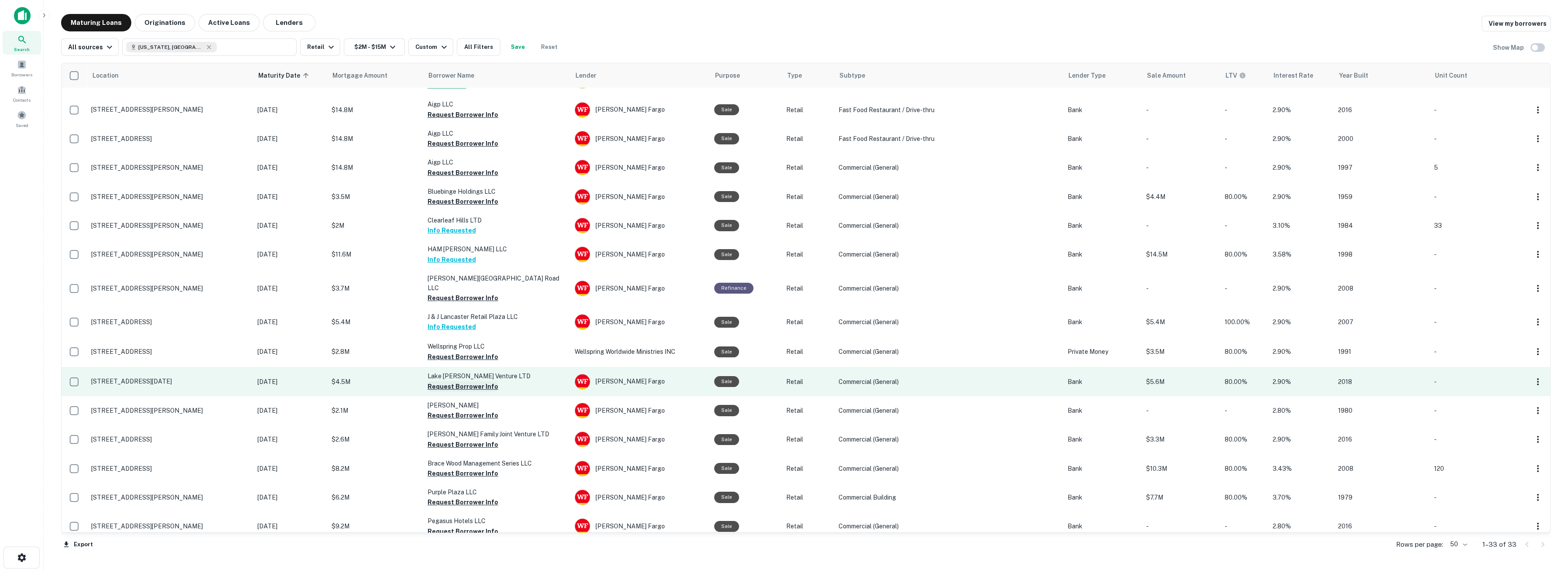
click at [440, 382] on button "Request Borrower Info" at bounding box center [463, 387] width 71 height 11
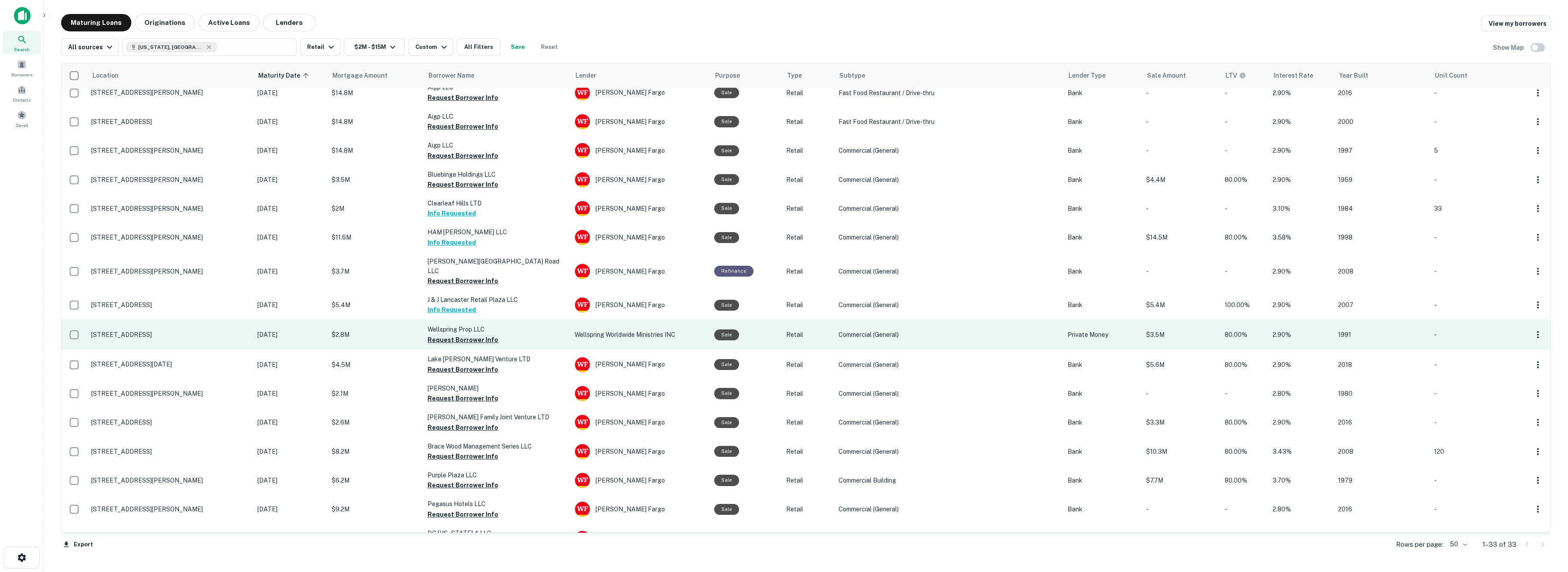
scroll to position [511, 0]
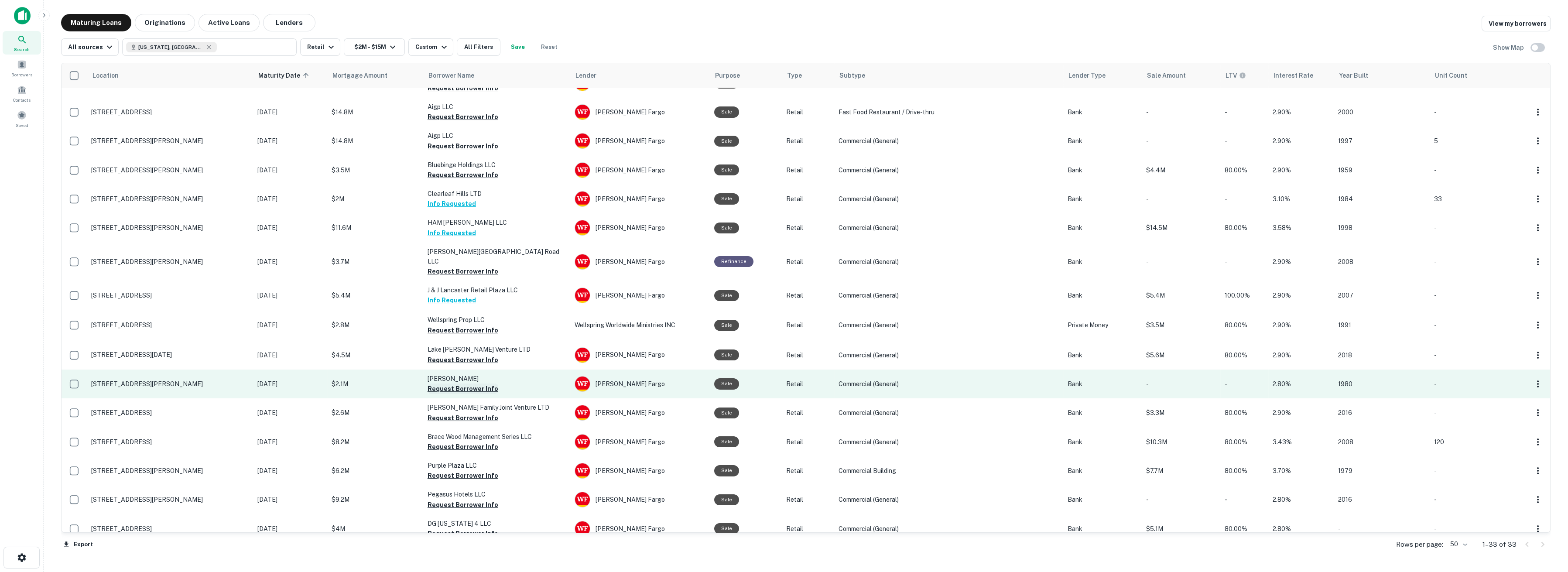
click at [438, 384] on button "Request Borrower Info" at bounding box center [463, 389] width 71 height 11
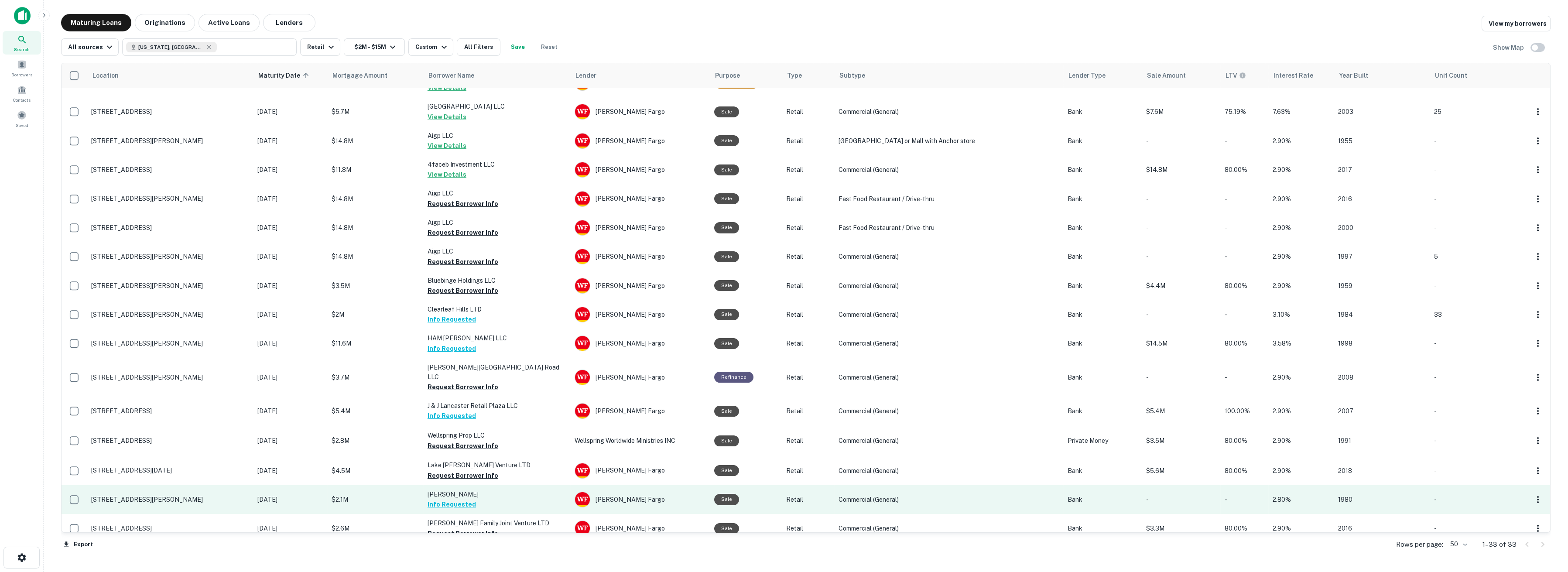
scroll to position [436, 0]
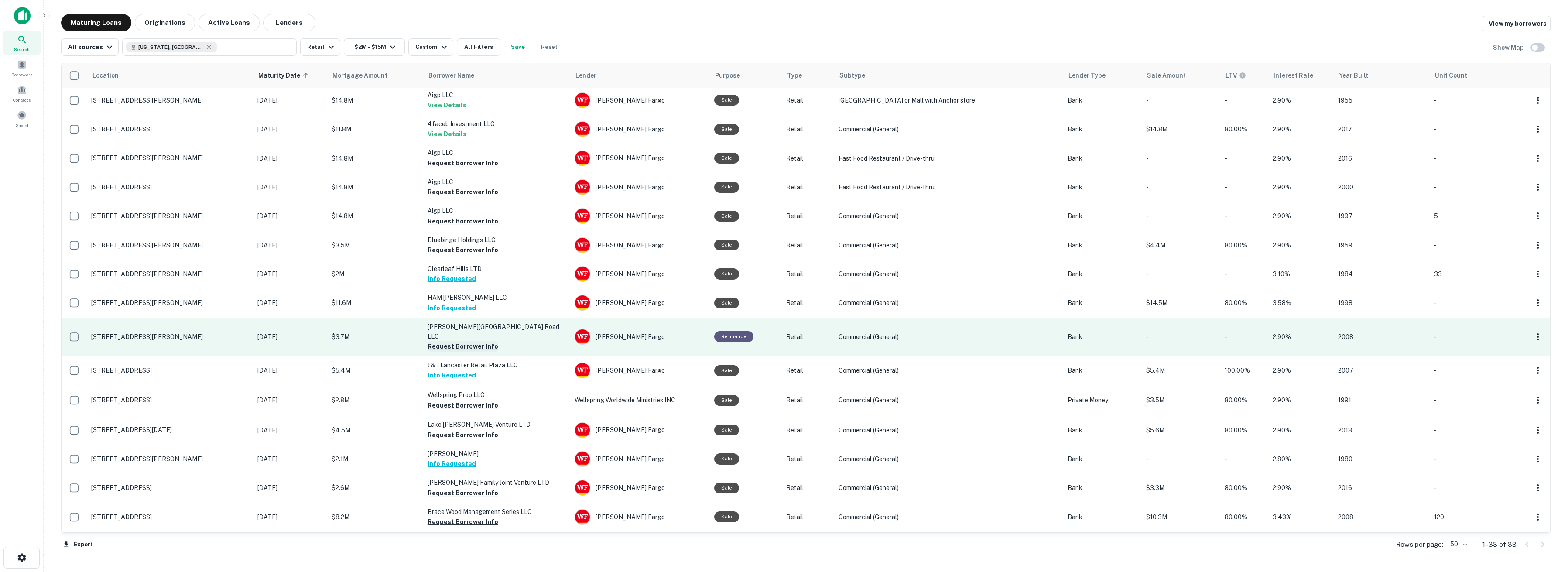
click at [451, 341] on button "Request Borrower Info" at bounding box center [463, 346] width 71 height 11
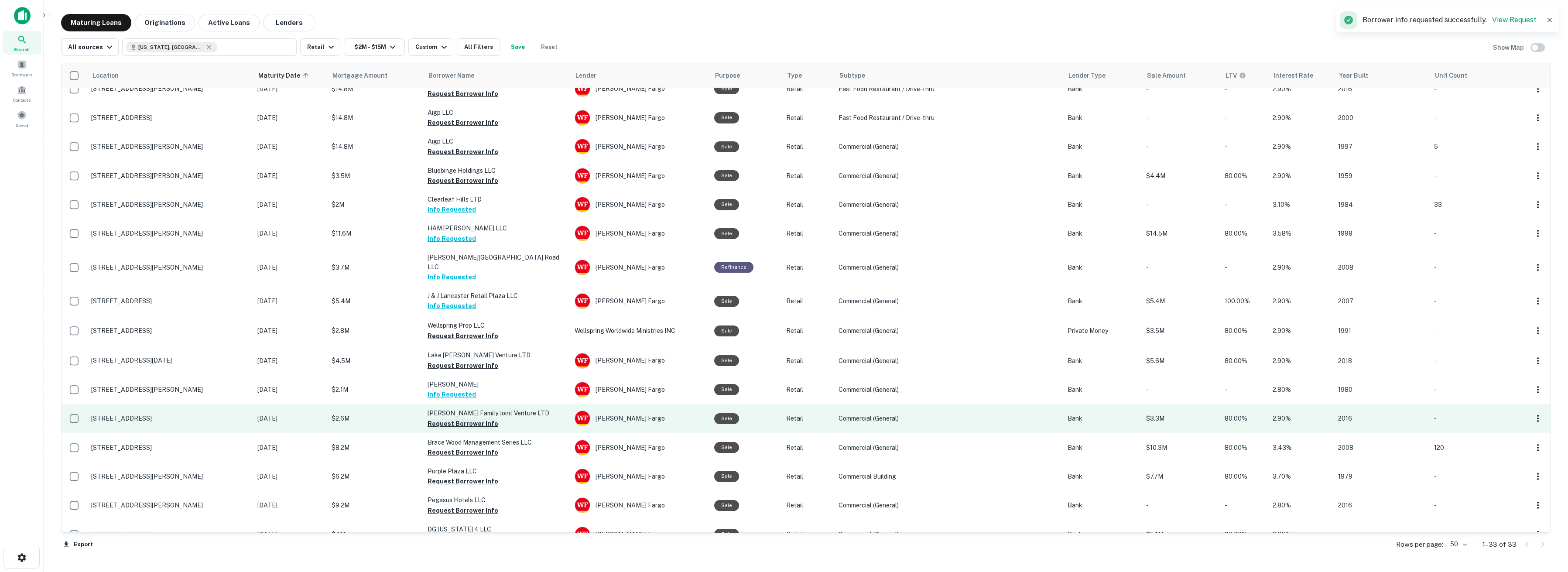
scroll to position [511, 0]
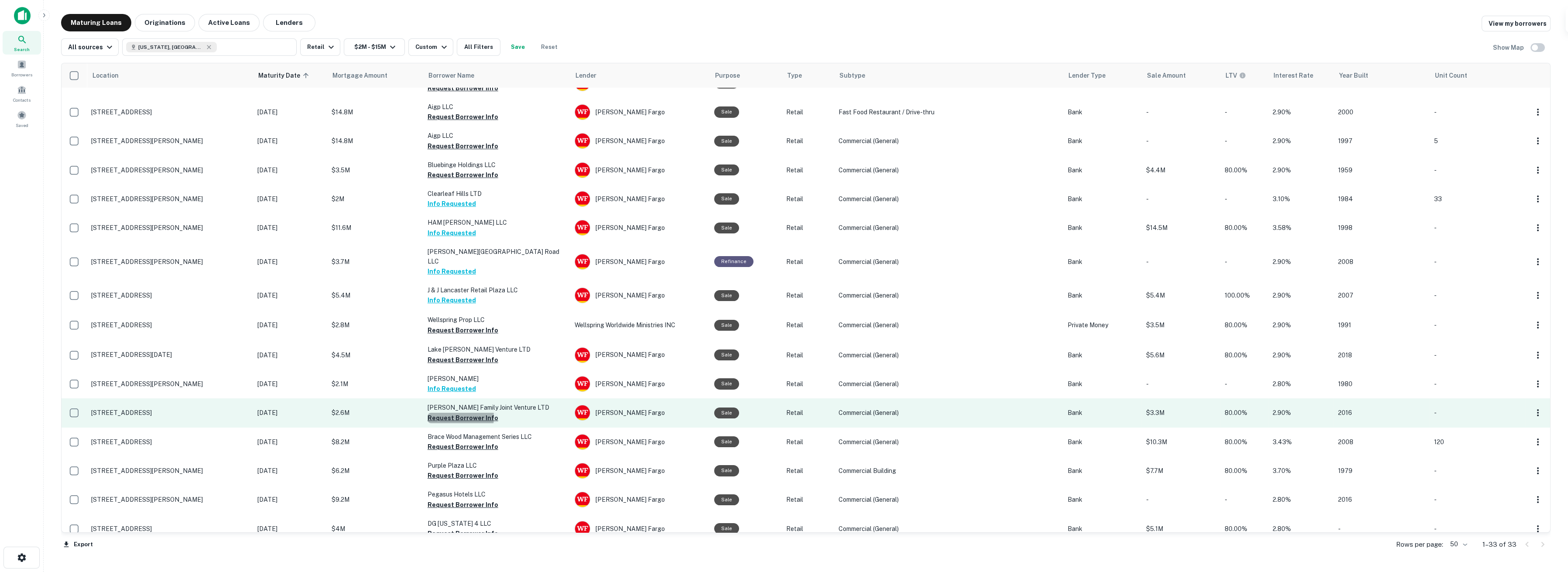
click at [444, 413] on button "Request Borrower Info" at bounding box center [463, 418] width 71 height 11
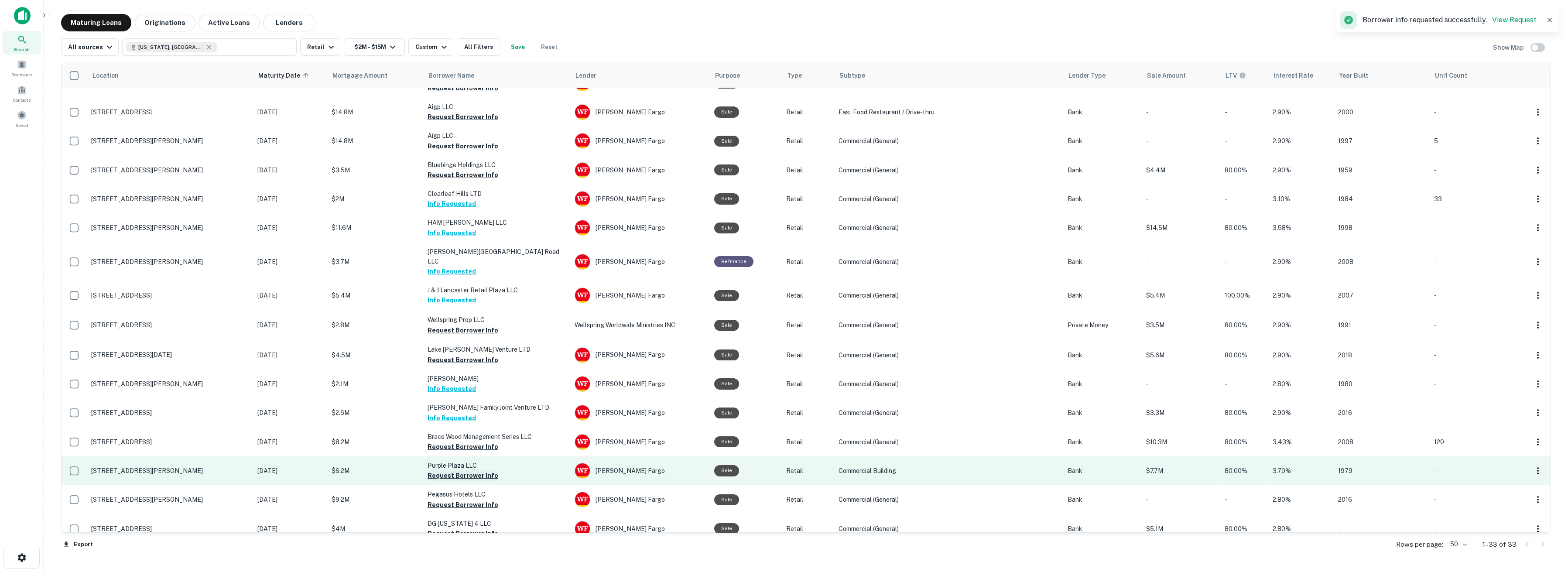
click at [449, 470] on button "Request Borrower Info" at bounding box center [463, 475] width 71 height 11
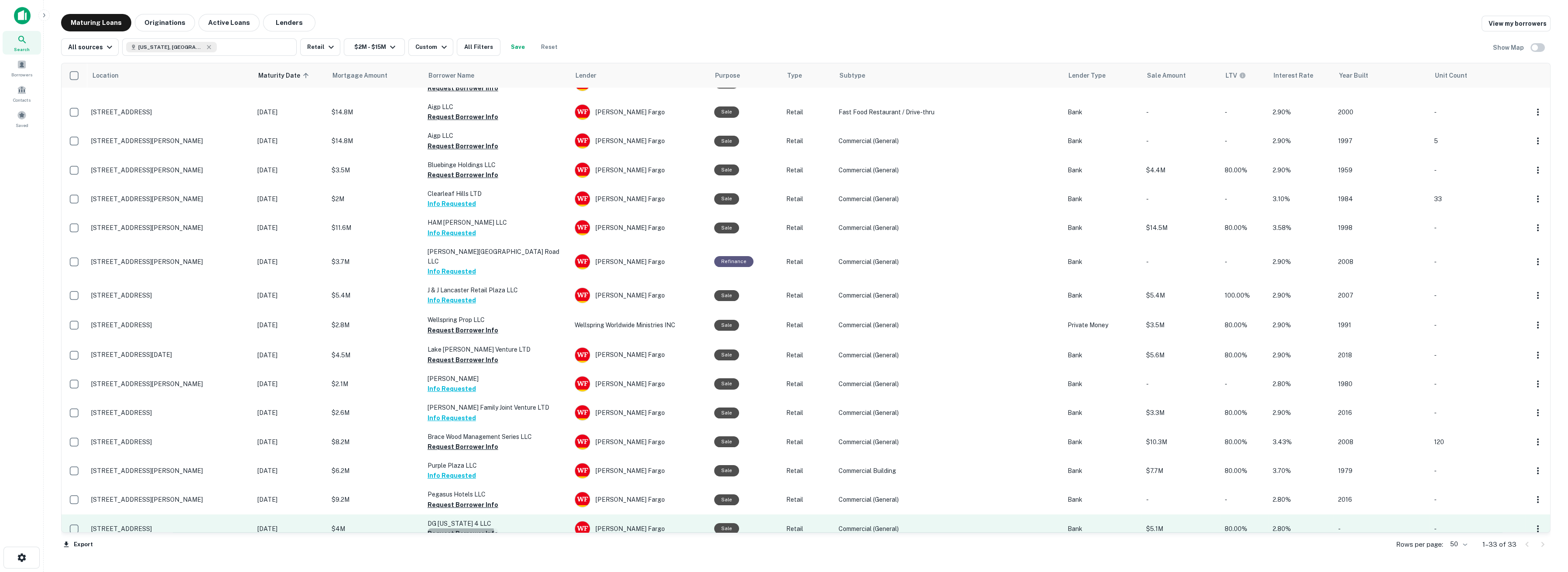
click at [459, 529] on button "Request Borrower Info" at bounding box center [463, 534] width 71 height 11
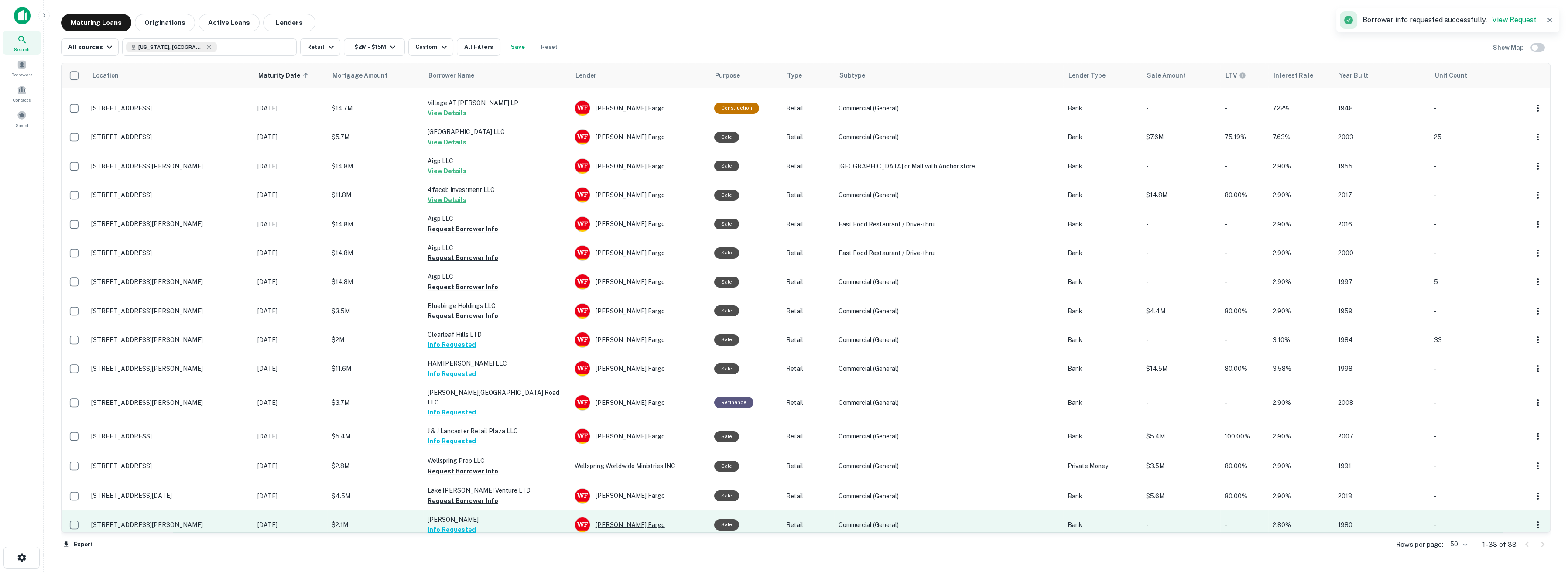
scroll to position [221, 0]
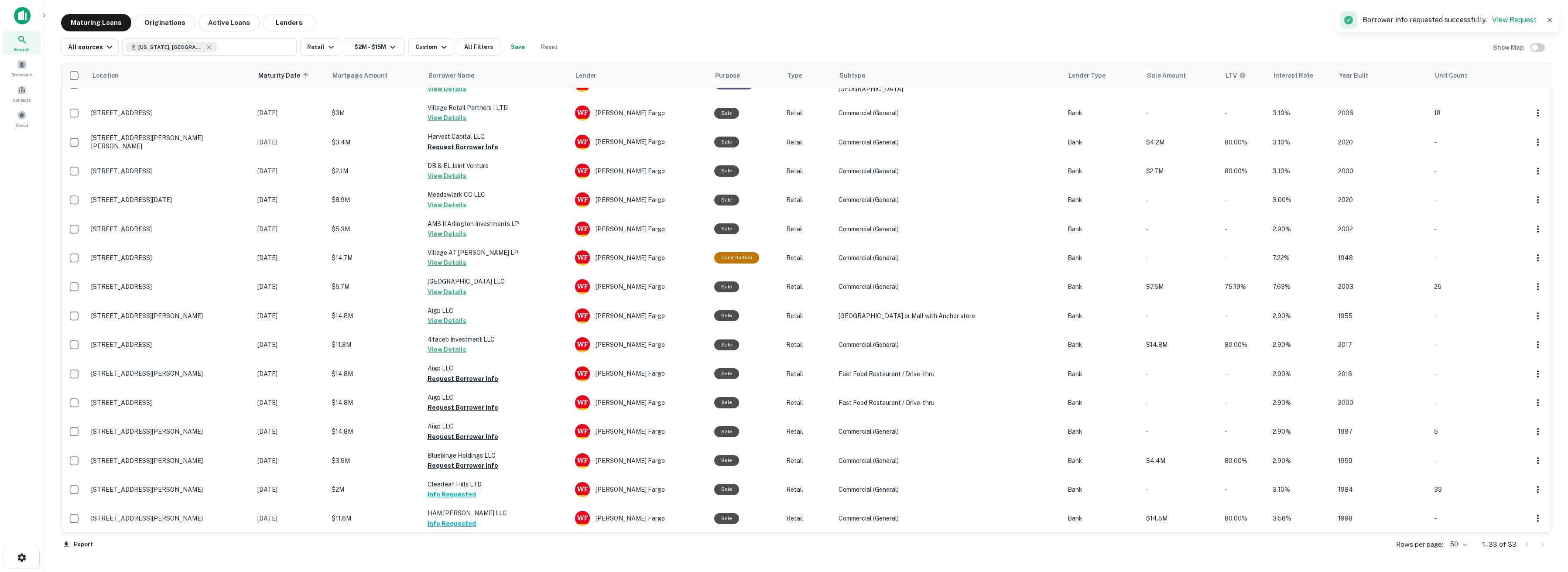
click at [487, 56] on div "Location Maturity Date sorted ascending Mortgage Amount Borrower Name Lender Pu…" at bounding box center [806, 307] width 1489 height 504
click at [482, 49] on button "All Filters" at bounding box center [479, 47] width 44 height 17
